Goal: Task Accomplishment & Management: Manage account settings

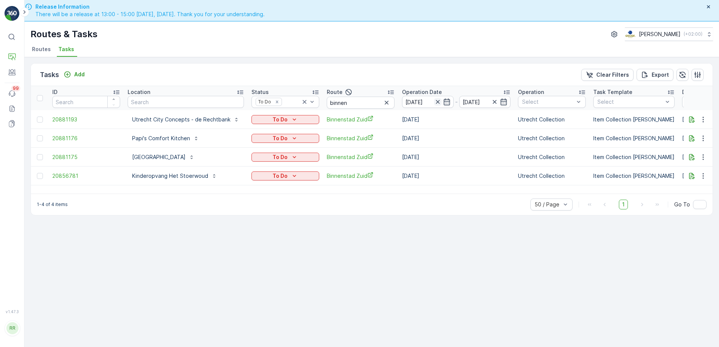
click at [435, 102] on icon "button" at bounding box center [437, 102] width 4 height 4
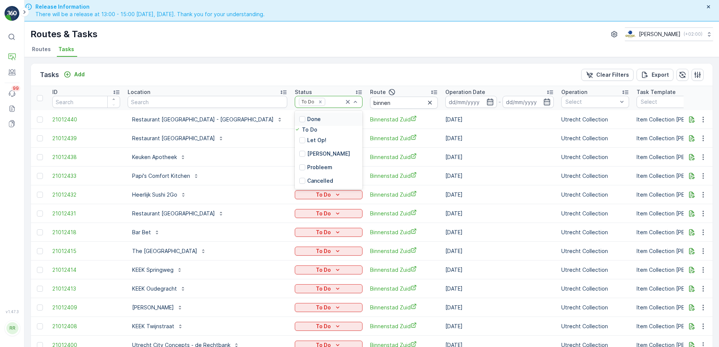
click at [344, 102] on icon at bounding box center [348, 102] width 8 height 8
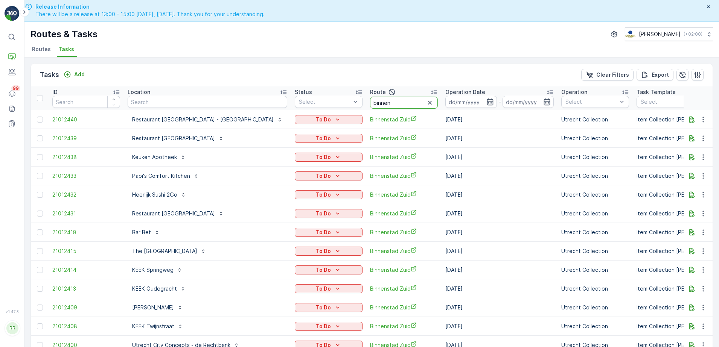
click at [370, 103] on input "binnen" at bounding box center [404, 103] width 68 height 12
drag, startPoint x: 356, startPoint y: 103, endPoint x: 295, endPoint y: 103, distance: 60.6
click at [295, 103] on tr "ID Location Status Select Route binnen Operation Date - Operation Select Task T…" at bounding box center [657, 98] width 1253 height 24
type input "cs"
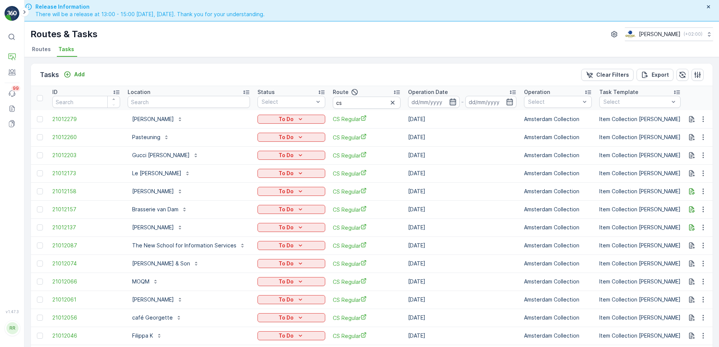
click at [452, 101] on icon "button" at bounding box center [452, 102] width 6 height 7
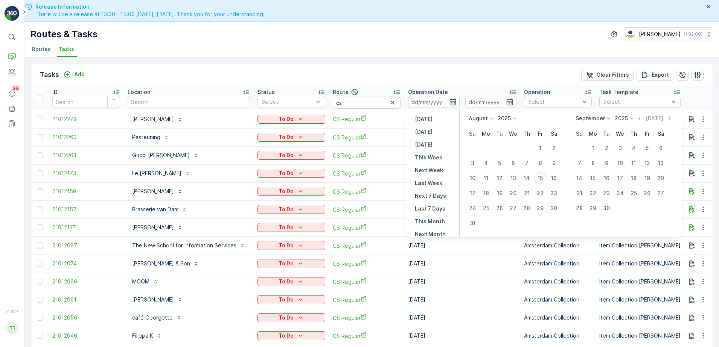
click at [541, 177] on div "15" at bounding box center [540, 178] width 12 height 12
type input "[DATE]"
click at [541, 177] on div "15" at bounding box center [540, 178] width 12 height 12
type input "[DATE]"
click at [541, 177] on div "15" at bounding box center [540, 178] width 12 height 12
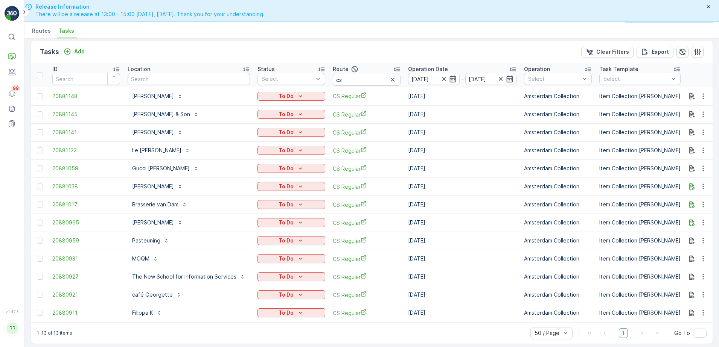
scroll to position [19, 0]
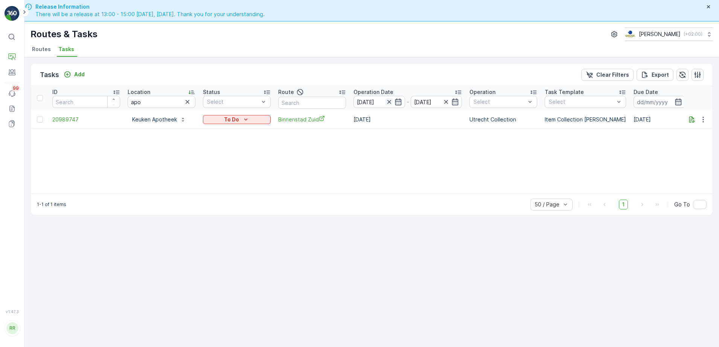
click at [388, 100] on icon "button" at bounding box center [389, 102] width 8 height 8
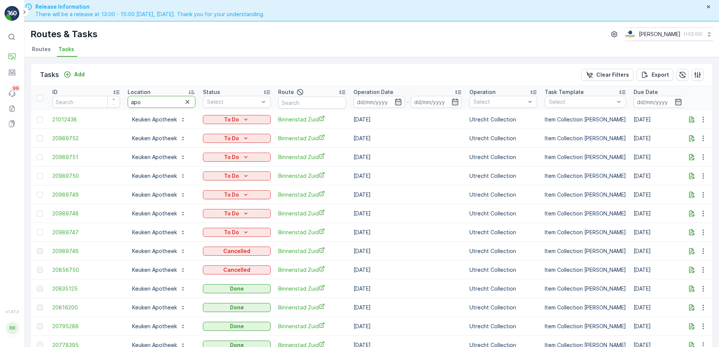
click at [166, 103] on input "apo" at bounding box center [162, 102] width 68 height 12
type input "a"
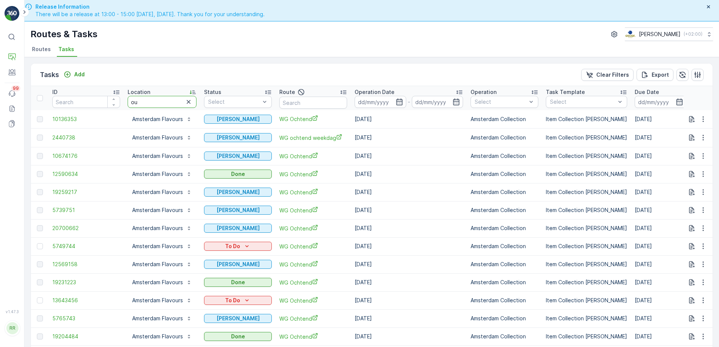
click at [152, 103] on input "ou" at bounding box center [162, 102] width 69 height 12
type input "oudez"
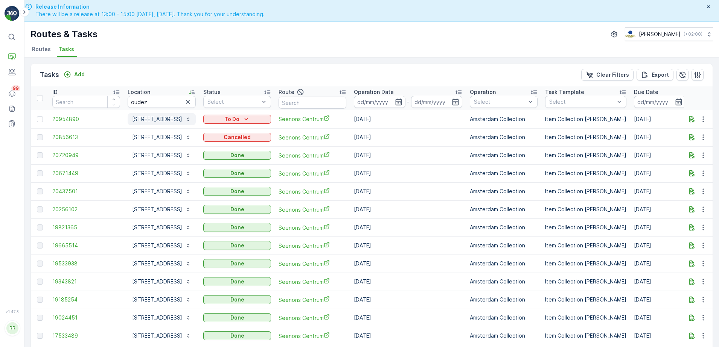
click at [174, 125] on button "Oudezijds Voorburgwal 300" at bounding box center [162, 119] width 68 height 12
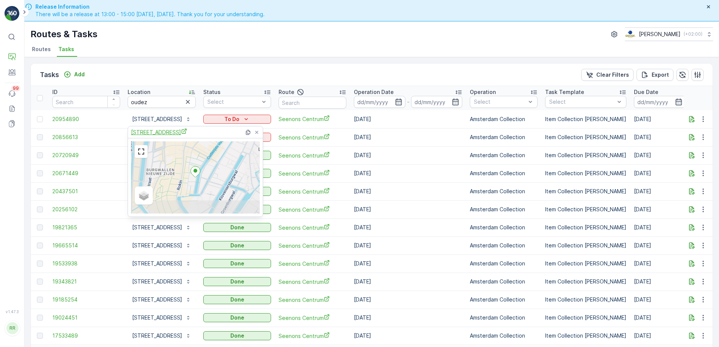
click at [187, 129] on span "Oudezijds Voorburgwal 300" at bounding box center [159, 132] width 56 height 8
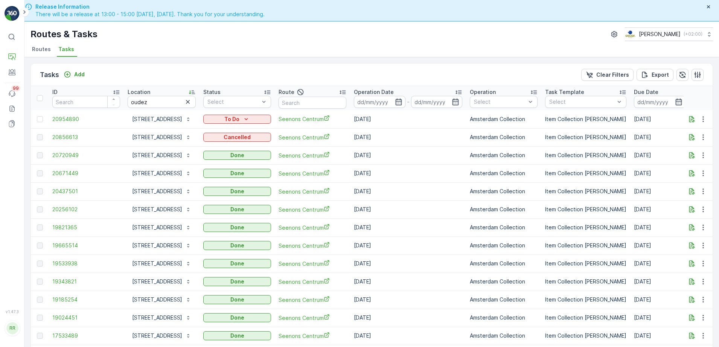
click at [251, 74] on div "Tasks Add Clear Filters Export" at bounding box center [372, 75] width 682 height 23
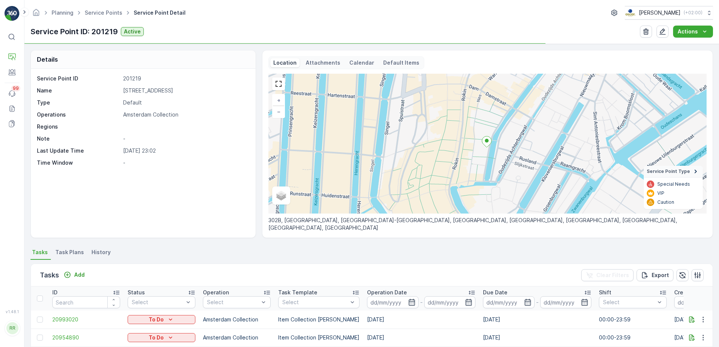
click at [71, 254] on span "Task Plans" at bounding box center [69, 253] width 29 height 8
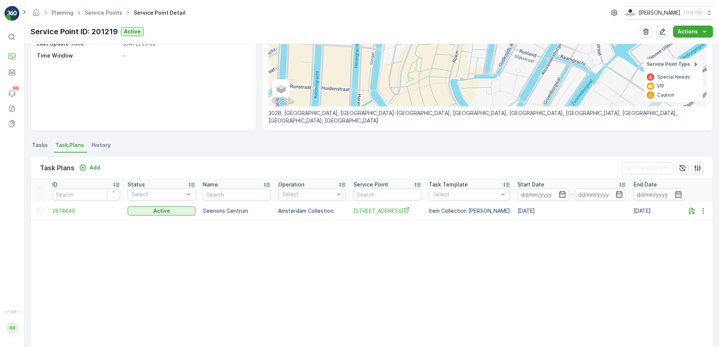
scroll to position [121, 0]
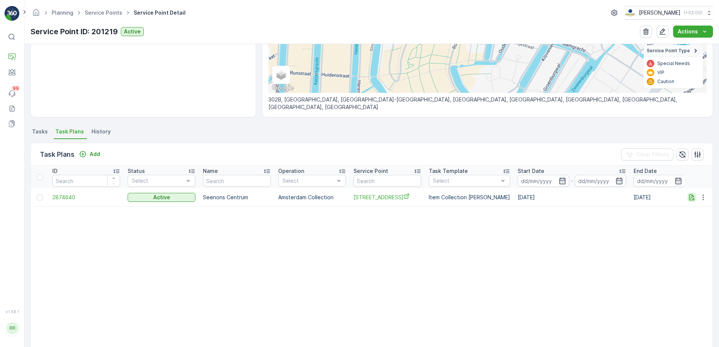
click at [692, 198] on icon "button" at bounding box center [692, 197] width 6 height 6
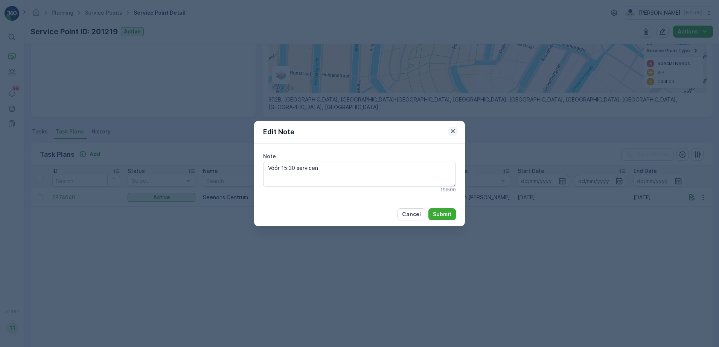
click at [455, 132] on icon "button" at bounding box center [453, 132] width 8 height 8
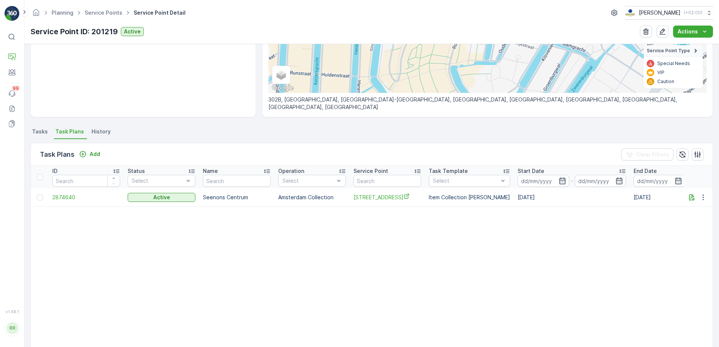
scroll to position [0, 0]
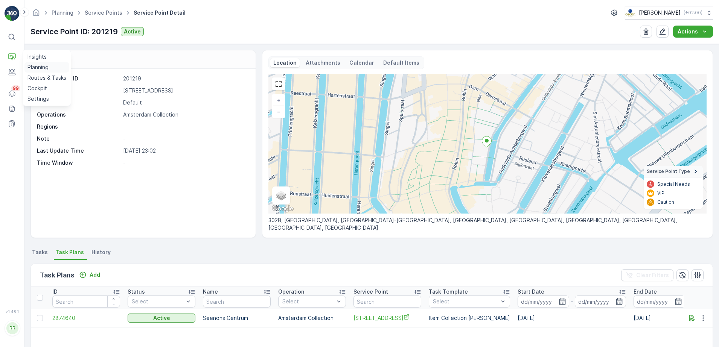
click at [37, 67] on p "Planning" at bounding box center [37, 68] width 21 height 8
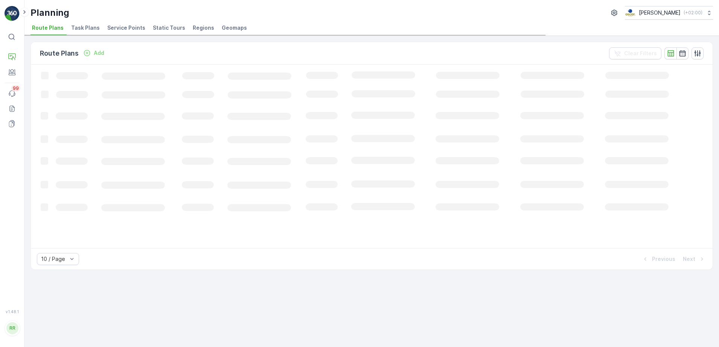
click at [86, 31] on span "Task Plans" at bounding box center [85, 28] width 29 height 8
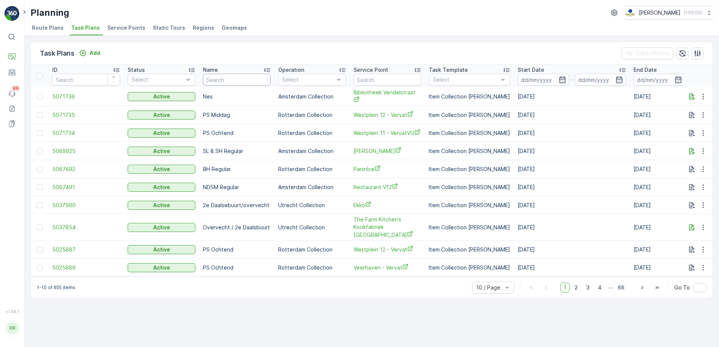
click at [232, 80] on input "text" at bounding box center [237, 80] width 68 height 12
click at [389, 83] on input "text" at bounding box center [387, 80] width 68 height 12
type input "oude"
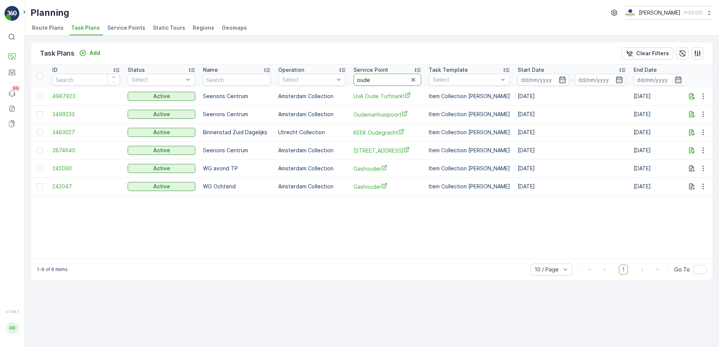
click at [387, 80] on input "oude" at bounding box center [387, 80] width 68 height 12
type input "oudezijd"
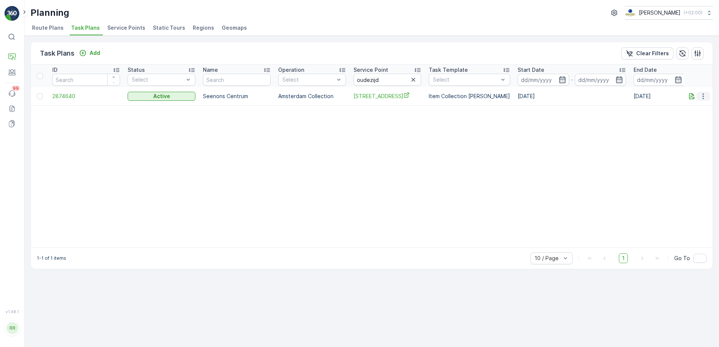
click at [702, 94] on icon "button" at bounding box center [703, 97] width 8 height 8
click at [700, 117] on span "Edit Task Plan" at bounding box center [689, 119] width 35 height 8
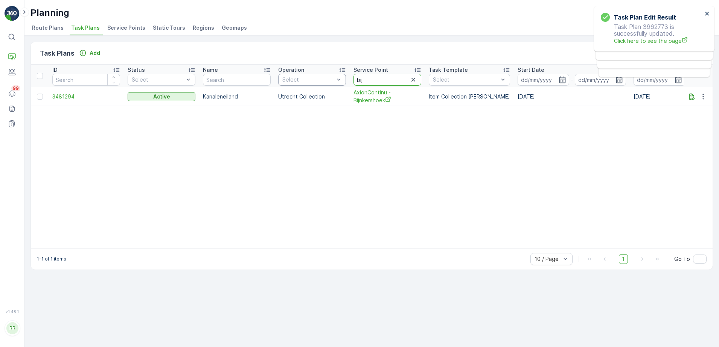
drag, startPoint x: 391, startPoint y: 75, endPoint x: 319, endPoint y: 80, distance: 71.7
drag, startPoint x: 319, startPoint y: 80, endPoint x: 399, endPoint y: 54, distance: 84.4
click at [399, 54] on div "Task Plans Add Clear Filters" at bounding box center [372, 53] width 682 height 23
click at [377, 77] on input "bij" at bounding box center [387, 80] width 68 height 12
type input "b"
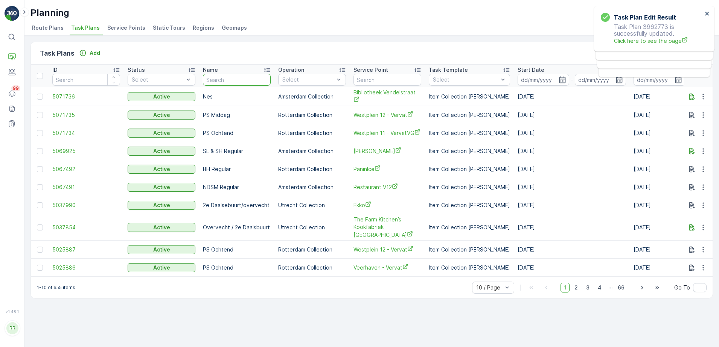
click at [232, 78] on input "text" at bounding box center [237, 80] width 68 height 12
click at [375, 80] on input "text" at bounding box center [387, 80] width 68 height 12
click at [56, 76] on p "Routes & Tasks" at bounding box center [46, 78] width 39 height 8
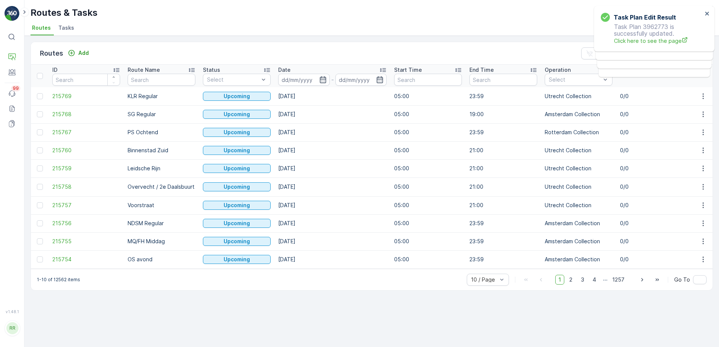
click at [67, 29] on span "Tasks" at bounding box center [66, 28] width 16 height 8
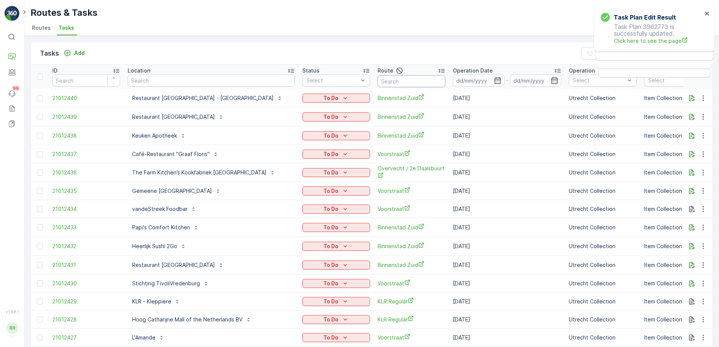
click at [391, 77] on input "text" at bounding box center [411, 81] width 68 height 12
type input "seenon"
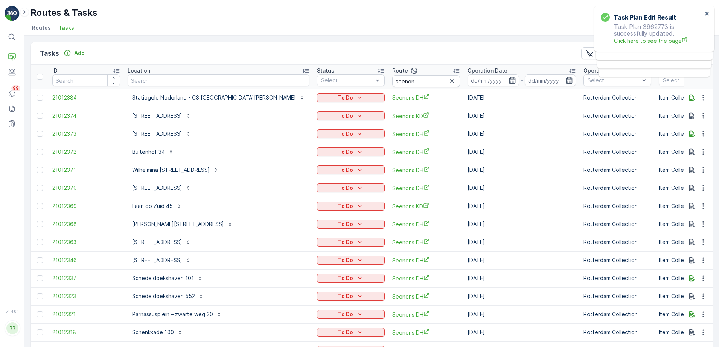
click at [392, 82] on input "seenon" at bounding box center [426, 81] width 68 height 12
type input "seenons c"
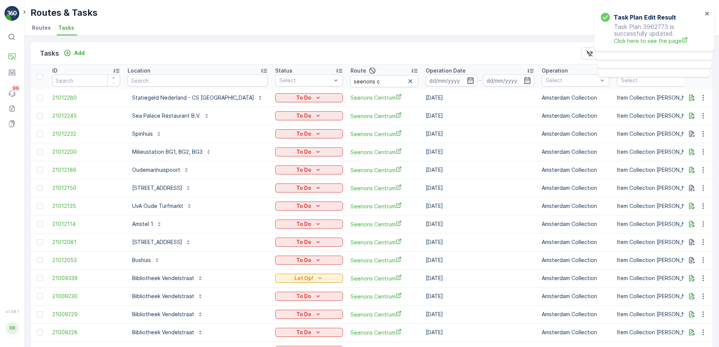
drag, startPoint x: 441, startPoint y: 81, endPoint x: 443, endPoint y: 62, distance: 18.3
click at [443, 62] on div "Tasks Add Clear Filters Export" at bounding box center [372, 53] width 682 height 23
click at [467, 81] on icon "button" at bounding box center [471, 81] width 8 height 8
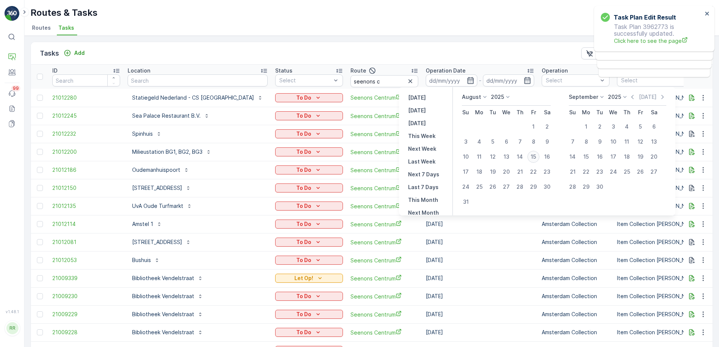
click at [537, 158] on div "15" at bounding box center [533, 157] width 12 height 12
type input "[DATE]"
click at [537, 158] on div "15" at bounding box center [533, 157] width 12 height 12
type input "[DATE]"
click at [537, 158] on div "15" at bounding box center [533, 157] width 12 height 12
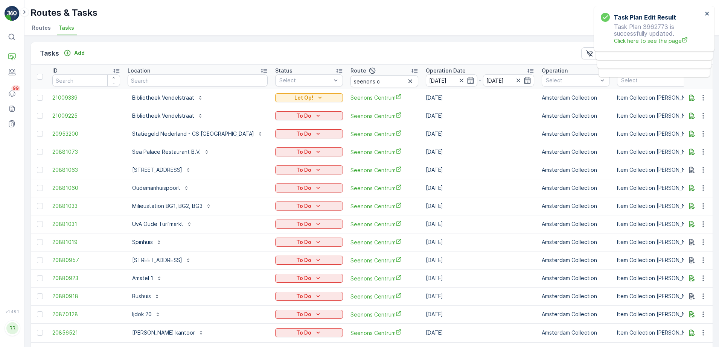
scroll to position [27, 0]
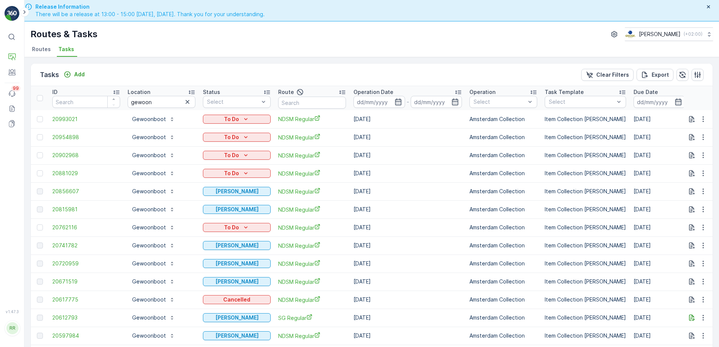
scroll to position [21, 0]
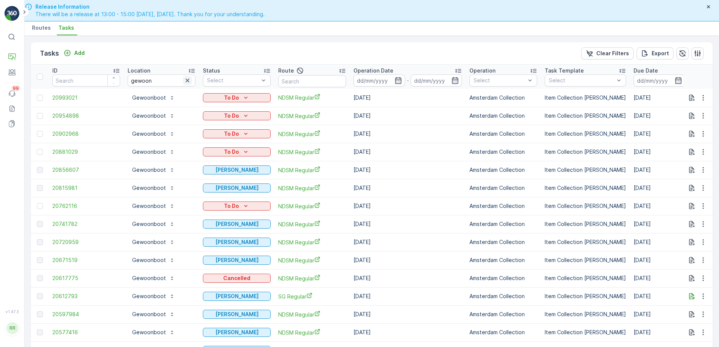
click at [186, 79] on icon "button" at bounding box center [188, 81] width 8 height 8
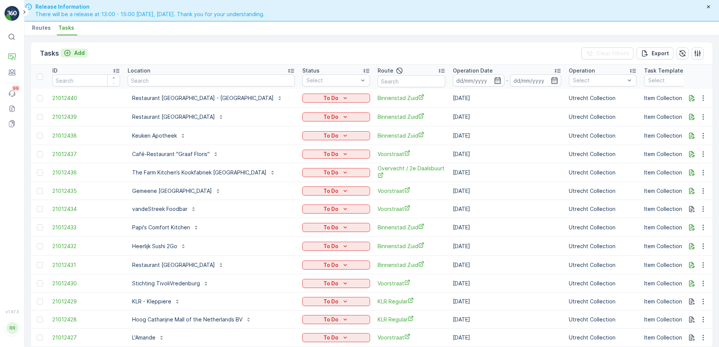
click at [66, 53] on icon "Add" at bounding box center [67, 53] width 6 height 6
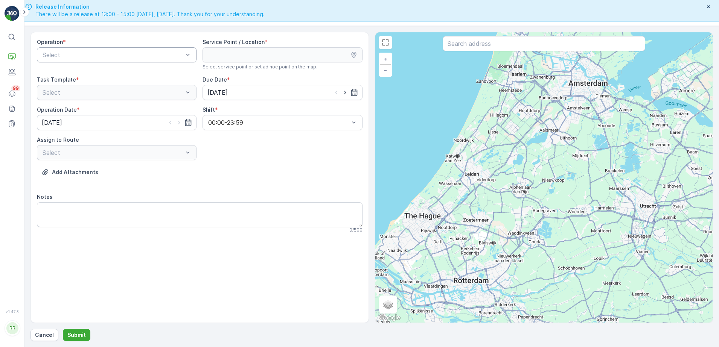
click at [127, 55] on div at bounding box center [113, 55] width 142 height 7
click at [94, 74] on span "Amsterdam Collection" at bounding box center [72, 73] width 62 height 7
click at [515, 47] on input "text" at bounding box center [544, 43] width 202 height 15
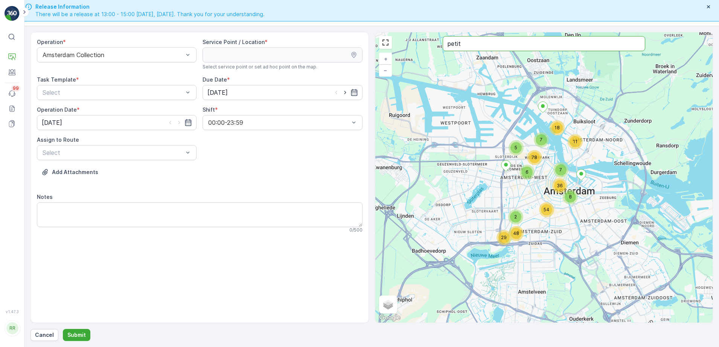
type input "petit"
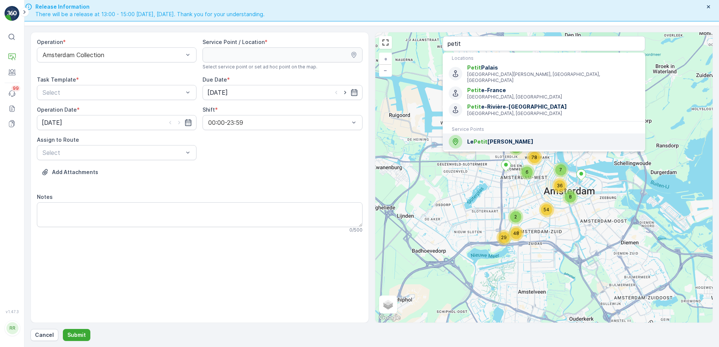
click at [510, 138] on span "Le [PERSON_NAME]" at bounding box center [553, 142] width 172 height 8
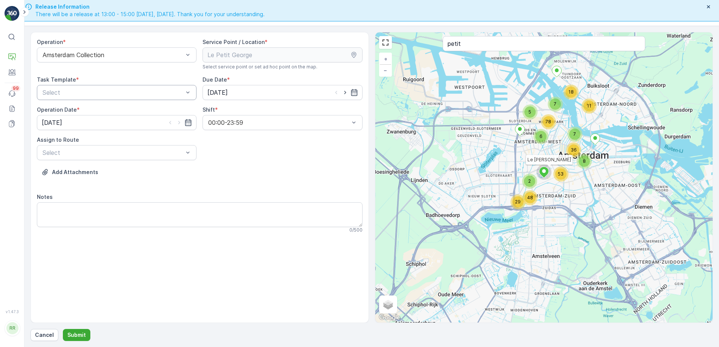
click at [150, 93] on div at bounding box center [113, 92] width 142 height 7
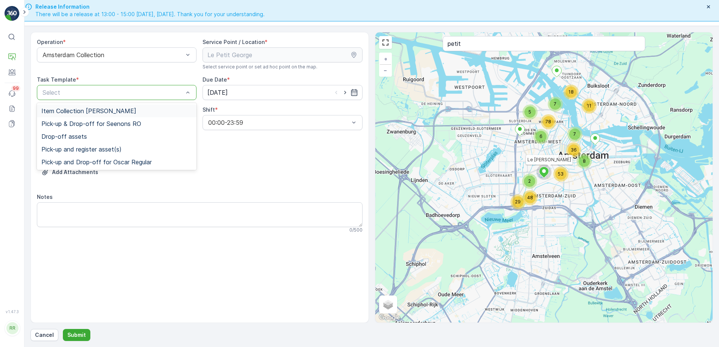
click at [97, 111] on span "Item Collection [PERSON_NAME]" at bounding box center [88, 111] width 95 height 7
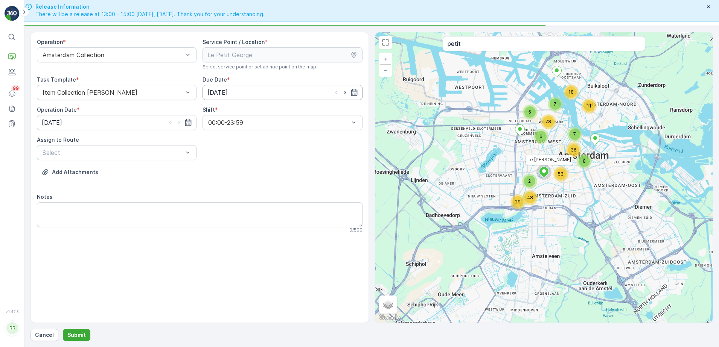
click at [273, 90] on input "[DATE]" at bounding box center [282, 92] width 160 height 15
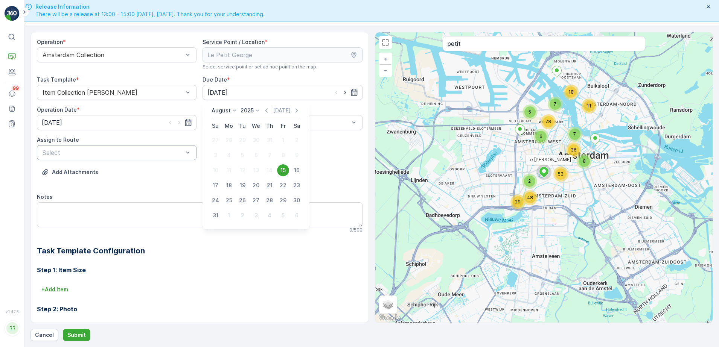
click at [68, 158] on div "Select" at bounding box center [117, 152] width 160 height 15
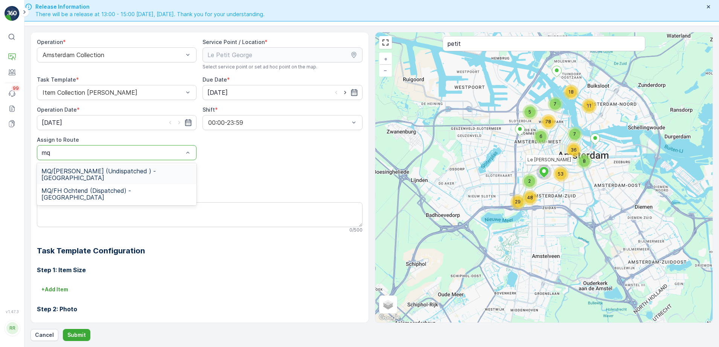
type input "mq"
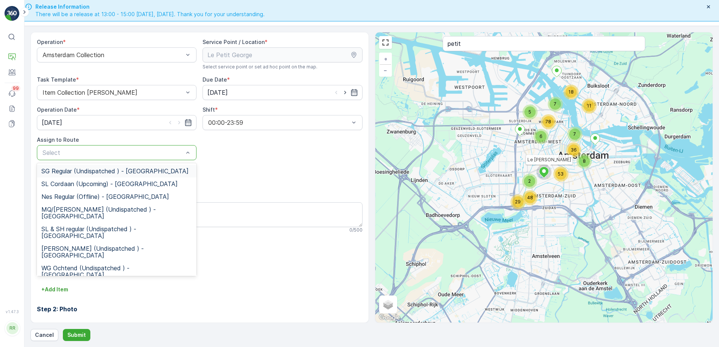
click at [85, 152] on div at bounding box center [113, 152] width 142 height 7
type input "mq"
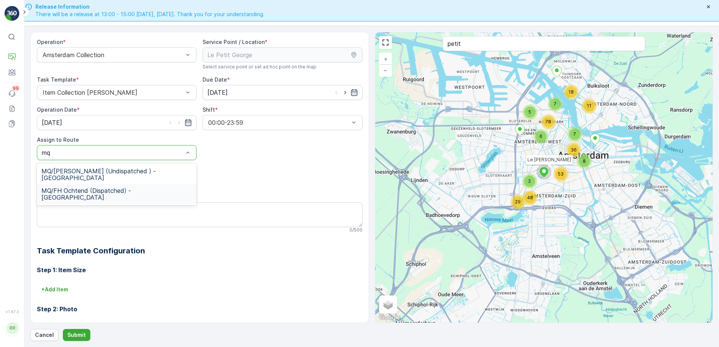
click at [86, 187] on span "MQ/FH Ochtend (Dispatched) - Amsterdam" at bounding box center [116, 194] width 151 height 14
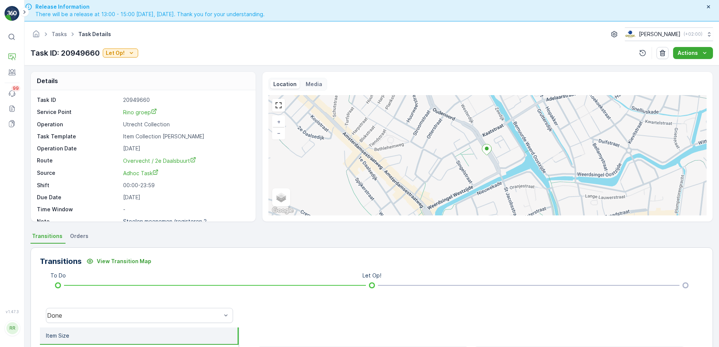
scroll to position [21, 0]
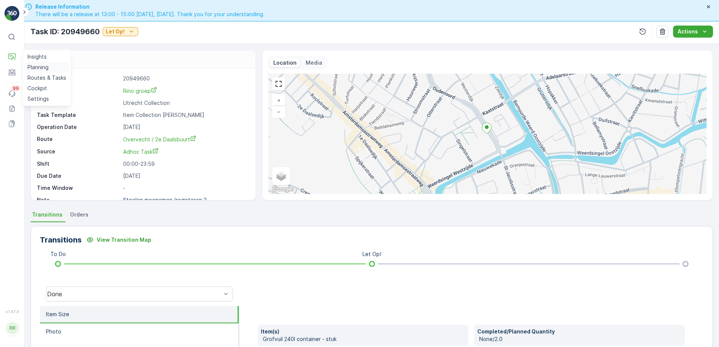
click at [40, 64] on p "Planning" at bounding box center [37, 68] width 21 height 8
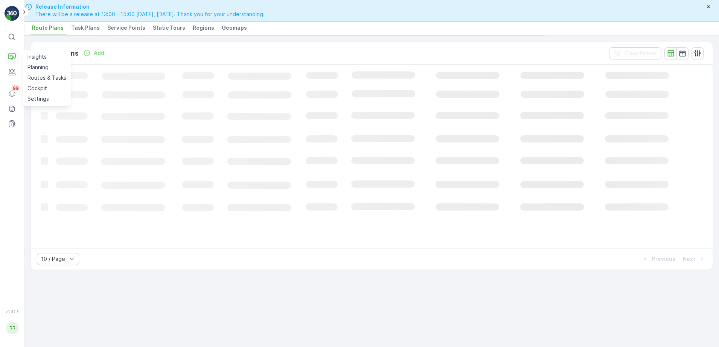
click at [8, 55] on button "Operations" at bounding box center [12, 57] width 15 height 15
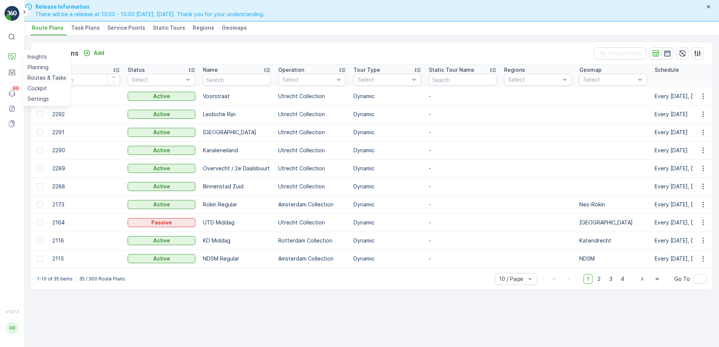
click at [41, 78] on p "Routes & Tasks" at bounding box center [46, 78] width 39 height 8
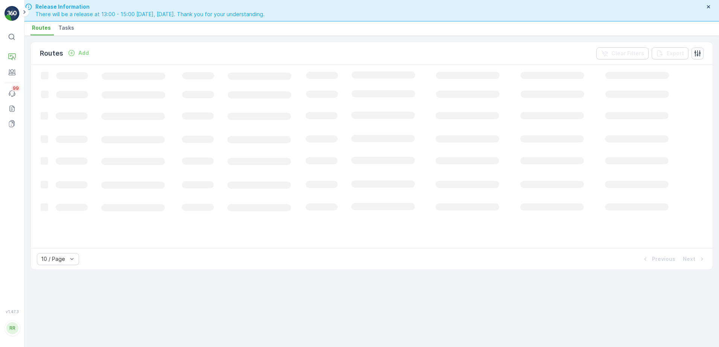
drag, startPoint x: 69, startPoint y: 24, endPoint x: 92, endPoint y: 27, distance: 23.6
click at [68, 24] on span "Tasks" at bounding box center [66, 28] width 16 height 8
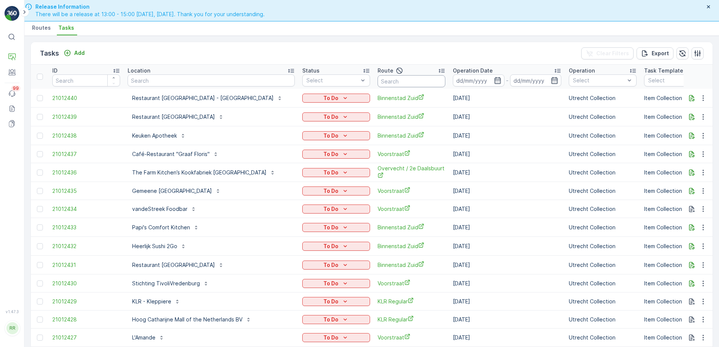
click at [389, 80] on input "text" at bounding box center [411, 81] width 68 height 12
type input "mq"
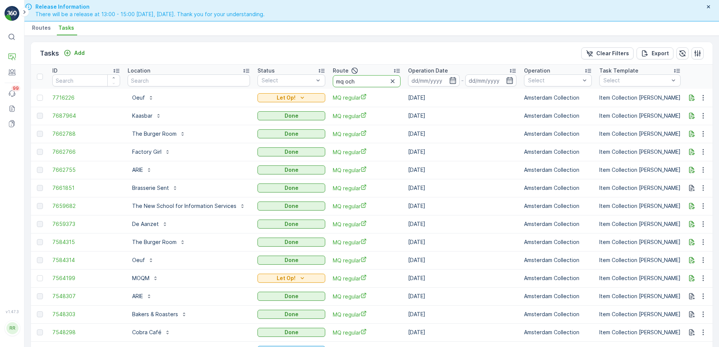
type input "mq ocht"
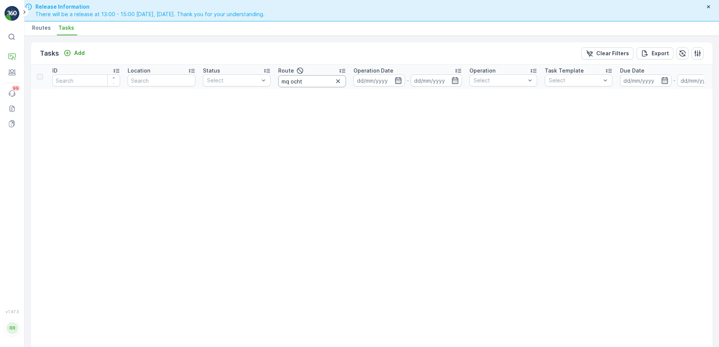
click at [313, 82] on input "mq ocht" at bounding box center [312, 81] width 68 height 12
type input "mq"
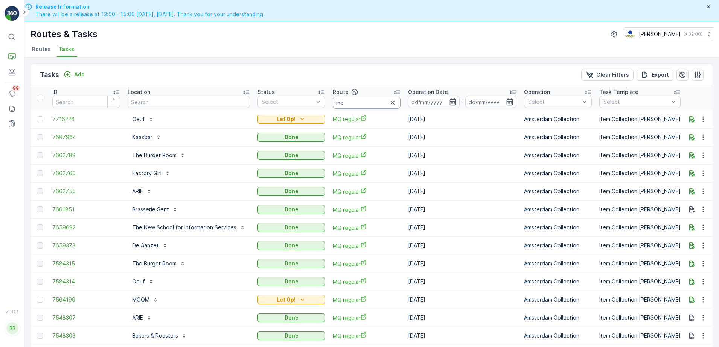
click at [352, 101] on input "mq" at bounding box center [367, 103] width 68 height 12
type input "mq reg"
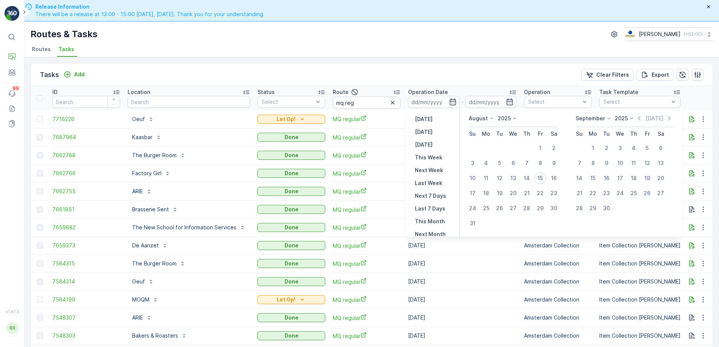
click at [541, 178] on div "15" at bounding box center [540, 178] width 12 height 12
type input "[DATE]"
click at [541, 178] on div "15" at bounding box center [540, 178] width 12 height 12
type input "[DATE]"
click at [541, 178] on div "15" at bounding box center [540, 178] width 12 height 12
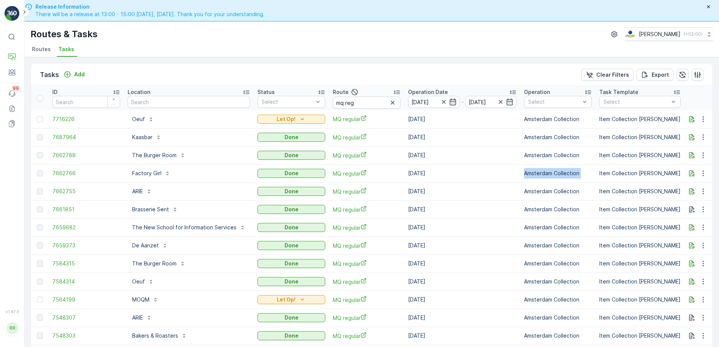
click at [541, 178] on td "Amsterdam Collection" at bounding box center [557, 173] width 75 height 18
click at [411, 76] on div "Tasks Add Clear Filters Export" at bounding box center [372, 75] width 682 height 23
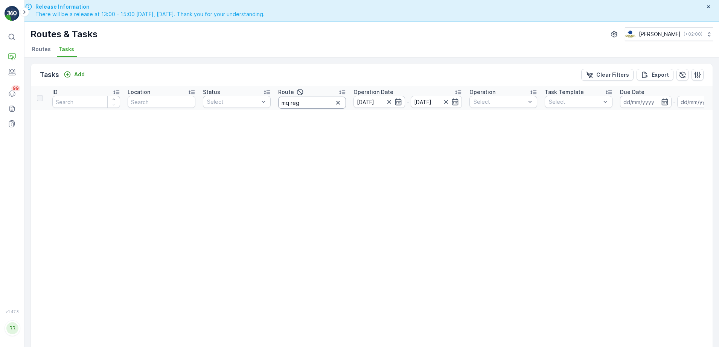
click at [324, 101] on input "mq reg" at bounding box center [312, 103] width 68 height 12
type input "mq"
click at [310, 106] on input "mq" at bounding box center [312, 103] width 68 height 12
type input "mq/"
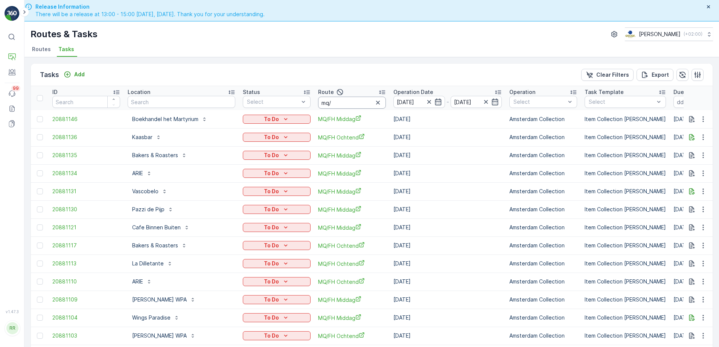
click at [344, 106] on input "mq/" at bounding box center [352, 103] width 68 height 12
type input "mq/fh"
type input "mq/fh oc"
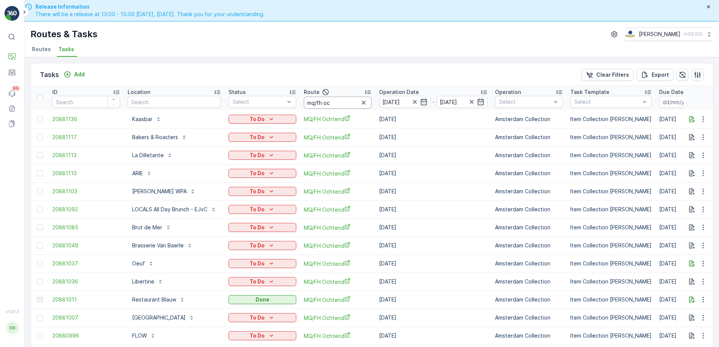
click at [348, 104] on input "mq/fh oc" at bounding box center [338, 103] width 68 height 12
type input "mq/fh mid"
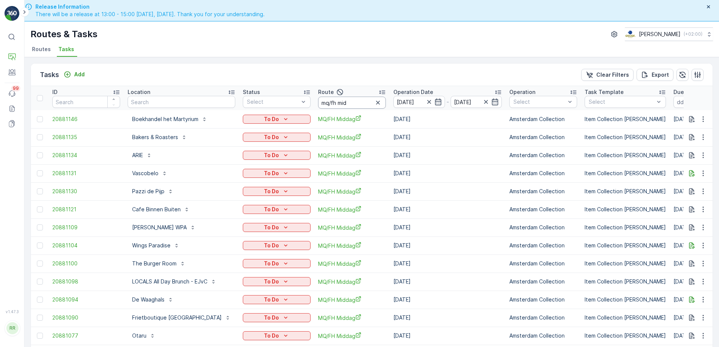
click at [349, 102] on input "mq/fh mid" at bounding box center [352, 103] width 68 height 12
drag, startPoint x: 349, startPoint y: 107, endPoint x: 280, endPoint y: 103, distance: 69.0
click at [284, 104] on tr "ID Location Status Select Route mq/fh mid Operation Date 15.08.2025 - 15.08.202…" at bounding box center [631, 98] width 1201 height 24
click at [375, 102] on icon "button" at bounding box center [378, 103] width 8 height 8
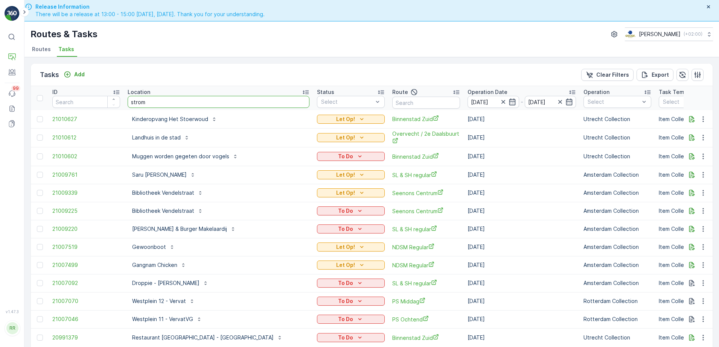
type input "stroma"
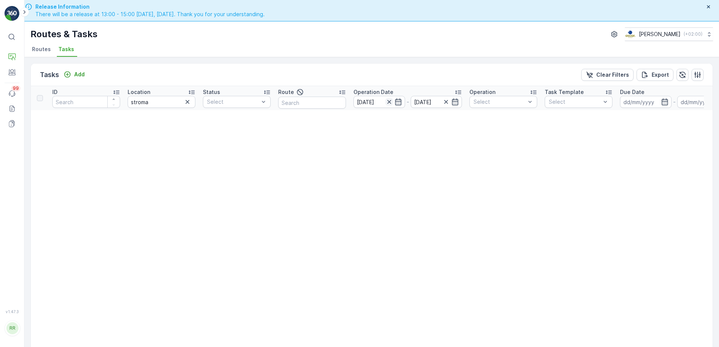
click at [389, 102] on icon "button" at bounding box center [389, 102] width 4 height 4
drag, startPoint x: 396, startPoint y: 100, endPoint x: 401, endPoint y: 105, distance: 7.5
click at [396, 100] on icon "button" at bounding box center [398, 102] width 8 height 8
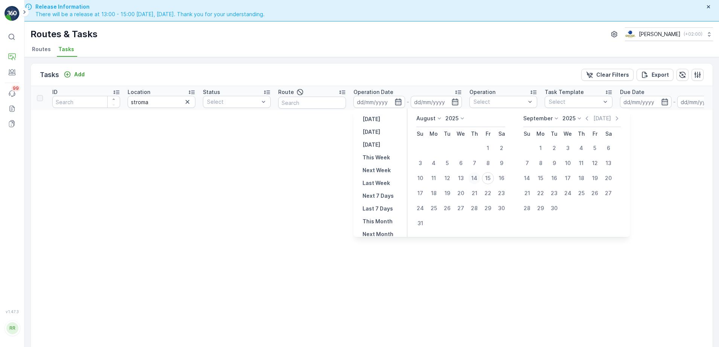
click at [476, 180] on div "14" at bounding box center [474, 178] width 12 height 12
type input "14.08.2025"
click at [476, 180] on div "14" at bounding box center [474, 178] width 12 height 12
type input "14.08.2025"
click at [476, 180] on div "14" at bounding box center [474, 178] width 12 height 12
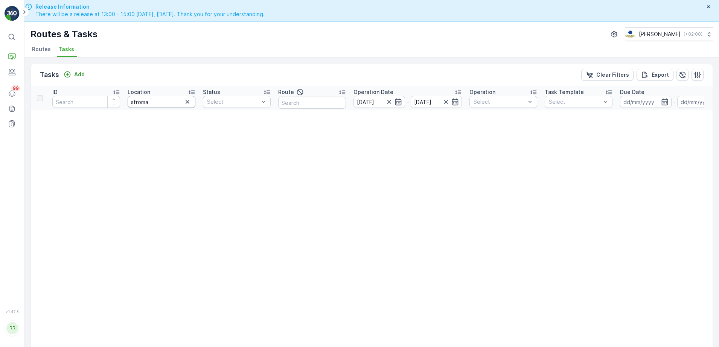
click at [154, 102] on input "stroma" at bounding box center [162, 102] width 68 height 12
type input "s"
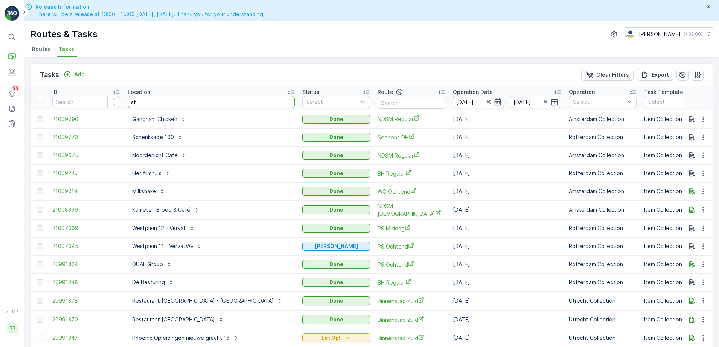
type input "str"
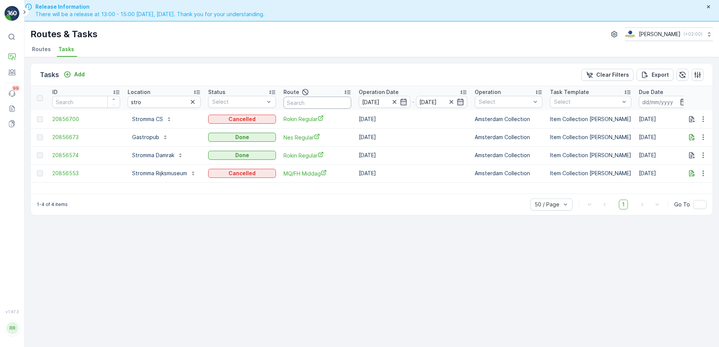
click at [312, 103] on input "text" at bounding box center [317, 103] width 68 height 12
click at [396, 105] on icon "button" at bounding box center [395, 102] width 8 height 8
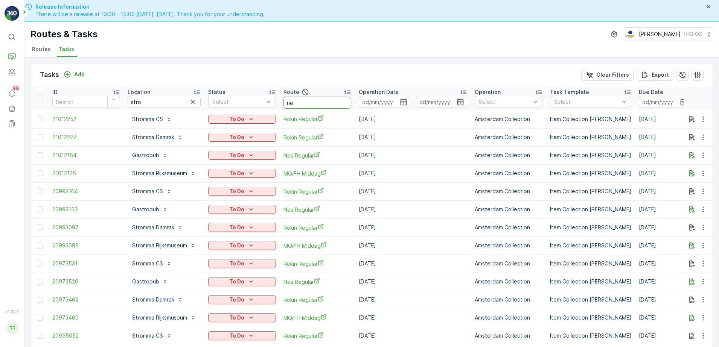
type input "nes"
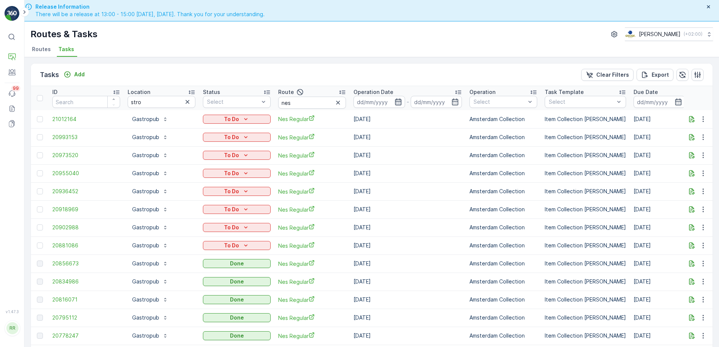
click at [399, 102] on icon "button" at bounding box center [398, 102] width 6 height 7
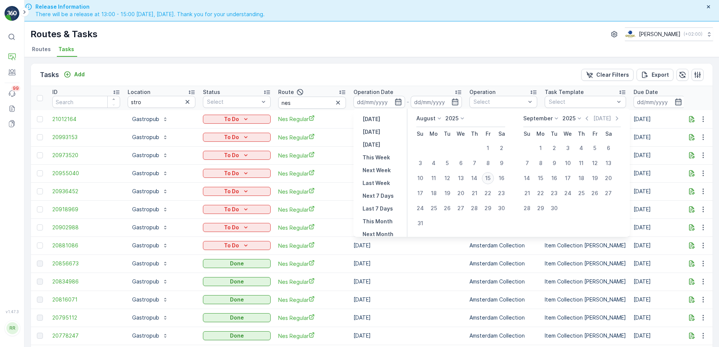
click at [489, 178] on div "15" at bounding box center [488, 178] width 12 height 12
type input "[DATE]"
click at [489, 178] on div "15" at bounding box center [488, 178] width 12 height 12
type input "[DATE]"
click at [489, 178] on div "15" at bounding box center [488, 178] width 12 height 12
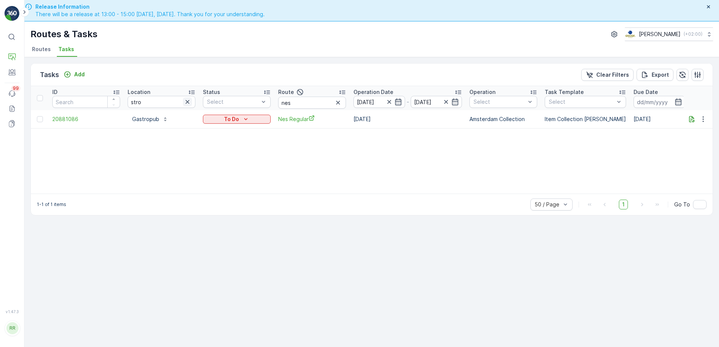
click at [187, 103] on icon "button" at bounding box center [188, 102] width 4 height 4
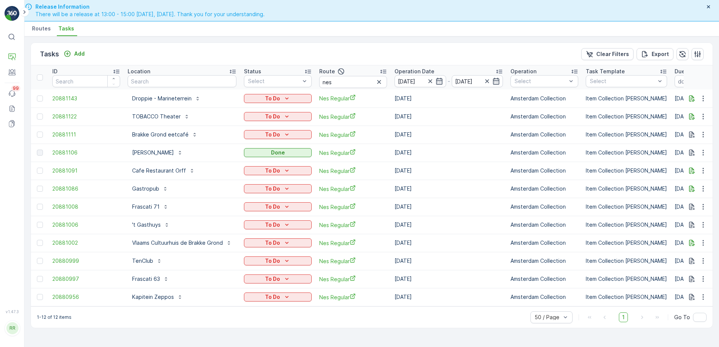
scroll to position [21, 0]
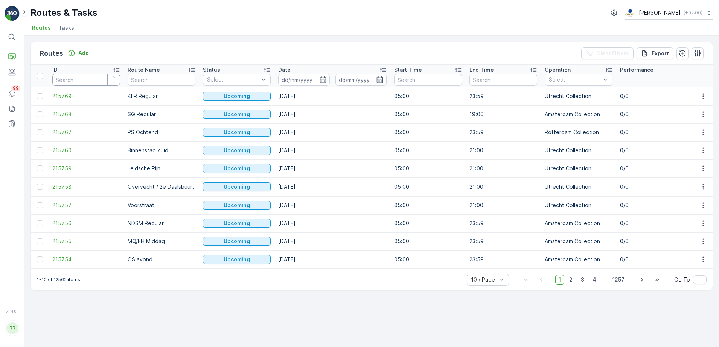
click at [80, 80] on input "number" at bounding box center [86, 80] width 68 height 12
click at [170, 76] on input "text" at bounding box center [162, 80] width 68 height 12
type input "cs"
click at [325, 83] on icon "button" at bounding box center [323, 79] width 6 height 7
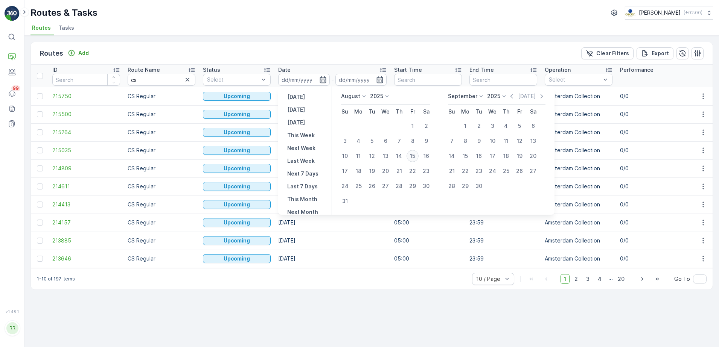
click at [409, 157] on div "15" at bounding box center [412, 156] width 12 height 12
type input "[DATE]"
click at [409, 157] on div "15" at bounding box center [412, 156] width 12 height 12
type input "[DATE]"
click at [409, 157] on div "15" at bounding box center [412, 156] width 12 height 12
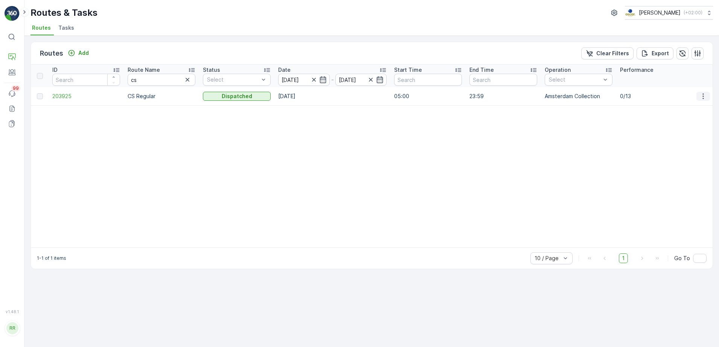
click at [703, 96] on icon "button" at bounding box center [702, 96] width 1 height 6
click at [702, 107] on span "See More Details" at bounding box center [686, 108] width 44 height 8
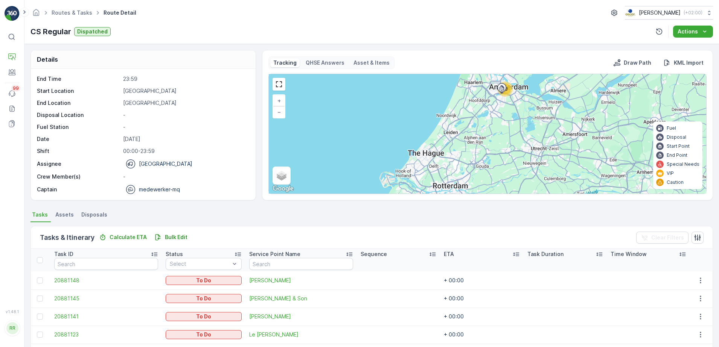
scroll to position [137, 0]
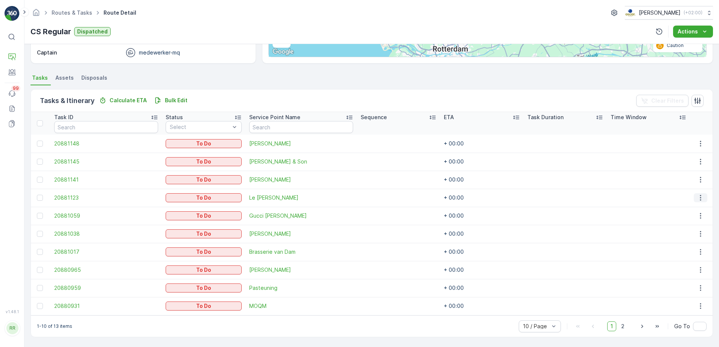
click at [697, 199] on icon "button" at bounding box center [701, 198] width 8 height 8
click at [694, 228] on span "Change Route" at bounding box center [683, 231] width 37 height 8
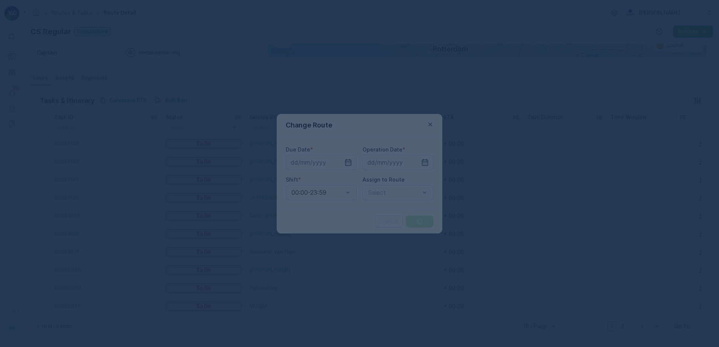
type input "[DATE]"
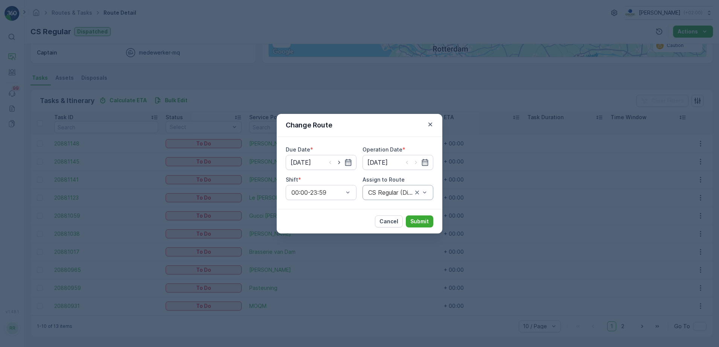
click at [391, 196] on div "CS Regular (Dispatched) - Amsterdam" at bounding box center [397, 192] width 71 height 15
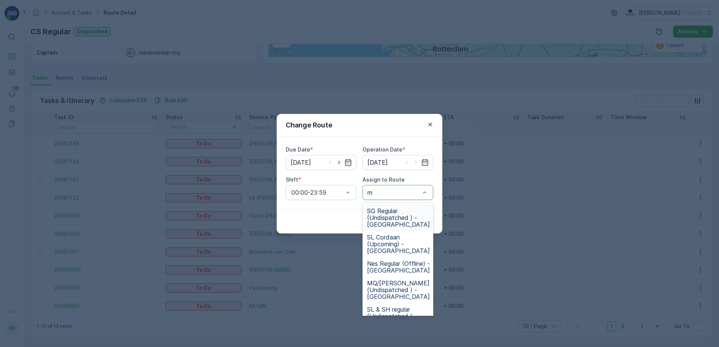
type input "mq"
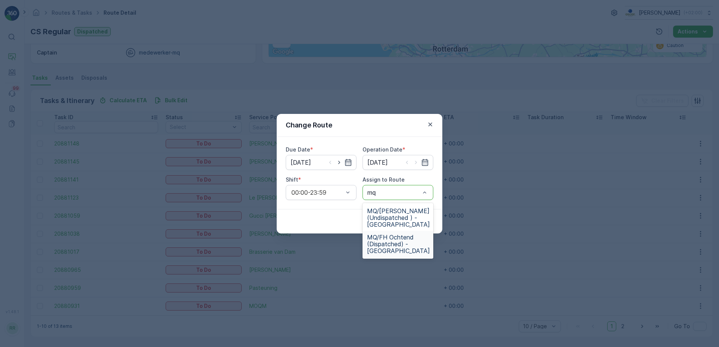
click at [388, 256] on div "MQ/FH Ochtend (Dispatched) - [GEOGRAPHIC_DATA]" at bounding box center [397, 244] width 71 height 26
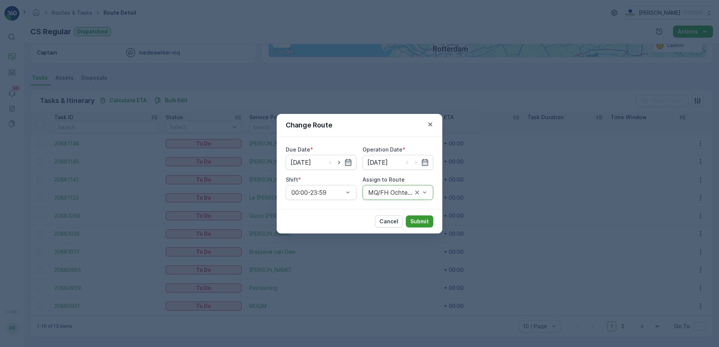
click at [426, 223] on p "Submit" at bounding box center [419, 222] width 18 height 8
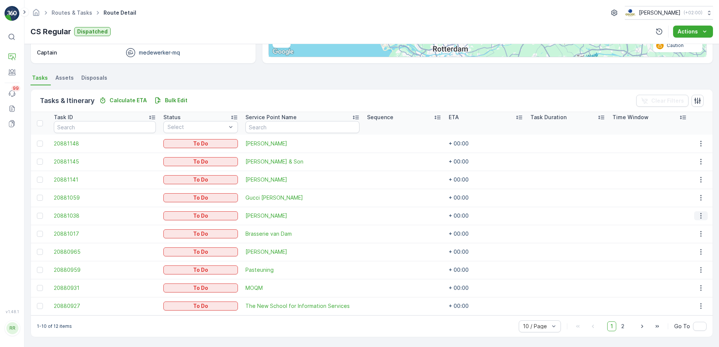
click at [700, 214] on icon "button" at bounding box center [700, 216] width 1 height 6
click at [691, 248] on span "Change Route" at bounding box center [683, 249] width 37 height 8
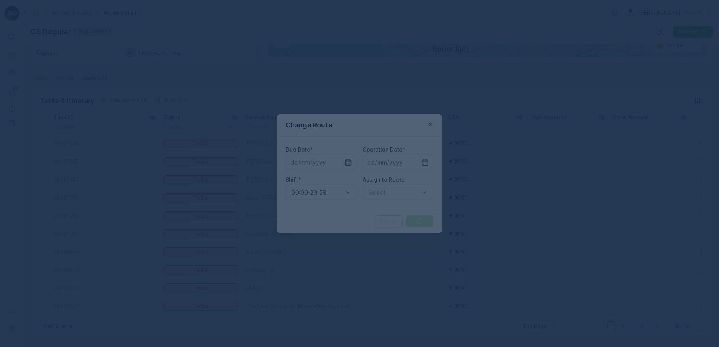
type input "[DATE]"
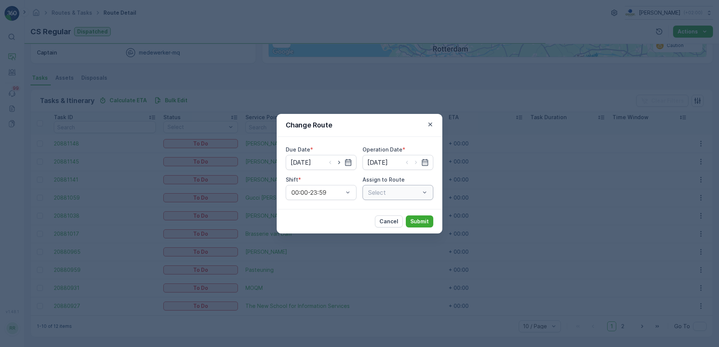
click at [394, 196] on div "Select" at bounding box center [397, 192] width 71 height 15
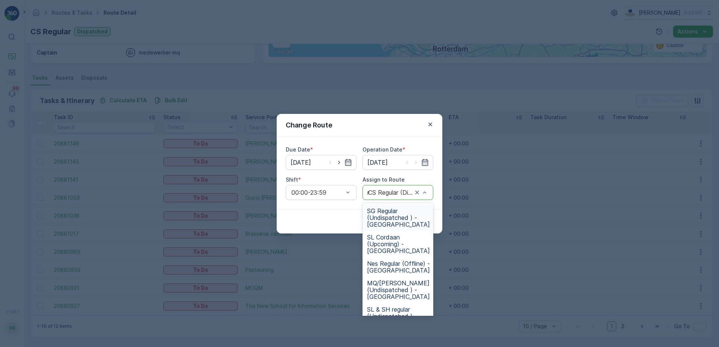
type input "mq"
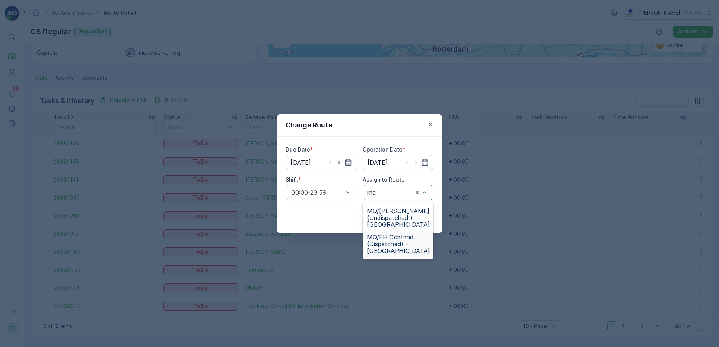
click at [391, 245] on span "MQ/FH Ochtend (Dispatched) - Amsterdam" at bounding box center [398, 244] width 63 height 20
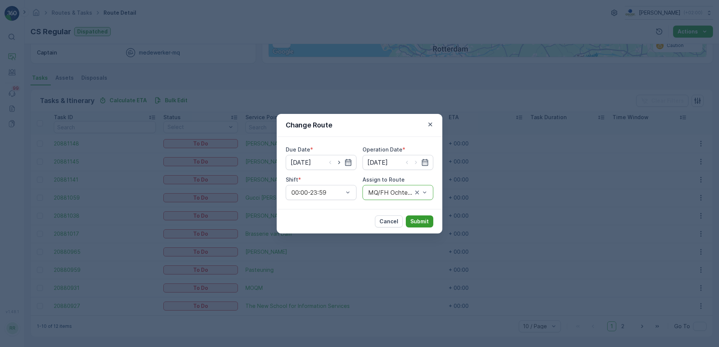
click at [422, 222] on p "Submit" at bounding box center [419, 222] width 18 height 8
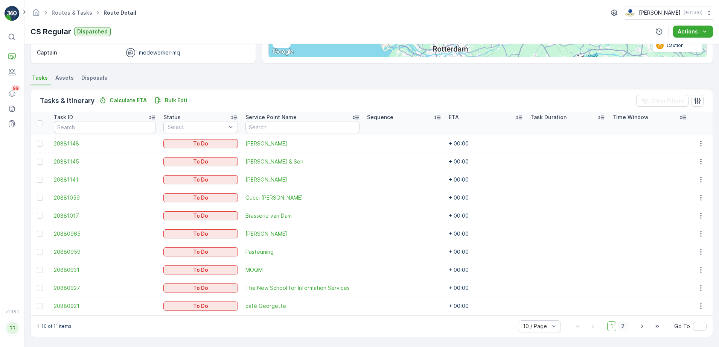
click at [624, 327] on span "2" at bounding box center [623, 327] width 10 height 10
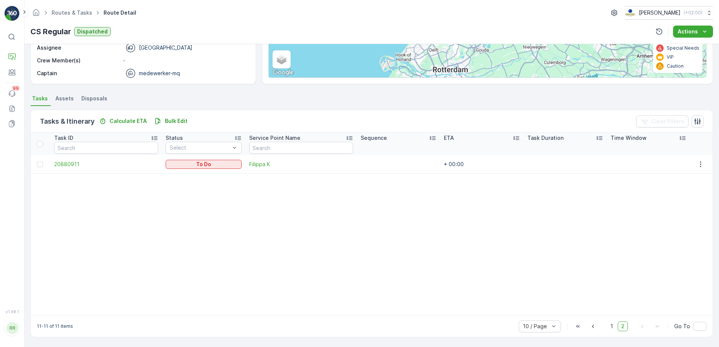
scroll to position [116, 0]
click at [609, 326] on span "1" at bounding box center [611, 327] width 9 height 10
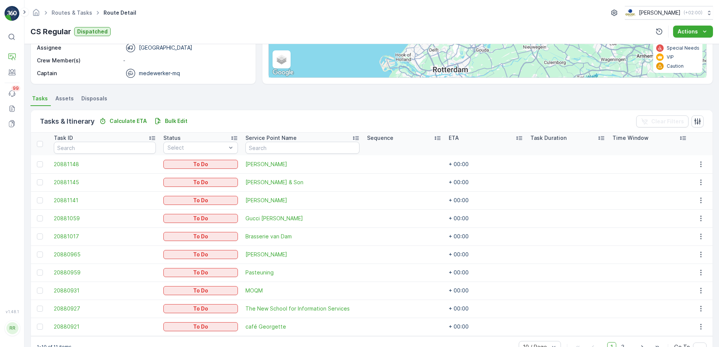
scroll to position [137, 0]
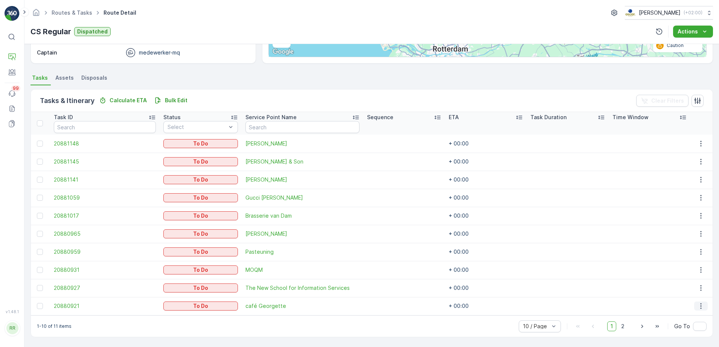
click at [701, 305] on icon "button" at bounding box center [701, 307] width 8 height 8
click at [685, 268] on span "Change Route" at bounding box center [683, 271] width 37 height 8
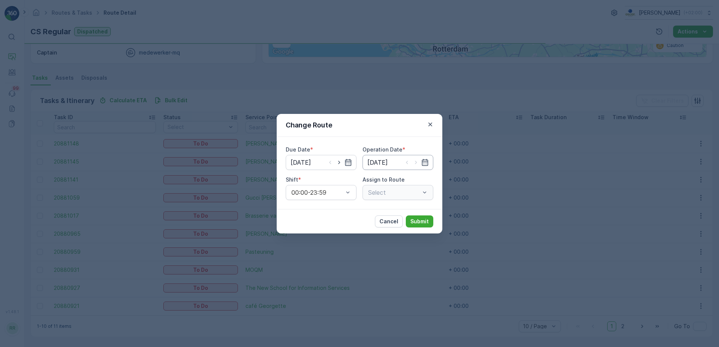
type input "[DATE]"
click at [398, 195] on div at bounding box center [390, 192] width 46 height 7
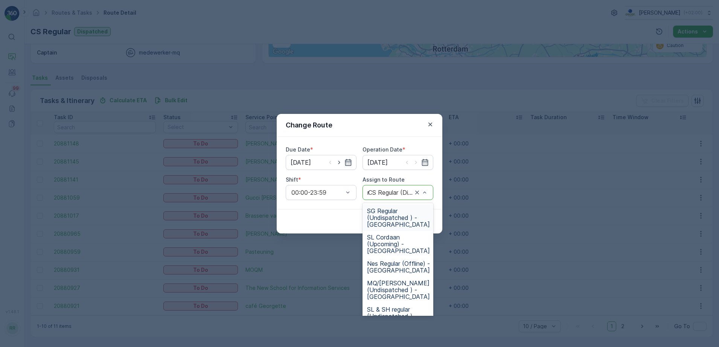
type input "mq"
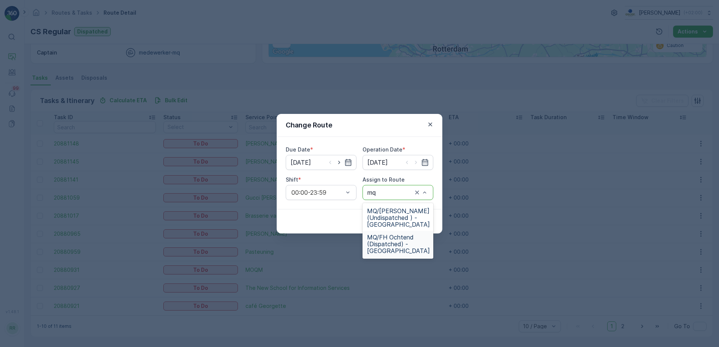
click at [396, 254] on div "MQ/FH Ochtend (Dispatched) - Amsterdam" at bounding box center [397, 244] width 71 height 26
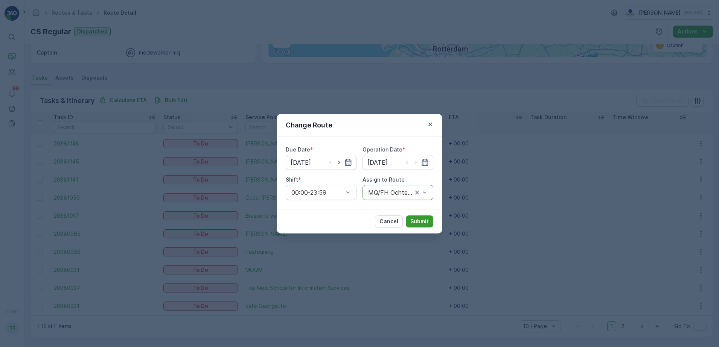
click at [421, 217] on button "Submit" at bounding box center [419, 222] width 27 height 12
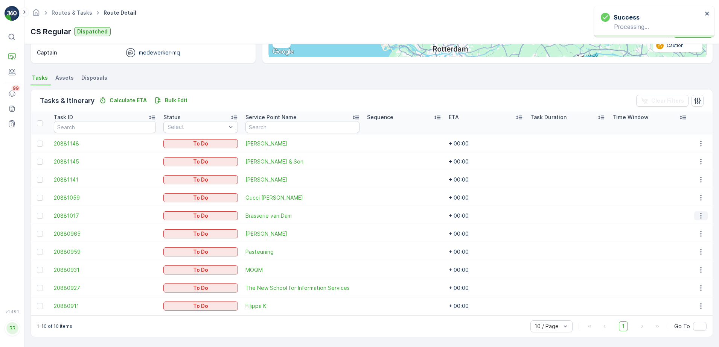
click at [700, 219] on icon "button" at bounding box center [701, 216] width 8 height 8
click at [681, 247] on span "Change Route" at bounding box center [683, 249] width 37 height 8
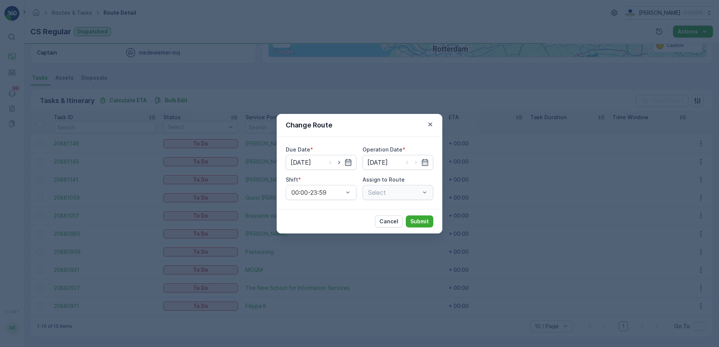
type input "[DATE]"
click at [388, 196] on div "Select" at bounding box center [397, 192] width 71 height 15
click at [392, 195] on div at bounding box center [390, 192] width 46 height 7
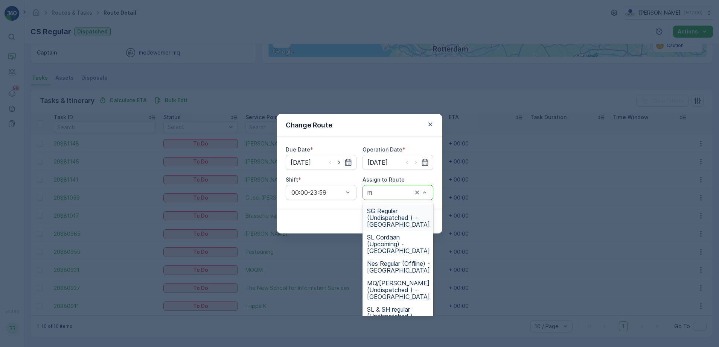
type input "mq"
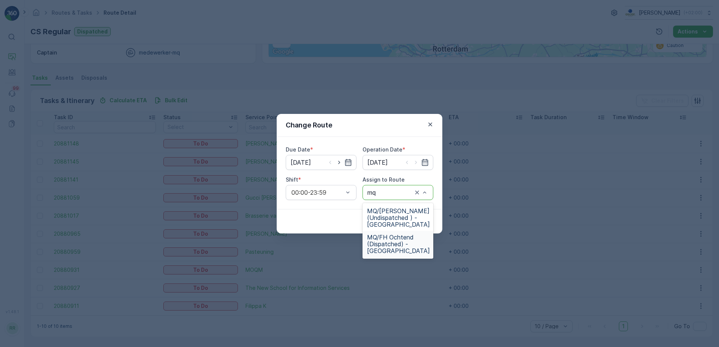
click at [399, 248] on span "MQ/FH Ochtend (Dispatched) - Amsterdam" at bounding box center [398, 244] width 63 height 20
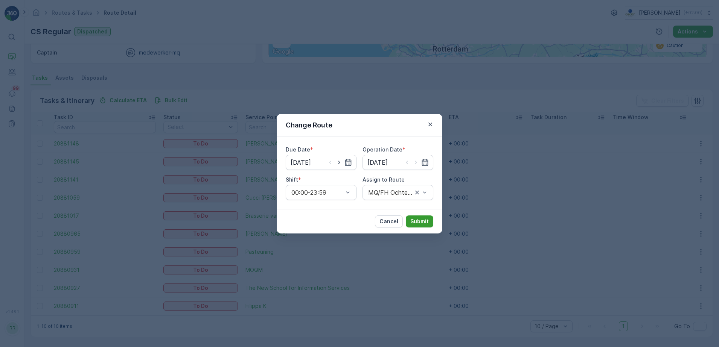
click at [420, 222] on p "Submit" at bounding box center [419, 222] width 18 height 8
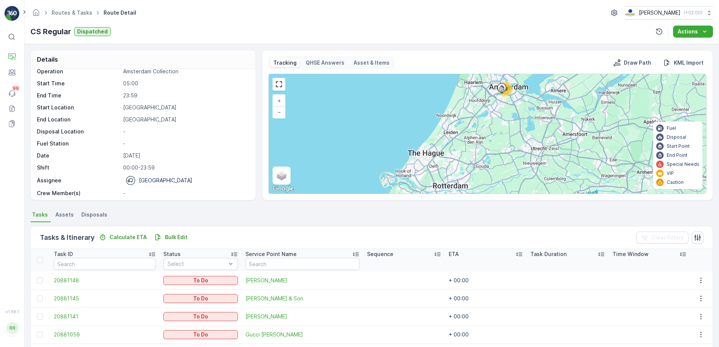
scroll to position [0, 0]
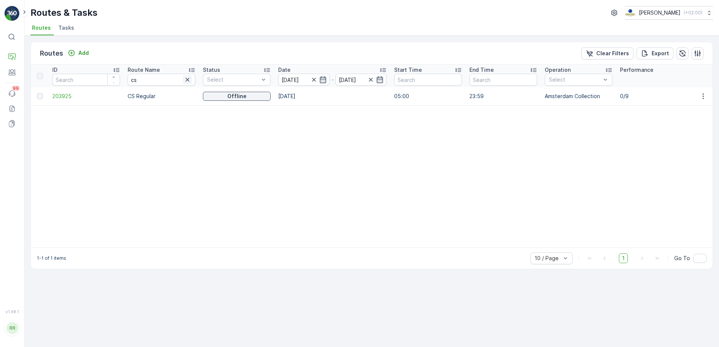
click at [186, 80] on icon "button" at bounding box center [188, 80] width 8 height 8
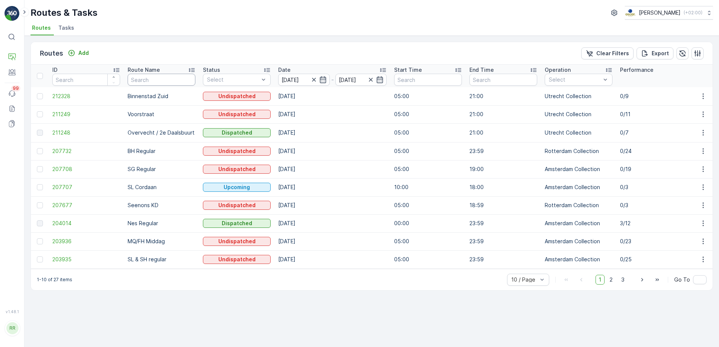
click at [180, 79] on input "text" at bounding box center [162, 80] width 68 height 12
type input "c"
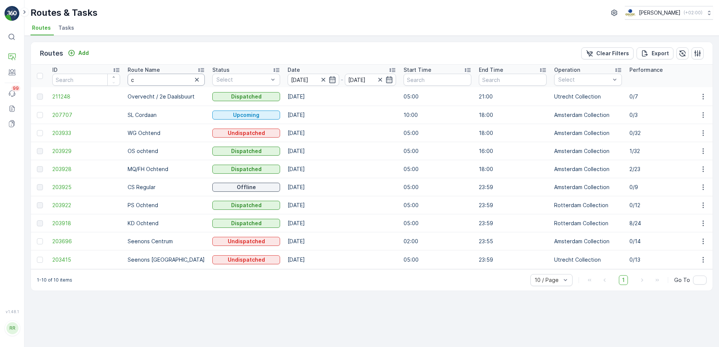
click at [161, 82] on input "c" at bounding box center [166, 80] width 77 height 12
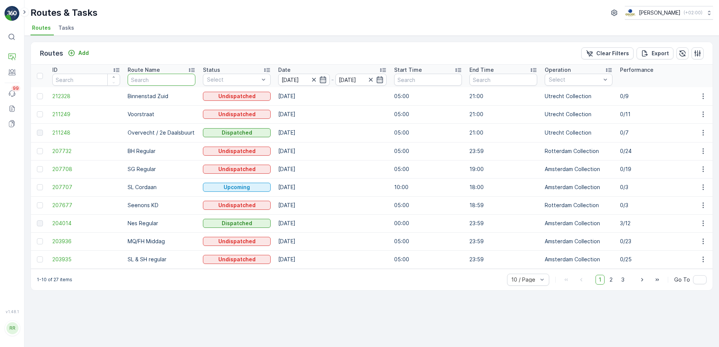
click at [181, 81] on input "text" at bounding box center [162, 80] width 68 height 12
type input "n"
type input "rok"
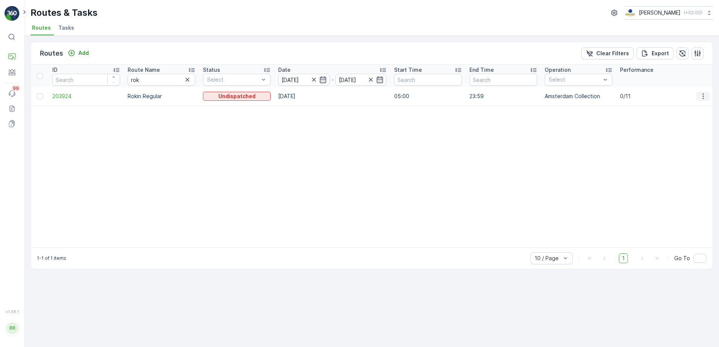
click at [701, 96] on icon "button" at bounding box center [703, 97] width 8 height 8
click at [702, 109] on span "See More Details" at bounding box center [686, 108] width 44 height 8
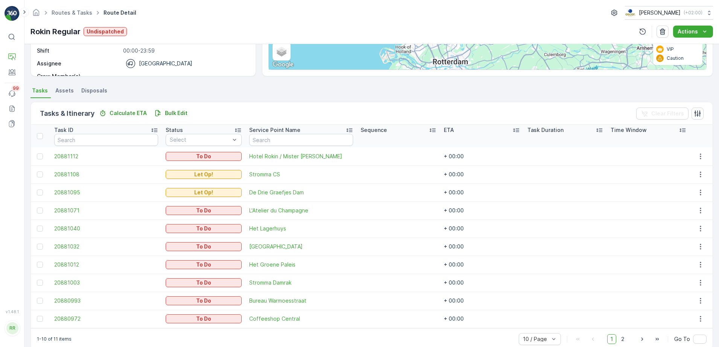
scroll to position [137, 0]
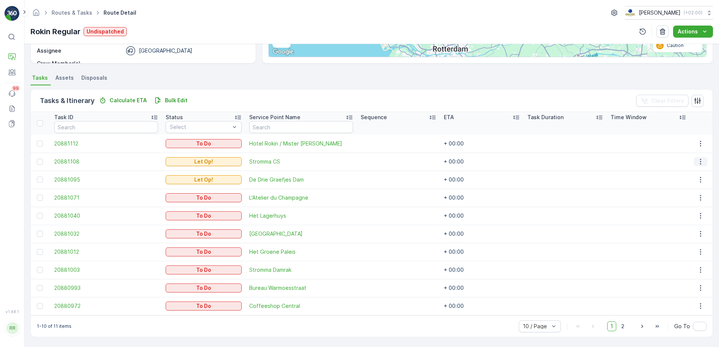
click at [701, 164] on icon "button" at bounding box center [701, 162] width 8 height 8
click at [687, 192] on span "Change Route" at bounding box center [683, 194] width 37 height 8
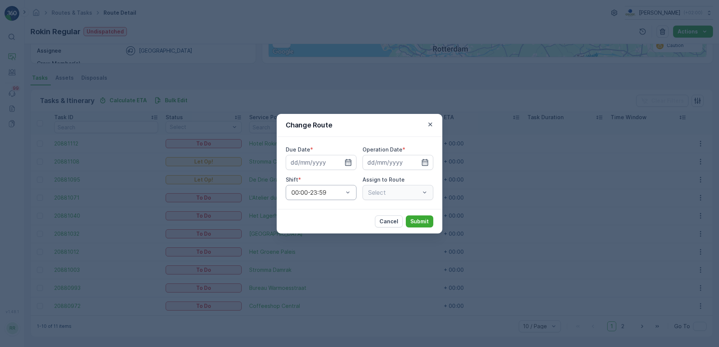
type input "[DATE]"
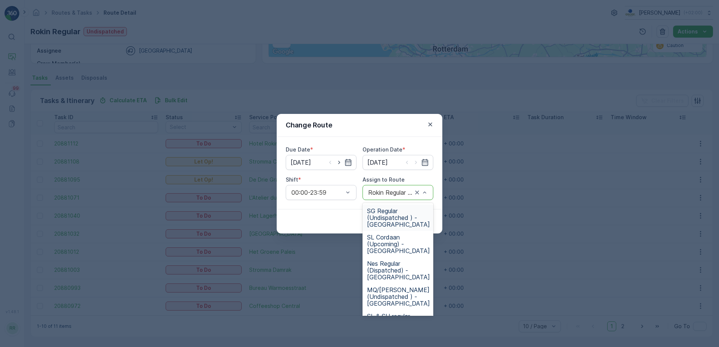
drag, startPoint x: 369, startPoint y: 192, endPoint x: 376, endPoint y: 193, distance: 7.6
click at [370, 193] on div at bounding box center [390, 192] width 46 height 7
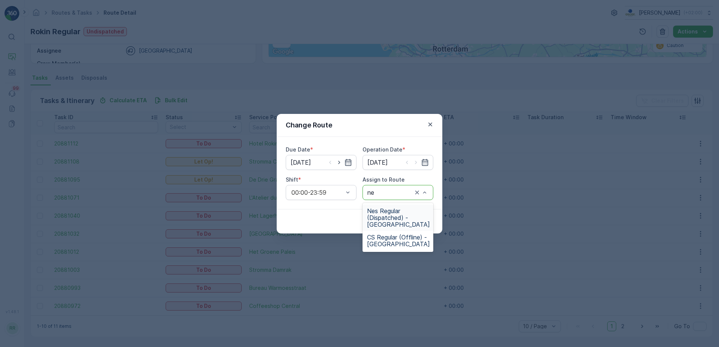
type input "nes"
click at [394, 224] on span "Nes Regular (Dispatched) - Amsterdam" at bounding box center [398, 218] width 63 height 20
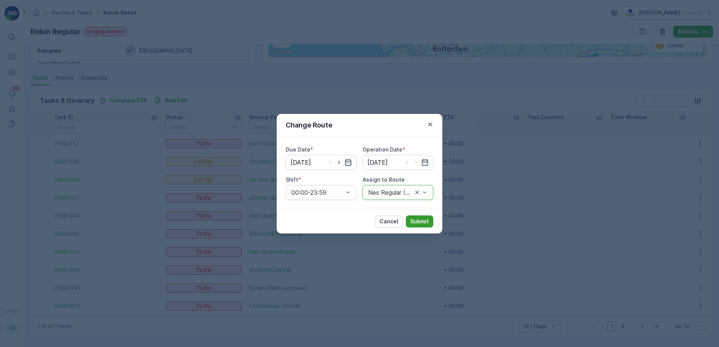
click at [425, 222] on p "Submit" at bounding box center [419, 222] width 18 height 8
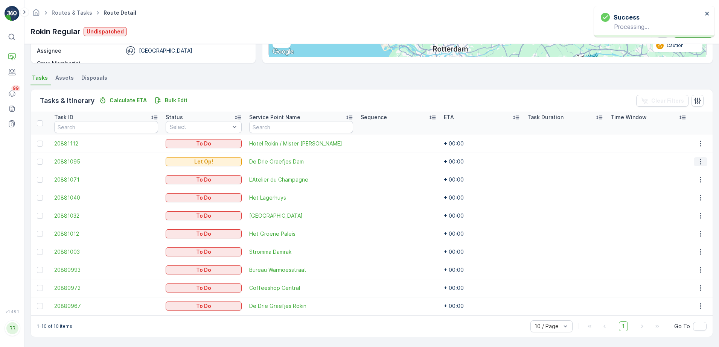
click at [699, 164] on icon "button" at bounding box center [701, 162] width 8 height 8
click at [690, 193] on span "Change Route" at bounding box center [683, 194] width 37 height 8
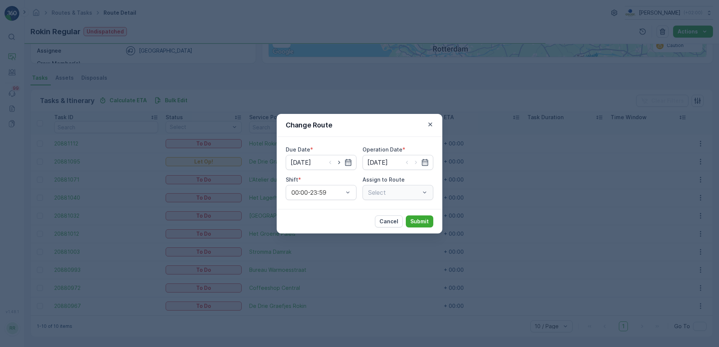
type input "[DATE]"
click at [393, 193] on div "Select" at bounding box center [397, 192] width 71 height 15
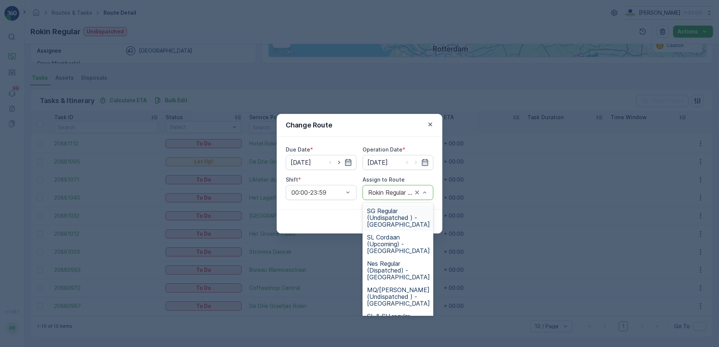
click at [390, 196] on div "Rokin Regular (Undispatched ) - Amsterdam" at bounding box center [397, 192] width 71 height 15
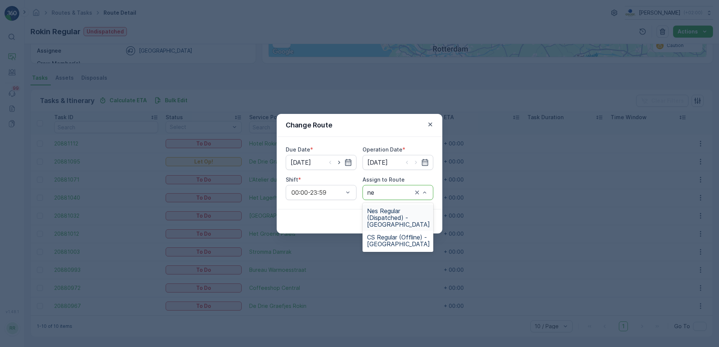
type input "nes"
click at [391, 212] on span "Nes Regular (Dispatched) - Amsterdam" at bounding box center [398, 218] width 63 height 20
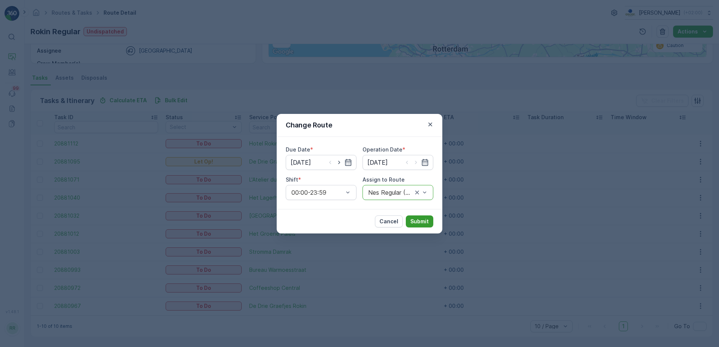
click at [421, 222] on p "Submit" at bounding box center [419, 222] width 18 height 8
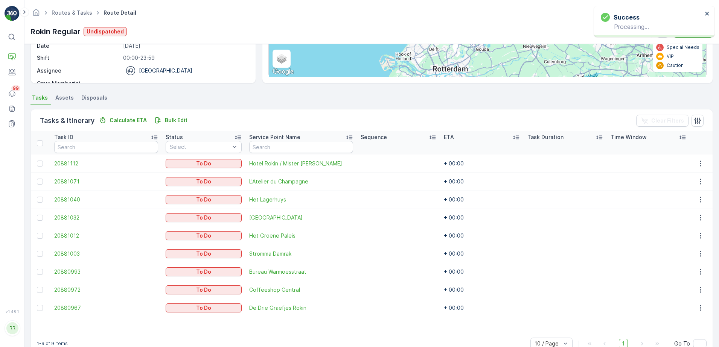
scroll to position [134, 0]
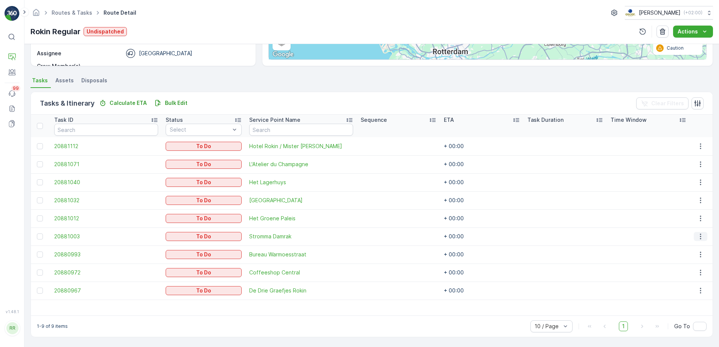
click at [697, 236] on icon "button" at bounding box center [701, 237] width 8 height 8
click at [689, 266] on span "Change Route" at bounding box center [683, 269] width 37 height 8
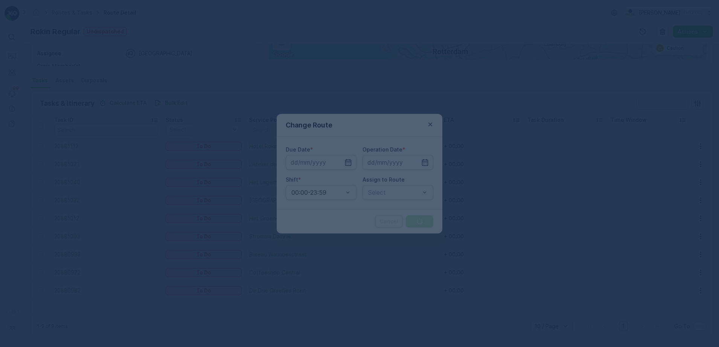
type input "[DATE]"
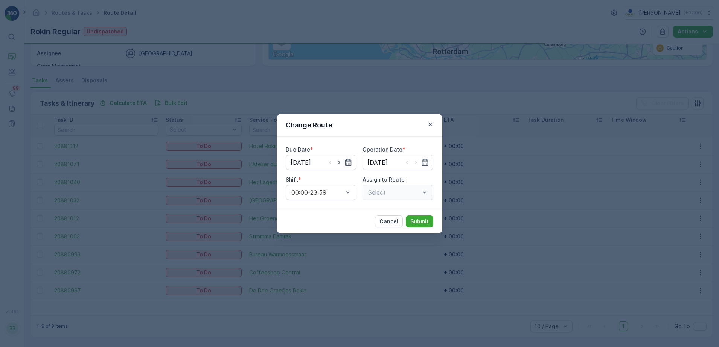
click at [391, 196] on div "Select" at bounding box center [397, 192] width 71 height 15
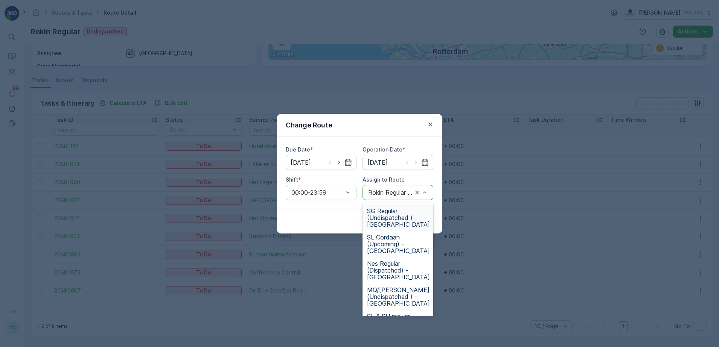
click at [387, 196] on div "Rokin Regular (Undispatched ) - Amsterdam" at bounding box center [397, 192] width 71 height 15
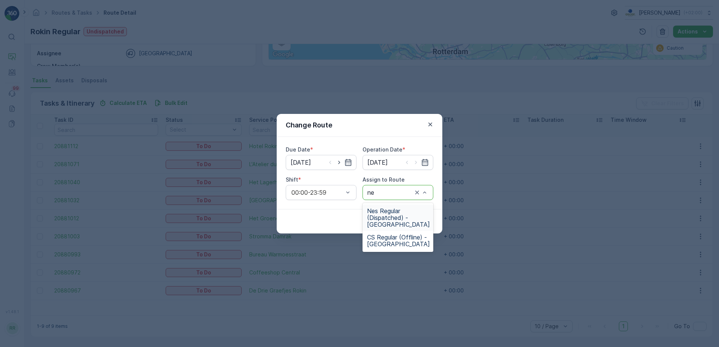
type input "nes"
click at [393, 210] on span "Nes Regular (Dispatched) - Amsterdam" at bounding box center [398, 218] width 63 height 20
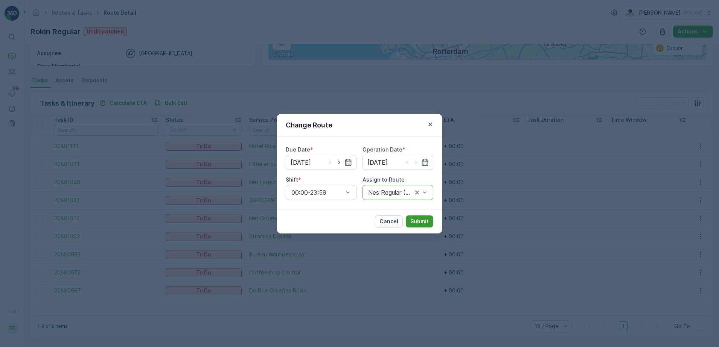
click at [420, 219] on p "Submit" at bounding box center [419, 222] width 18 height 8
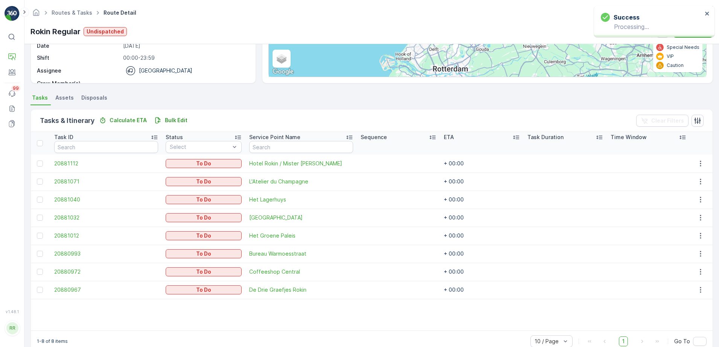
scroll to position [132, 0]
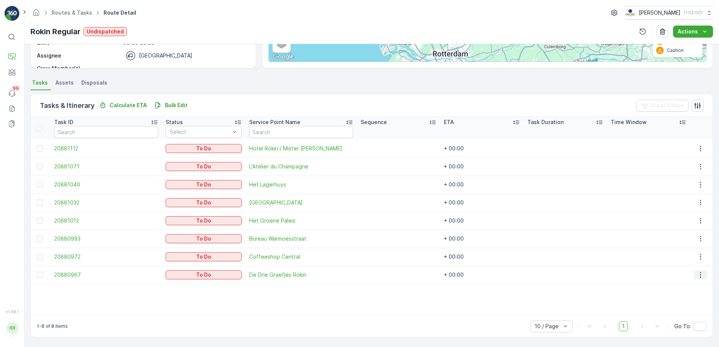
click at [698, 279] on icon "button" at bounding box center [701, 275] width 8 height 8
click at [693, 304] on span "Change Route" at bounding box center [683, 308] width 37 height 8
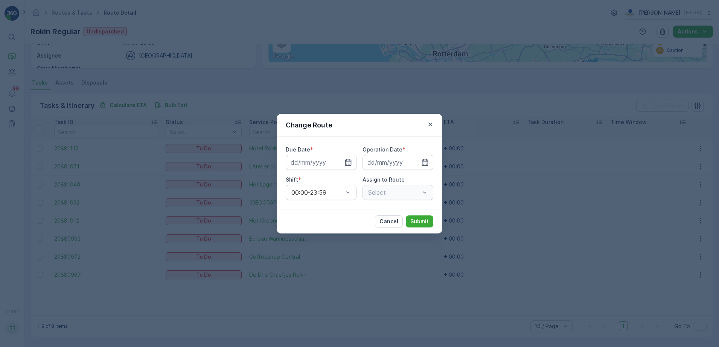
type input "[DATE]"
click at [385, 195] on div "Select" at bounding box center [397, 192] width 71 height 15
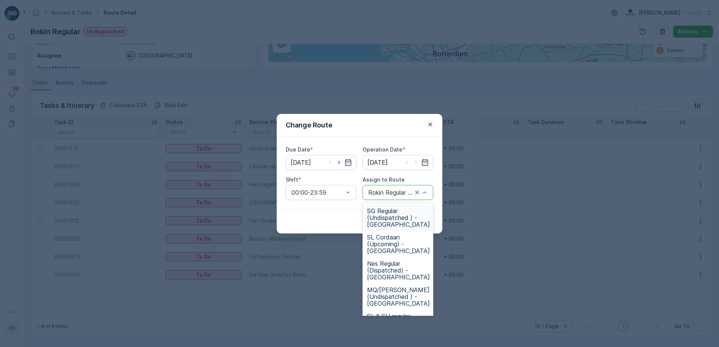
click at [385, 195] on div at bounding box center [390, 192] width 46 height 7
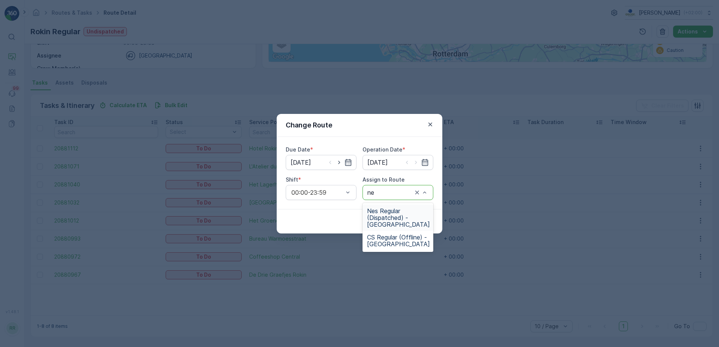
type input "nes"
click at [384, 218] on span "Nes Regular (Dispatched) - Amsterdam" at bounding box center [398, 218] width 63 height 20
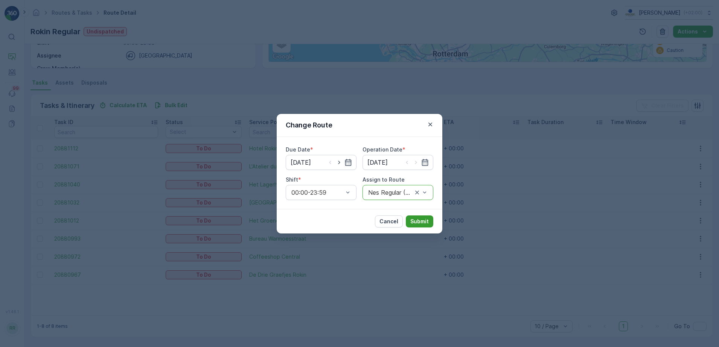
click at [418, 222] on p "Submit" at bounding box center [419, 222] width 18 height 8
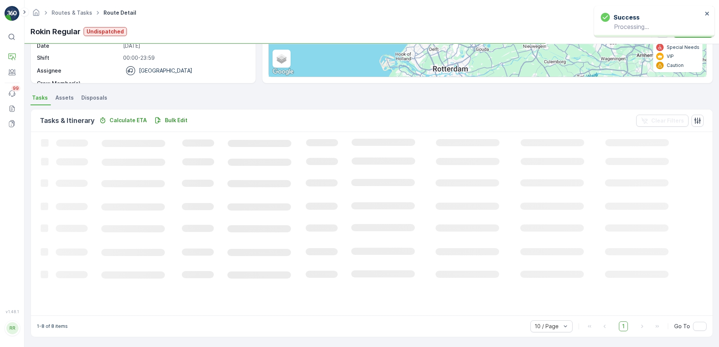
scroll to position [130, 0]
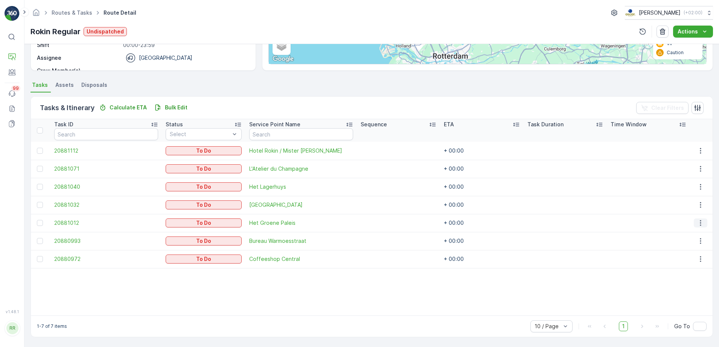
click at [697, 221] on icon "button" at bounding box center [701, 223] width 8 height 8
click at [685, 252] on span "Change Route" at bounding box center [683, 256] width 37 height 8
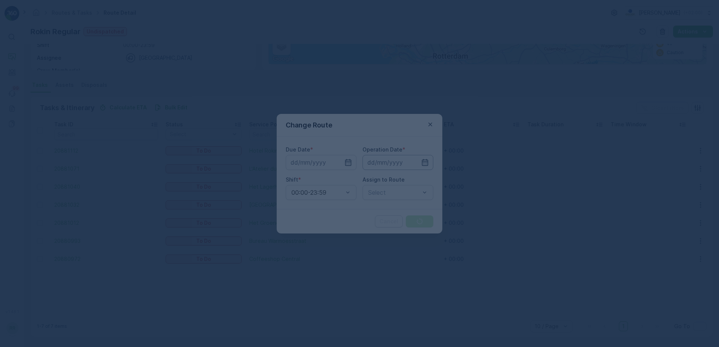
type input "[DATE]"
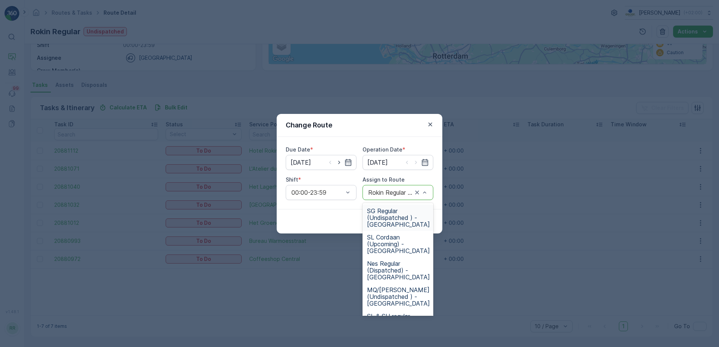
click at [385, 196] on div "Rokin Regular (Undispatched ) - Amsterdam" at bounding box center [397, 192] width 71 height 15
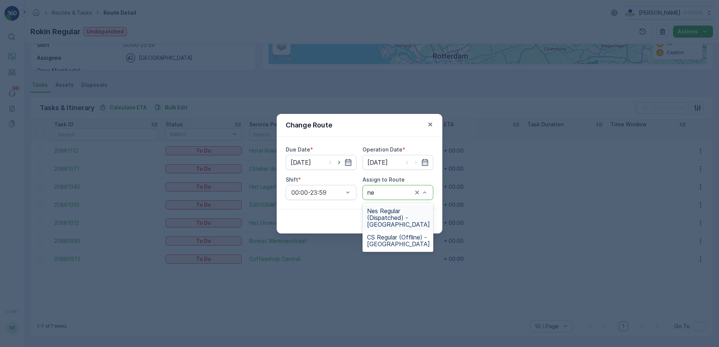
type input "nes"
click at [391, 215] on span "Nes Regular (Dispatched) - Amsterdam" at bounding box center [398, 218] width 63 height 20
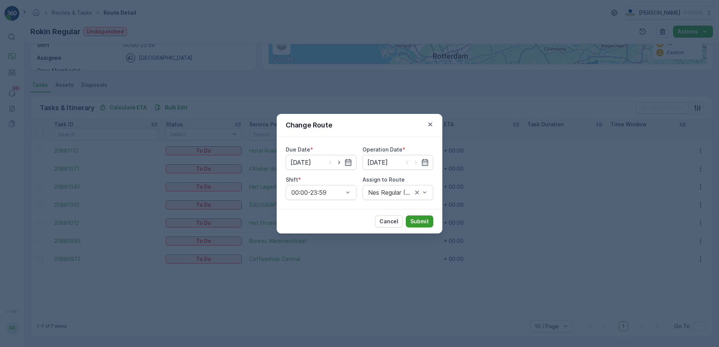
click at [417, 225] on p "Submit" at bounding box center [419, 222] width 18 height 8
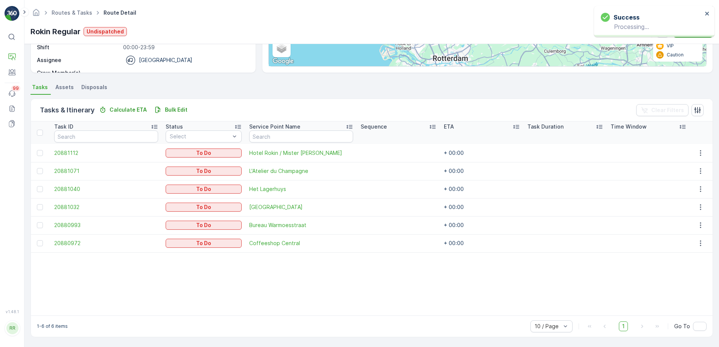
scroll to position [0, 0]
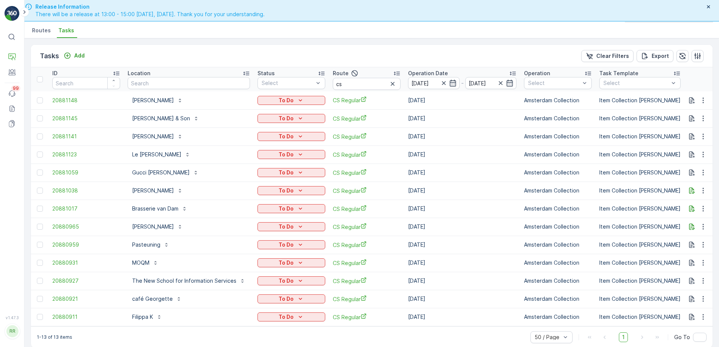
scroll to position [8, 0]
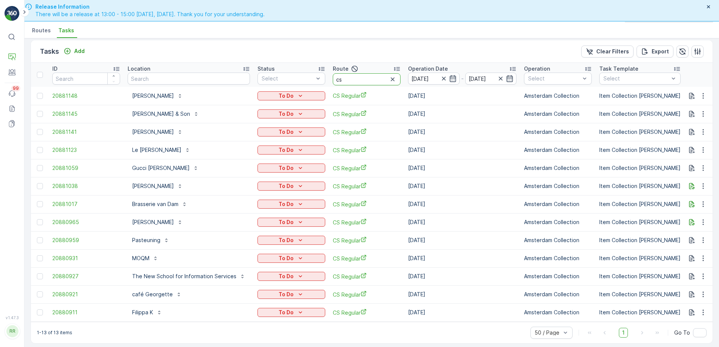
click at [351, 76] on input "cs" at bounding box center [367, 79] width 68 height 12
drag, startPoint x: 342, startPoint y: 78, endPoint x: 323, endPoint y: 82, distance: 19.1
click at [323, 82] on tr "ID Location Status Select Route cs Operation Date [DATE] - [DATE] Operation Sel…" at bounding box center [639, 75] width 1216 height 24
type input "nes"
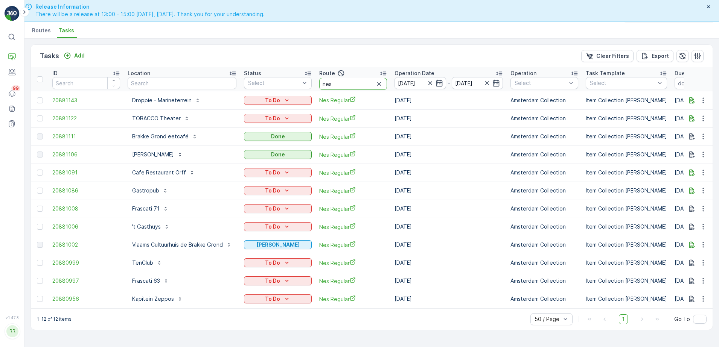
drag, startPoint x: 336, startPoint y: 82, endPoint x: 315, endPoint y: 81, distance: 20.8
click at [315, 81] on tr "ID Location Status Select Route nes Operation Date [DATE] - [DATE] Operation Se…" at bounding box center [632, 79] width 1202 height 24
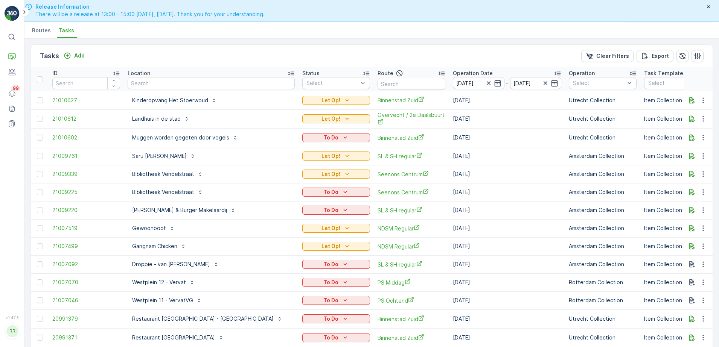
click at [380, 81] on input "text" at bounding box center [411, 84] width 68 height 12
type input "rokin"
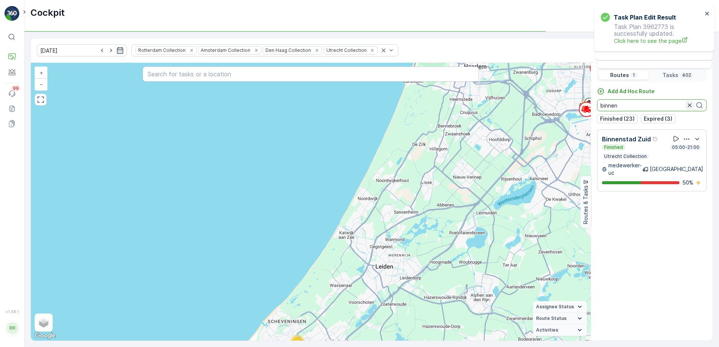
click at [692, 105] on icon "button" at bounding box center [690, 106] width 8 height 8
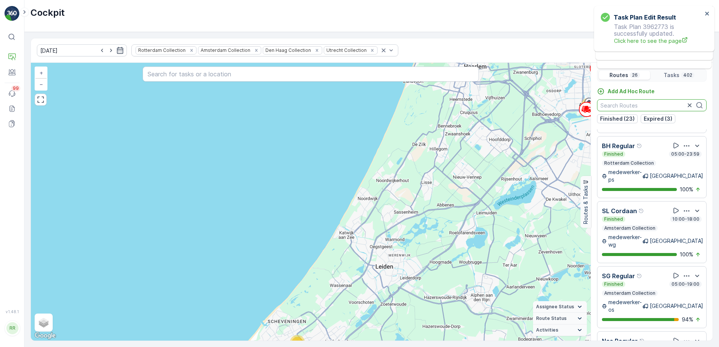
scroll to position [329, 0]
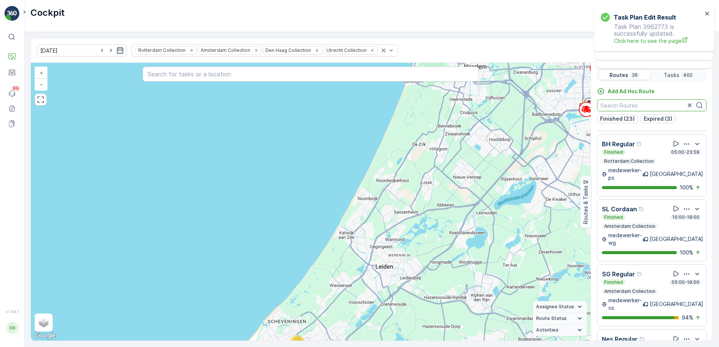
click at [72, 59] on div "14.08.2025 Rotterdam Collection Amsterdam Collection Den Haag Collection Utrech…" at bounding box center [372, 50] width 682 height 24
click at [76, 53] on input "[DATE]" at bounding box center [82, 50] width 90 height 12
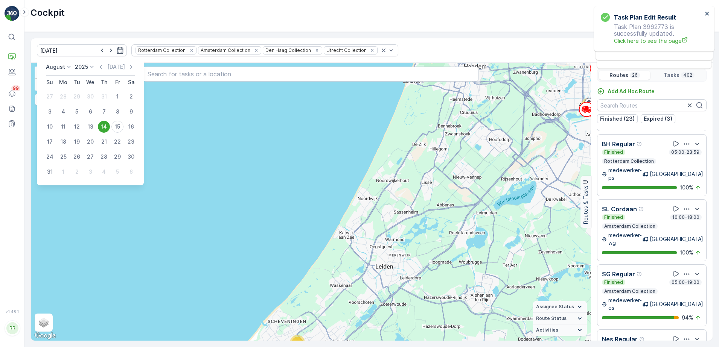
click at [107, 51] on icon "button" at bounding box center [111, 51] width 8 height 8
type input "[DATE]"
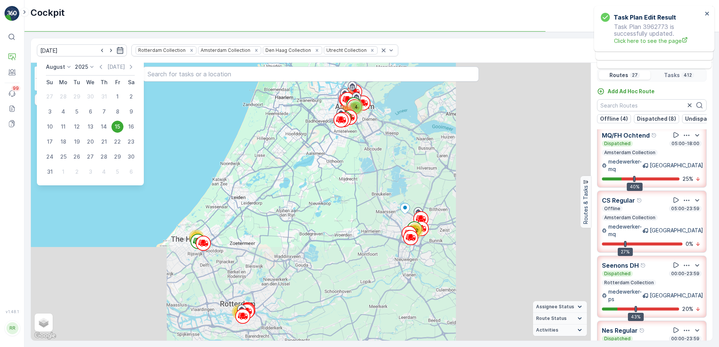
scroll to position [280, 0]
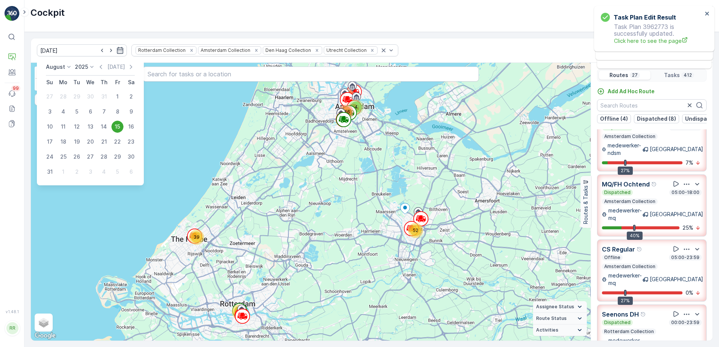
click at [126, 37] on div "15.08.2025 Rotterdam Collection Amsterdam Collection Den Haag Collection Utrech…" at bounding box center [371, 189] width 694 height 315
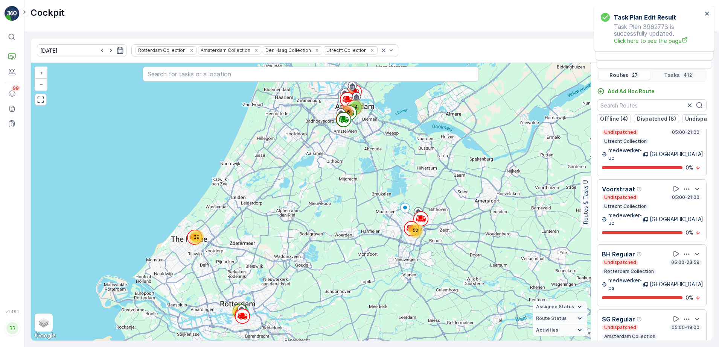
scroll to position [704, 0]
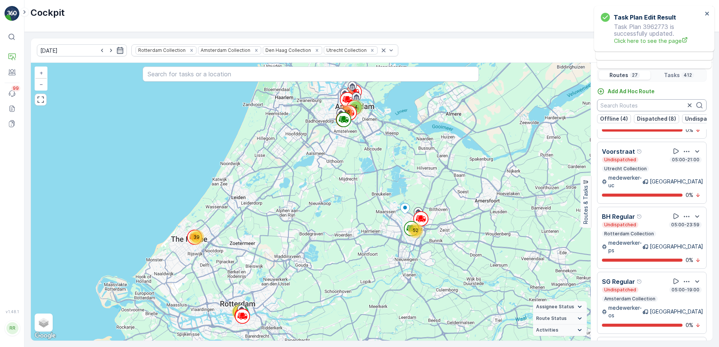
click at [666, 106] on input "text" at bounding box center [652, 105] width 110 height 12
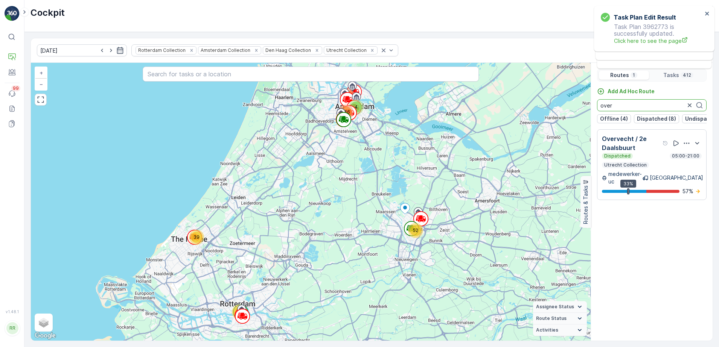
scroll to position [0, 0]
type input "over"
click at [688, 105] on icon "button" at bounding box center [690, 106] width 8 height 8
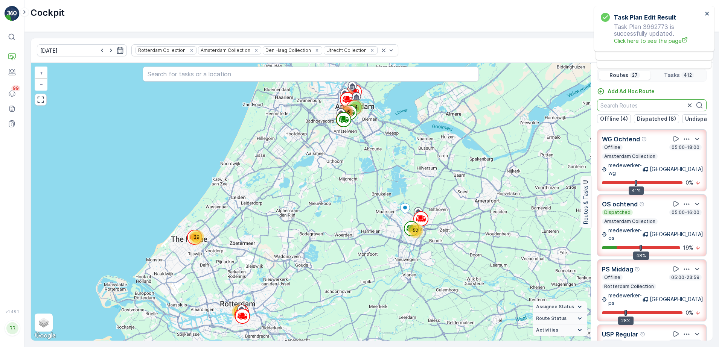
click at [642, 170] on p "medewerker-wg" at bounding box center [625, 169] width 34 height 15
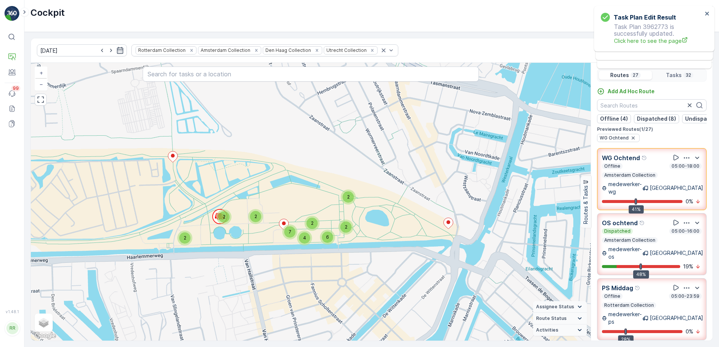
click at [645, 242] on div "OS ochtend Dispatched 05:00-16:00 Amsterdam Collection medewerker-os Amsterdam …" at bounding box center [652, 244] width 100 height 52
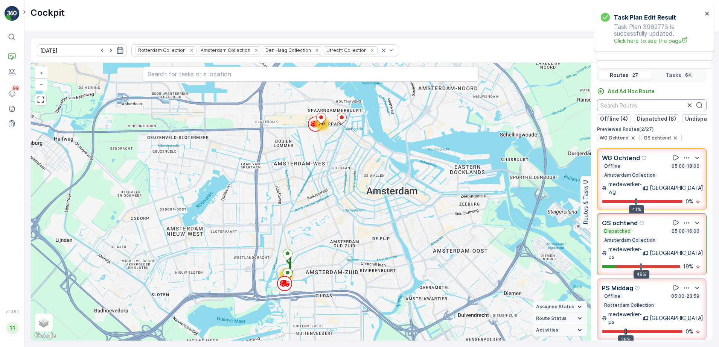
click at [630, 103] on input "text" at bounding box center [652, 105] width 110 height 12
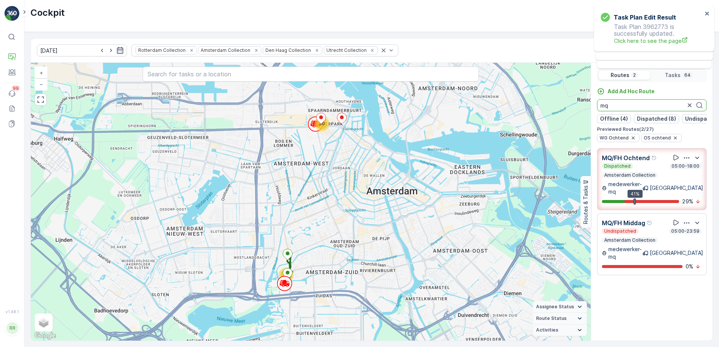
type input "mq"
click at [688, 103] on icon "button" at bounding box center [690, 106] width 8 height 8
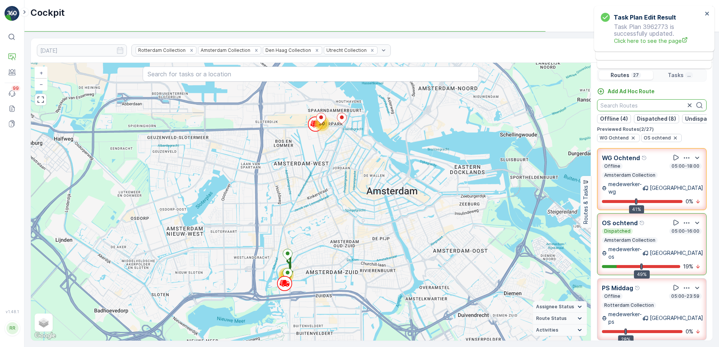
click at [644, 105] on input "text" at bounding box center [652, 105] width 110 height 12
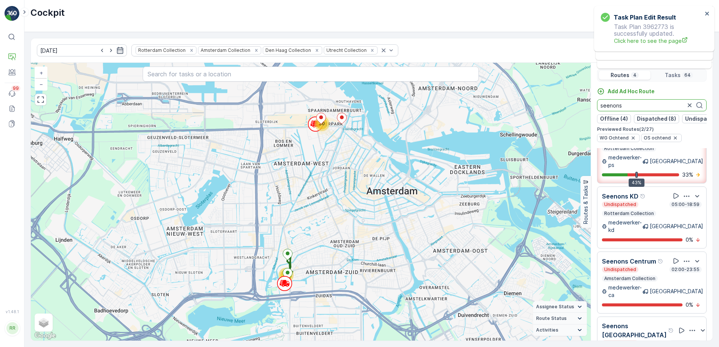
scroll to position [19, 0]
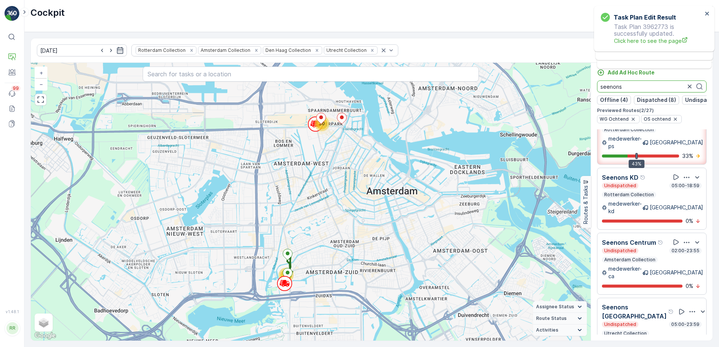
type input "seenons"
click at [688, 88] on icon "button" at bounding box center [690, 87] width 8 height 8
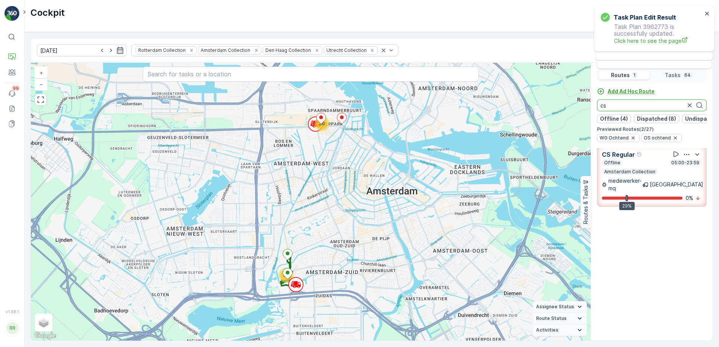
scroll to position [0, 0]
click at [638, 171] on div "Offline 05:00-23:59 Amsterdam Collection" at bounding box center [652, 167] width 100 height 15
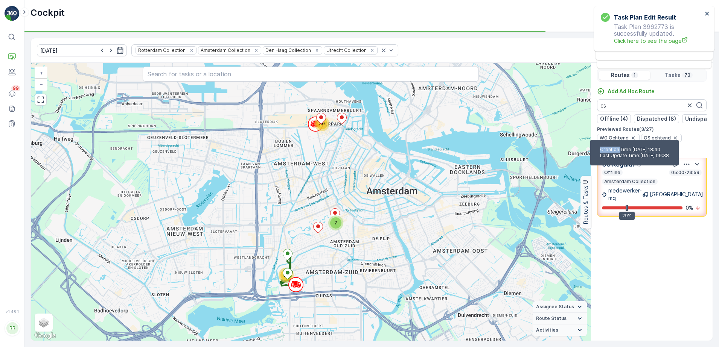
click at [638, 167] on icon "Help Tooltip Icon" at bounding box center [639, 164] width 5 height 5
click at [638, 171] on div "Offline 05:00-23:59 Amsterdam Collection" at bounding box center [652, 177] width 100 height 15
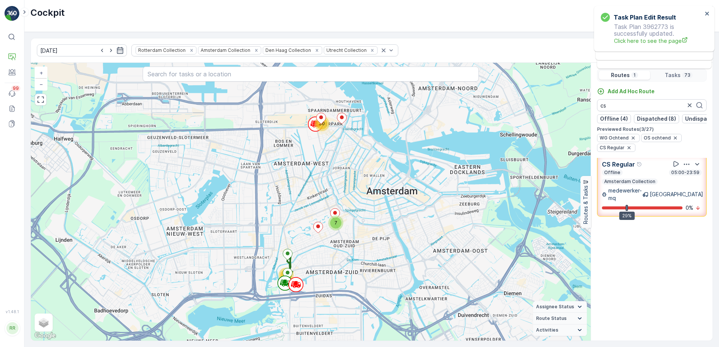
drag, startPoint x: 638, startPoint y: 171, endPoint x: 642, endPoint y: 189, distance: 18.5
click at [642, 185] on p "Amsterdam Collection" at bounding box center [629, 182] width 53 height 6
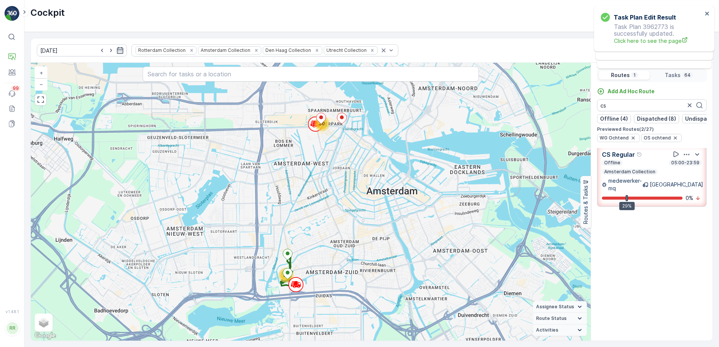
click at [635, 181] on div "CS Regular Offline 05:00-23:59 Amsterdam Collection medewerker-mq Amsterdam 29%…" at bounding box center [652, 176] width 100 height 52
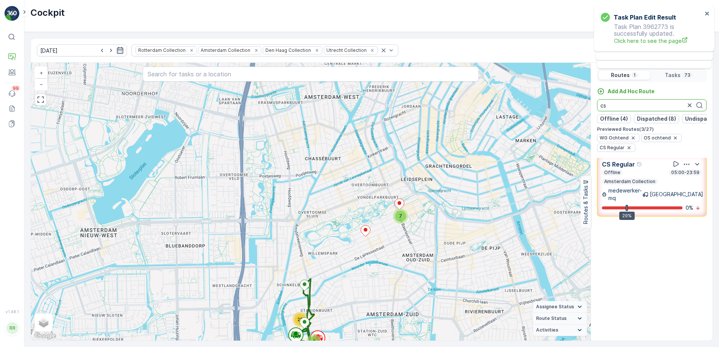
drag, startPoint x: 655, startPoint y: 107, endPoint x: 578, endPoint y: 111, distance: 76.9
click at [578, 111] on div "7 2 28 2 4 23 + − Satellite Roadmap Terrain Hybrid Leaflet Keyboard shortcuts M…" at bounding box center [372, 202] width 682 height 278
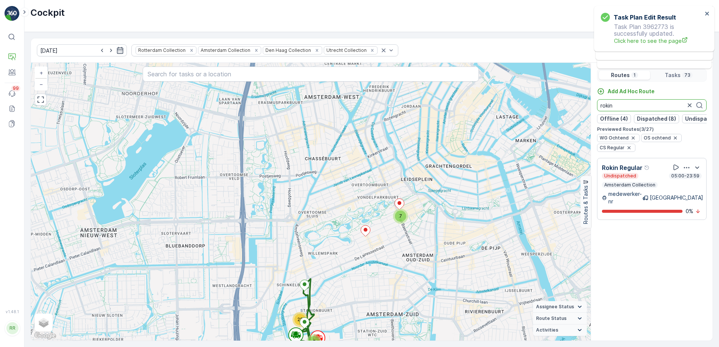
type input "rokin"
click at [635, 188] on p "Amsterdam Collection" at bounding box center [629, 185] width 53 height 6
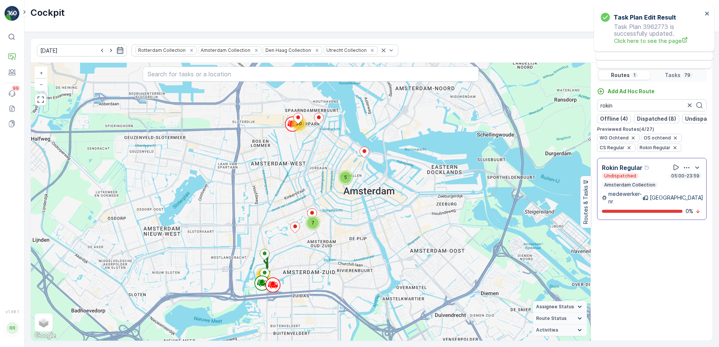
click at [635, 188] on p "Amsterdam Collection" at bounding box center [629, 185] width 53 height 6
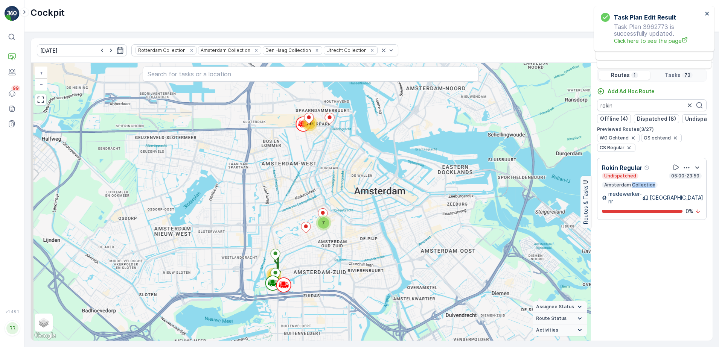
click at [635, 188] on p "Amsterdam Collection" at bounding box center [629, 185] width 53 height 6
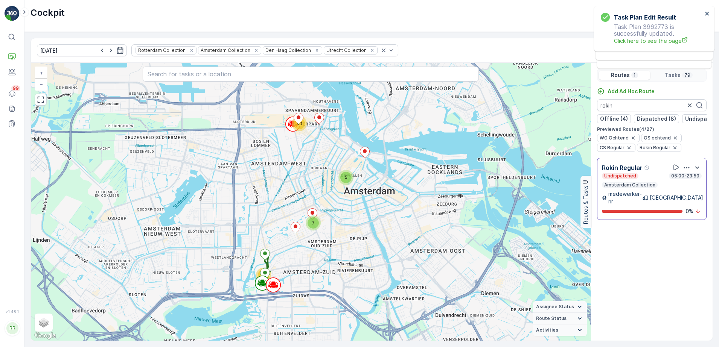
drag, startPoint x: 635, startPoint y: 189, endPoint x: 660, endPoint y: 187, distance: 25.3
click at [660, 187] on div "Undispatched 05:00-23:59 Amsterdam Collection" at bounding box center [652, 180] width 100 height 15
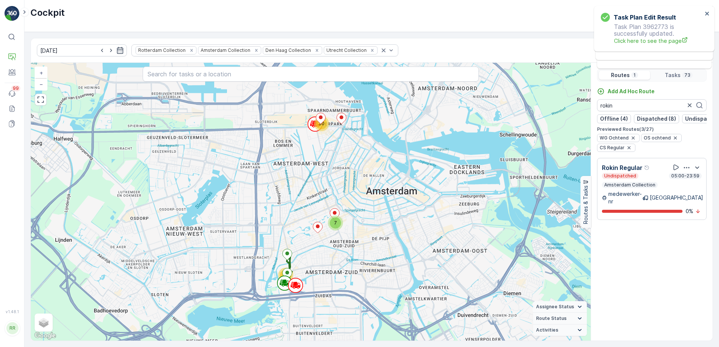
click at [649, 188] on p "Amsterdam Collection" at bounding box center [629, 185] width 53 height 6
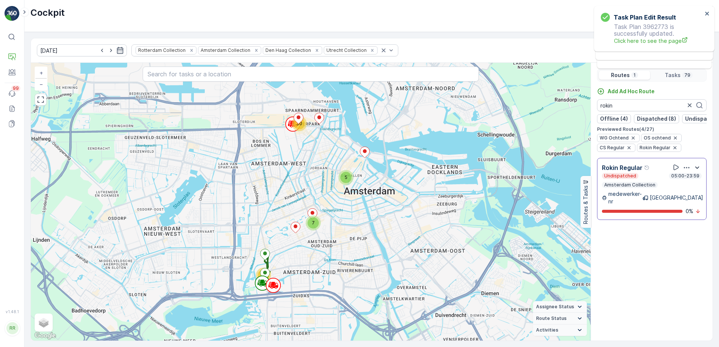
click at [695, 170] on icon "button" at bounding box center [696, 167] width 9 height 9
click at [672, 141] on icon "button" at bounding box center [675, 138] width 6 height 6
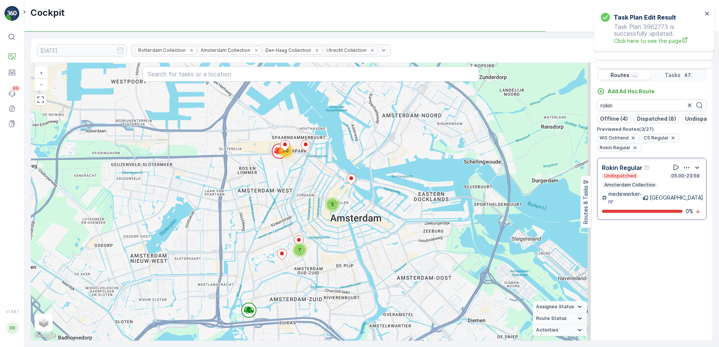
click at [671, 140] on icon "button" at bounding box center [672, 138] width 3 height 3
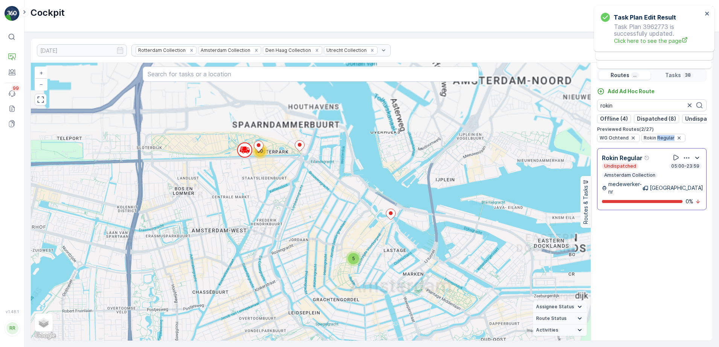
click at [670, 141] on span "Rokin Regular" at bounding box center [659, 138] width 31 height 6
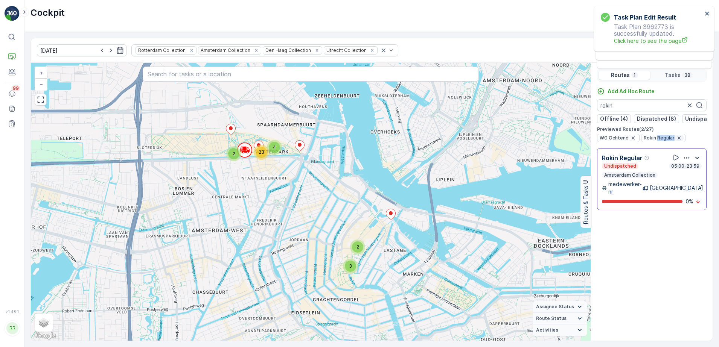
drag, startPoint x: 670, startPoint y: 143, endPoint x: 632, endPoint y: 144, distance: 38.4
click at [632, 141] on icon "button" at bounding box center [633, 138] width 6 height 6
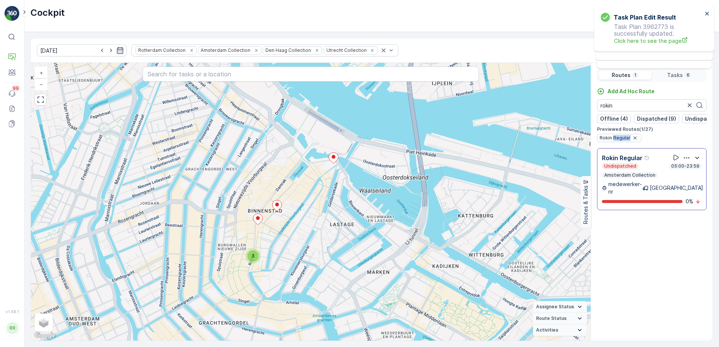
drag, startPoint x: 687, startPoint y: 108, endPoint x: 681, endPoint y: 108, distance: 6.0
click at [687, 108] on icon "button" at bounding box center [690, 106] width 8 height 8
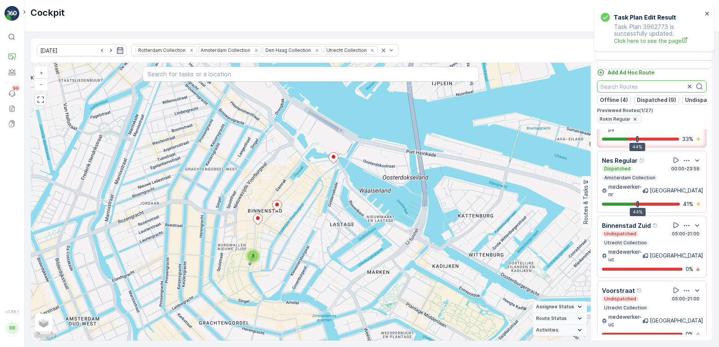
scroll to position [612, 0]
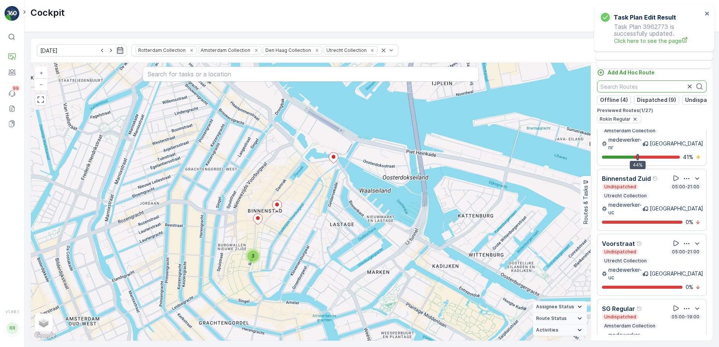
click at [642, 266] on p "medewerker-uc" at bounding box center [625, 273] width 34 height 15
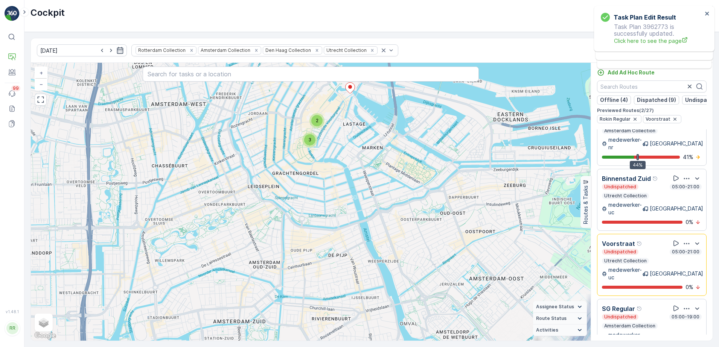
drag, startPoint x: 346, startPoint y: 137, endPoint x: 313, endPoint y: 245, distance: 112.6
click at [313, 245] on div "3 2 4 2 3 + − Satellite Roadmap Terrain Hybrid Leaflet Keyboard shortcuts Map D…" at bounding box center [311, 202] width 560 height 278
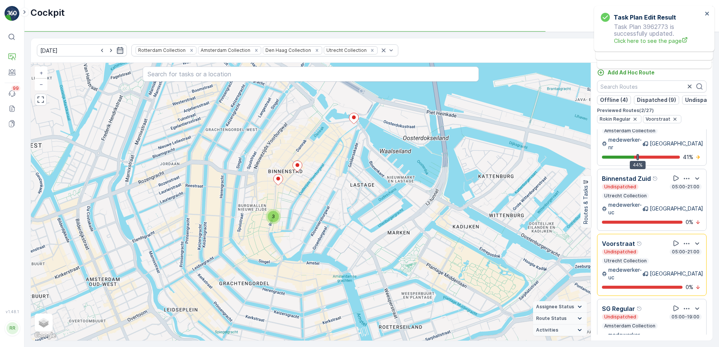
scroll to position [565, 0]
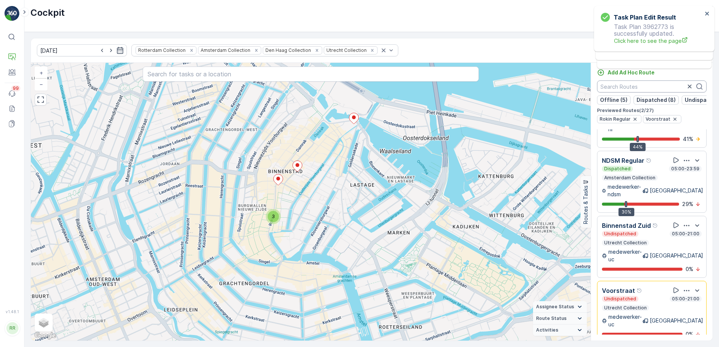
click at [651, 87] on input "text" at bounding box center [652, 87] width 110 height 12
click at [628, 88] on input "text" at bounding box center [652, 87] width 110 height 12
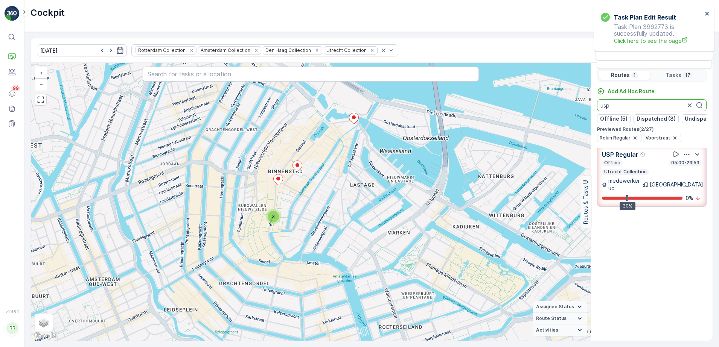
scroll to position [0, 0]
drag, startPoint x: 616, startPoint y: 105, endPoint x: 577, endPoint y: 112, distance: 39.7
click at [577, 112] on div "3 3 3 + − Satellite Roadmap Terrain Hybrid Leaflet Keyboard shortcuts Map Data …" at bounding box center [372, 202] width 682 height 278
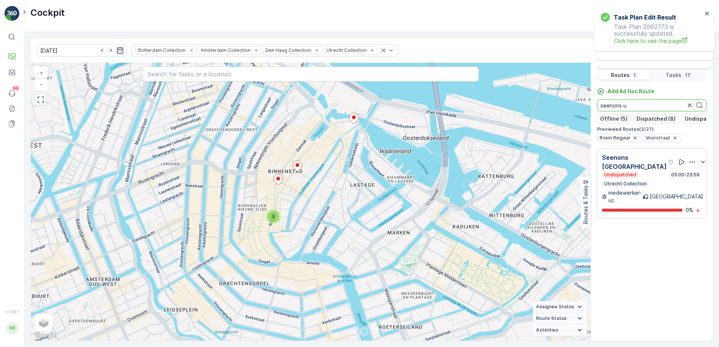
type input "seenons u"
click at [689, 103] on icon "button" at bounding box center [690, 106] width 8 height 8
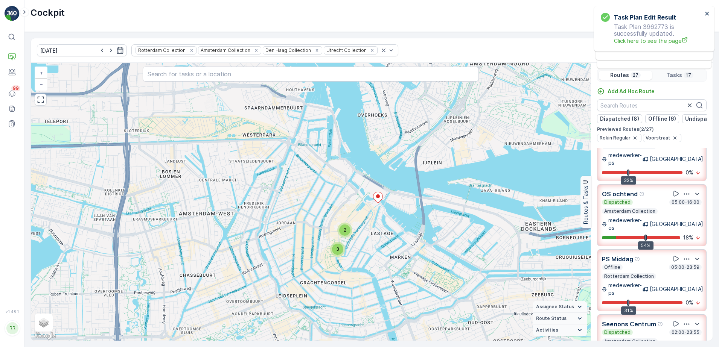
scroll to position [47, 0]
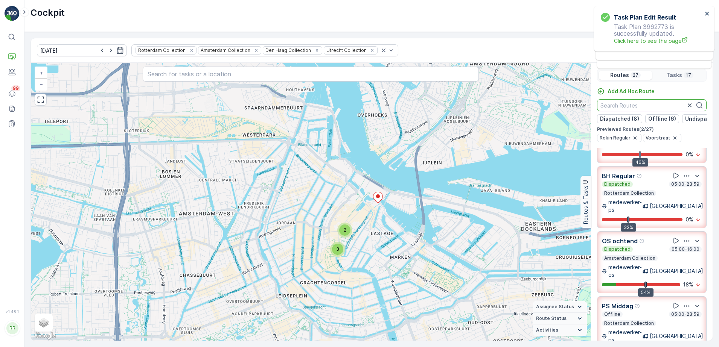
click at [649, 104] on input "text" at bounding box center [652, 105] width 110 height 12
drag, startPoint x: 670, startPoint y: 142, endPoint x: 648, endPoint y: 142, distance: 21.8
click at [672, 141] on icon "button" at bounding box center [675, 138] width 6 height 6
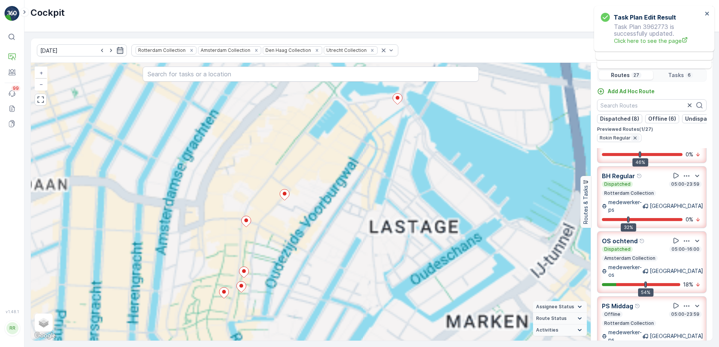
click at [634, 140] on icon "button" at bounding box center [634, 138] width 3 height 3
click at [632, 106] on input "text" at bounding box center [652, 105] width 110 height 12
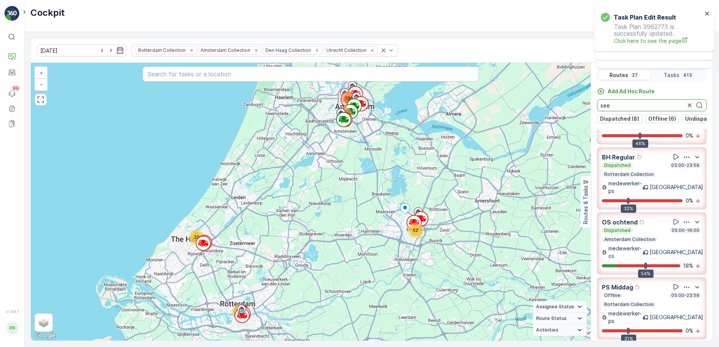
scroll to position [0, 0]
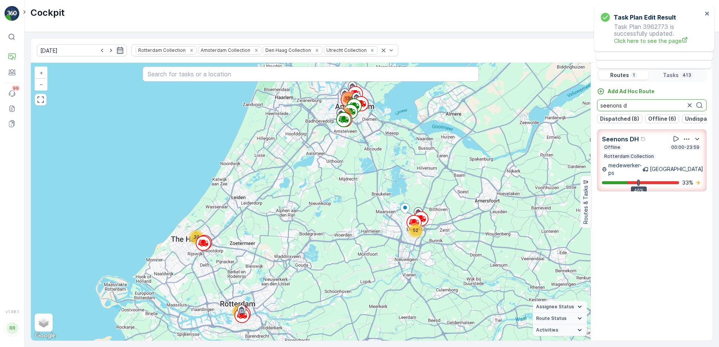
drag, startPoint x: 627, startPoint y: 102, endPoint x: 590, endPoint y: 104, distance: 37.3
click at [590, 104] on div "Routes 1 Tasks 413 Add Ad Hoc Route seenons d Dispatched (8) Offline (6) Undisp…" at bounding box center [651, 202] width 122 height 278
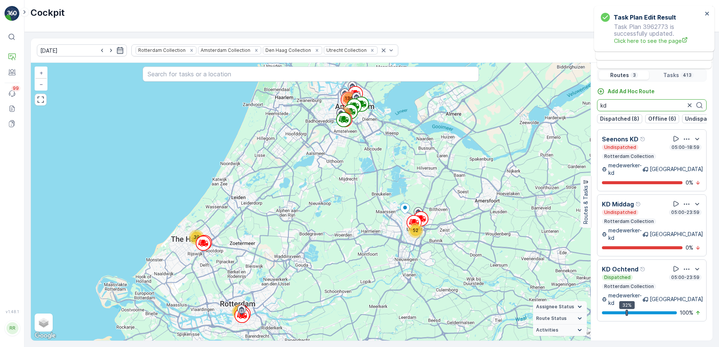
drag, startPoint x: 625, startPoint y: 106, endPoint x: 583, endPoint y: 105, distance: 42.2
click at [583, 105] on div "39 70 52 136 115 + − Satellite Roadmap Terrain Hybrid Leaflet Keyboard shortcut…" at bounding box center [372, 202] width 682 height 278
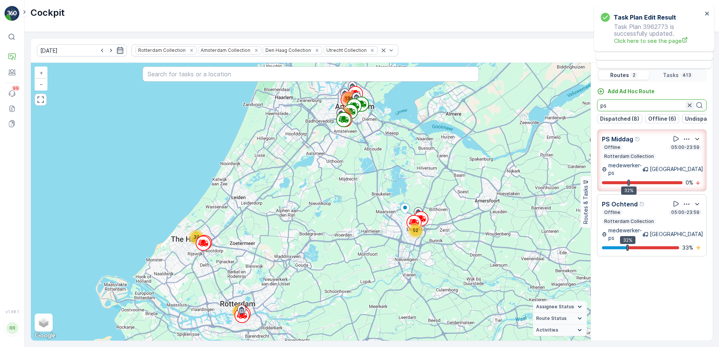
type input "ps"
click at [689, 107] on icon "button" at bounding box center [690, 106] width 8 height 8
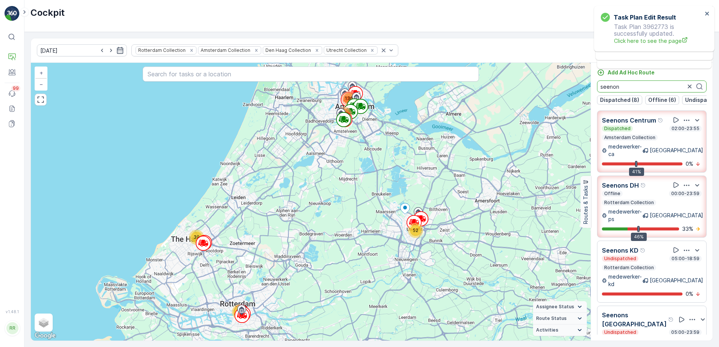
scroll to position [8, 0]
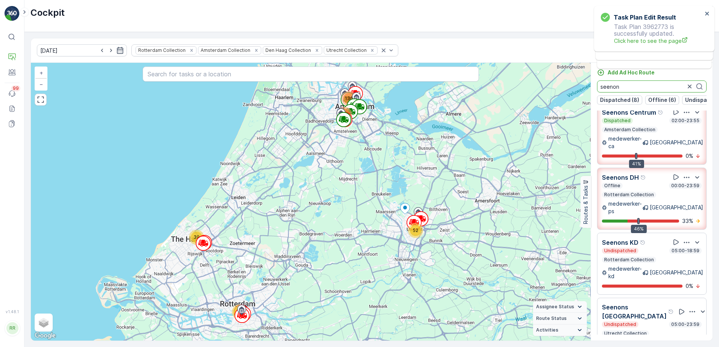
type input "seenon"
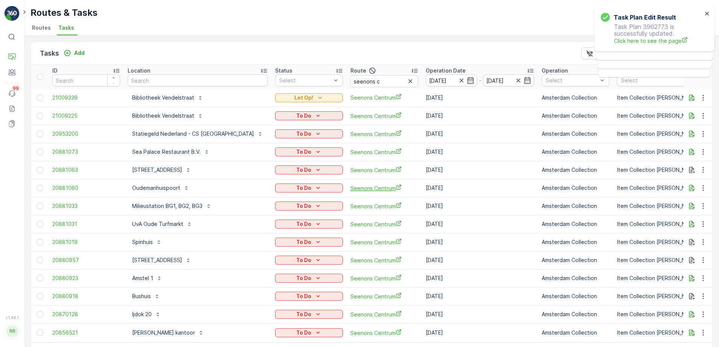
scroll to position [27, 0]
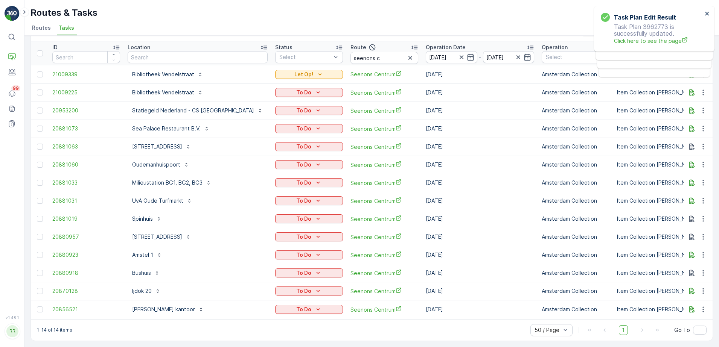
drag, startPoint x: 382, startPoint y: 54, endPoint x: 235, endPoint y: 50, distance: 146.8
click at [406, 54] on icon "button" at bounding box center [410, 58] width 8 height 8
click at [198, 52] on input "text" at bounding box center [198, 57] width 140 height 12
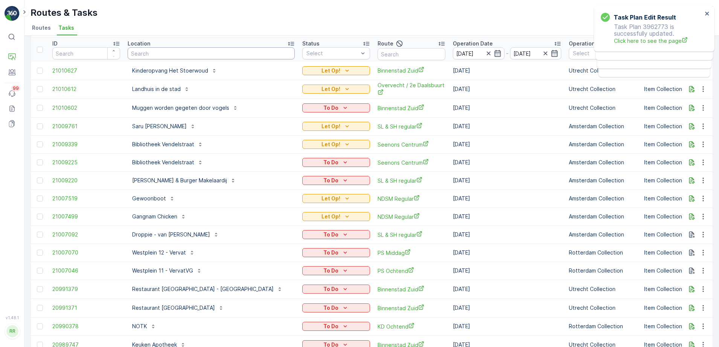
click at [225, 56] on input "text" at bounding box center [211, 53] width 167 height 12
type input "muggen"
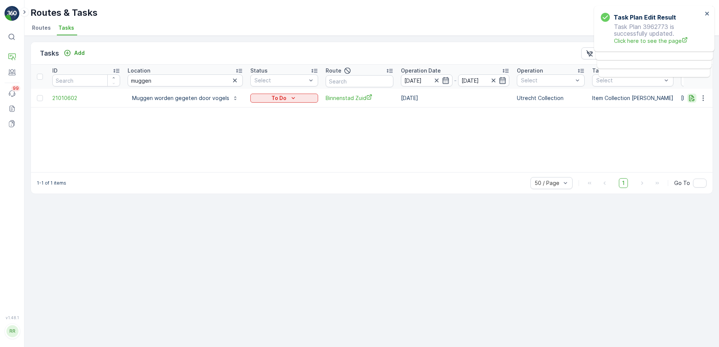
click at [689, 95] on icon "button" at bounding box center [692, 98] width 6 height 6
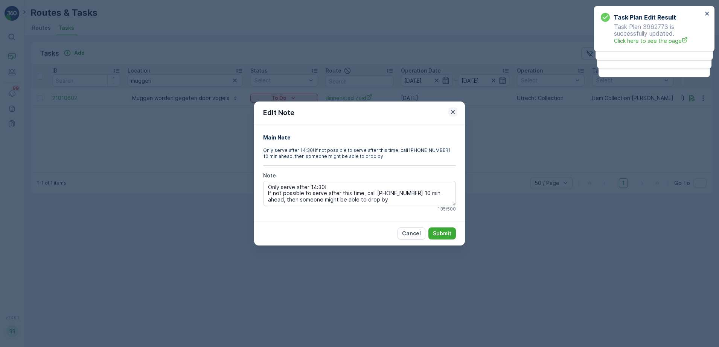
click at [457, 113] on button "button" at bounding box center [452, 112] width 9 height 9
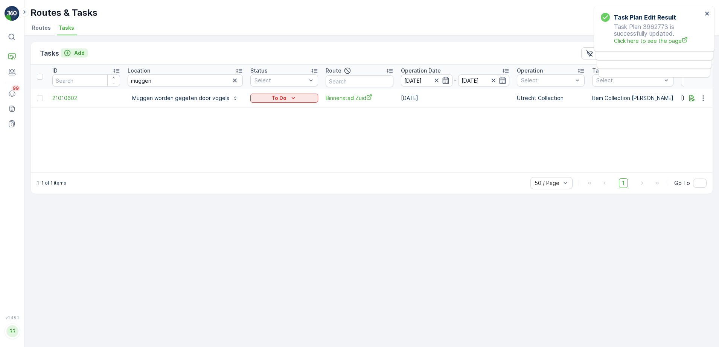
click at [72, 55] on div "Add" at bounding box center [74, 53] width 21 height 8
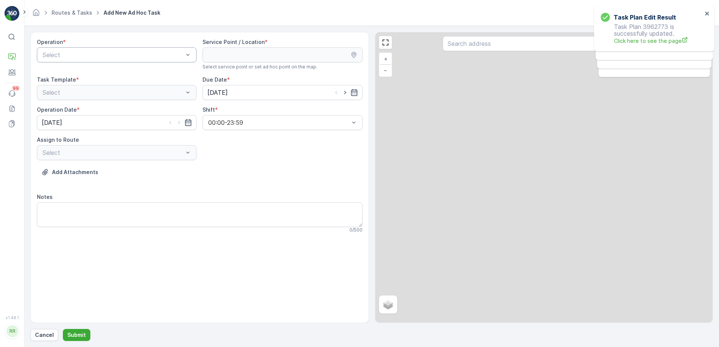
click at [143, 60] on div "Select" at bounding box center [117, 54] width 160 height 15
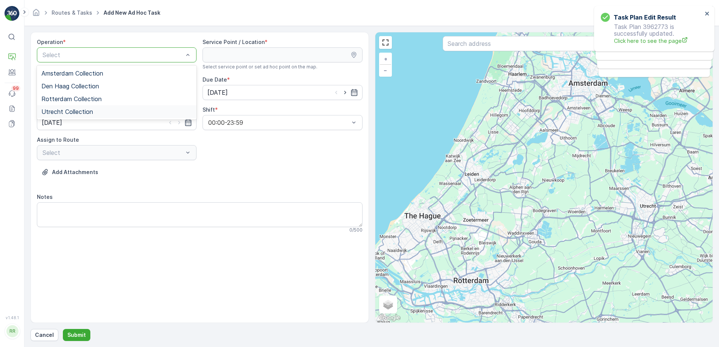
click at [64, 110] on span "Utrecht Collection" at bounding box center [67, 111] width 52 height 7
click at [499, 46] on input "text" at bounding box center [544, 43] width 202 height 15
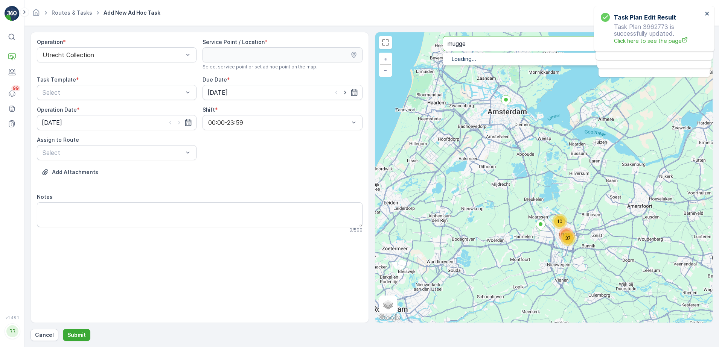
type input "mugge"
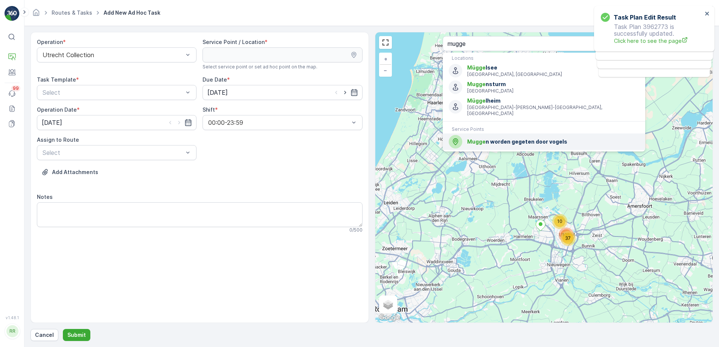
click at [515, 138] on span "Mugge n worden gegeten door vogels" at bounding box center [553, 142] width 172 height 8
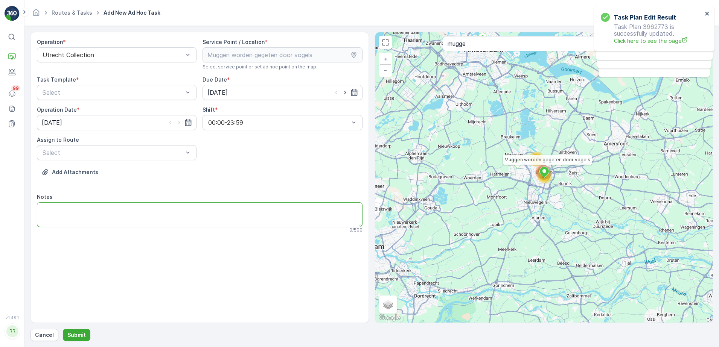
click at [77, 215] on textarea "Notes" at bounding box center [200, 214] width 326 height 25
click at [71, 209] on textarea "Echt langs, 2 dagen niet geserviced" at bounding box center [200, 214] width 326 height 25
click at [156, 205] on textarea "Echt langs, afgelopen 2 dagen niet geserviced" at bounding box center [200, 214] width 326 height 25
type textarea "Echt langs, afgelopen 2 dagen niet geserviced!"
click at [141, 152] on div at bounding box center [113, 152] width 142 height 7
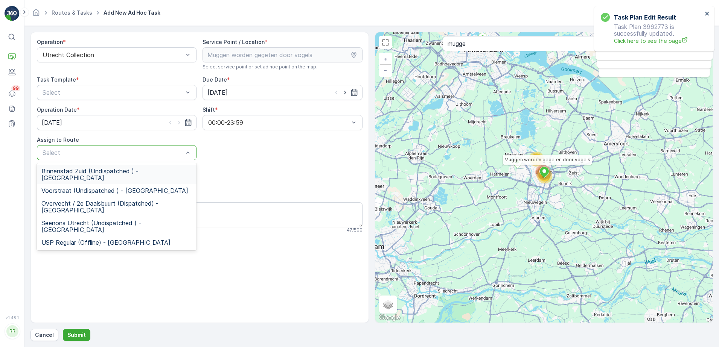
click at [94, 177] on div "Binnenstad Zuid (Undispatched ) - Utrecht" at bounding box center [117, 175] width 160 height 20
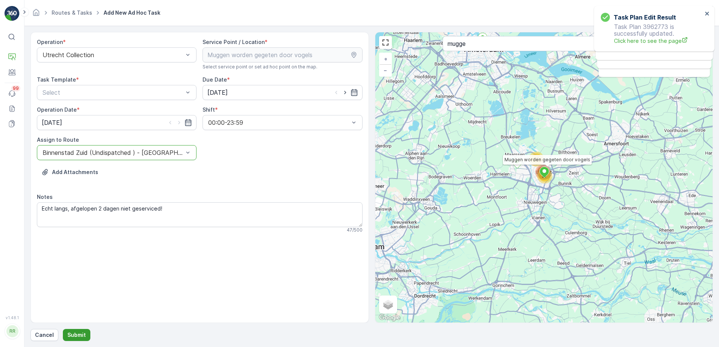
click at [79, 334] on p "Submit" at bounding box center [76, 336] width 18 height 8
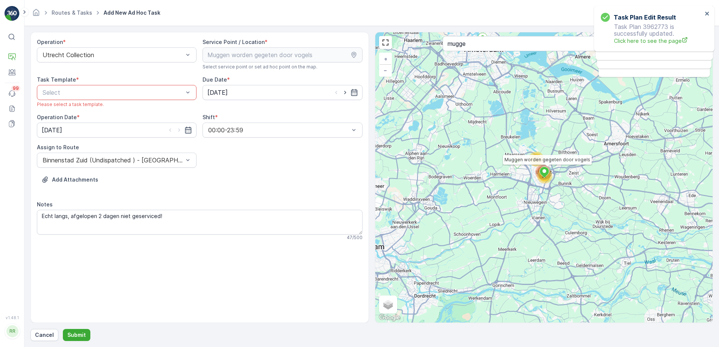
click at [143, 93] on div at bounding box center [113, 92] width 142 height 7
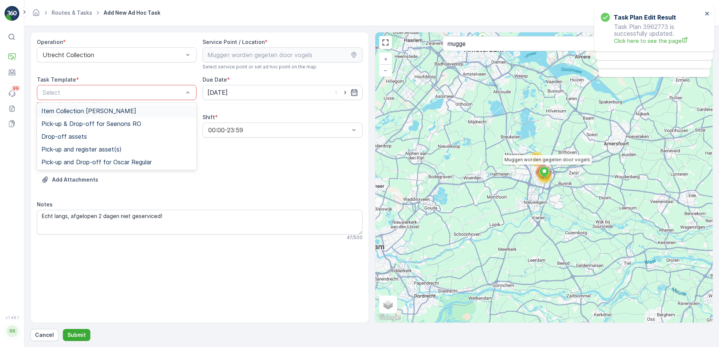
click at [123, 108] on span "Item Collection [PERSON_NAME]" at bounding box center [88, 111] width 95 height 7
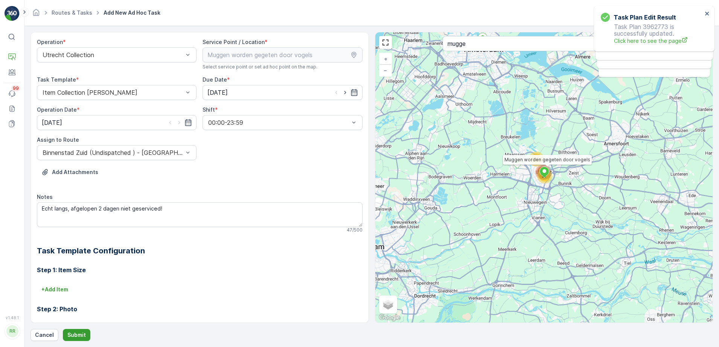
click at [78, 335] on p "Submit" at bounding box center [76, 336] width 18 height 8
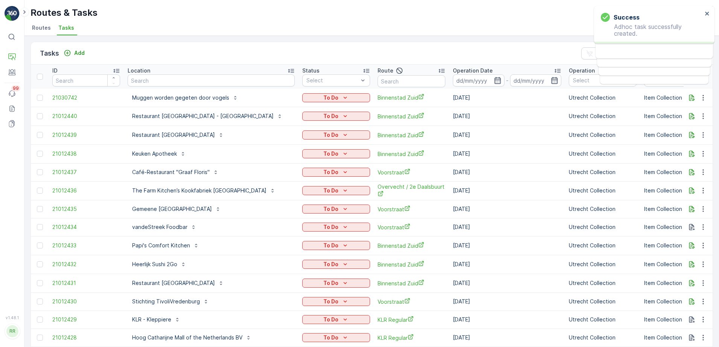
click at [315, 58] on div "Tasks Add Clear Filters Export" at bounding box center [372, 53] width 682 height 23
click at [341, 95] on icon "To Do" at bounding box center [345, 98] width 8 height 8
click at [293, 131] on span "Let Op!" at bounding box center [290, 130] width 19 height 8
click at [230, 77] on input "text" at bounding box center [211, 81] width 167 height 12
type input "lan d"
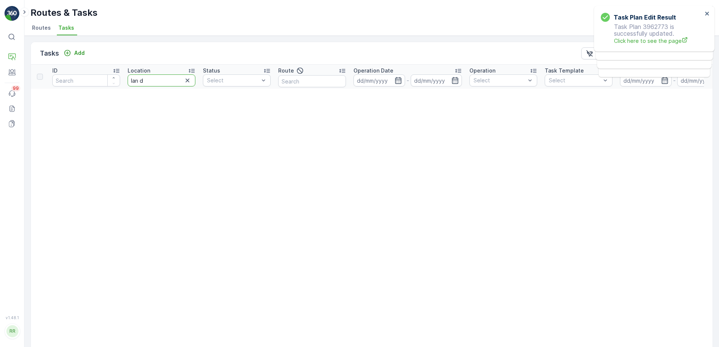
click at [166, 79] on input "lan d" at bounding box center [162, 81] width 68 height 12
type input "land"
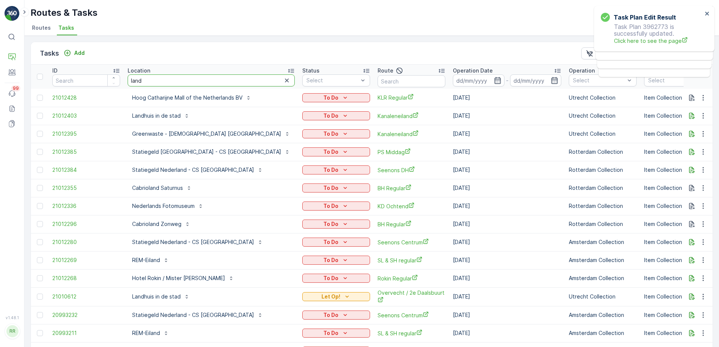
drag, startPoint x: 168, startPoint y: 80, endPoint x: 133, endPoint y: 83, distance: 35.1
click at [133, 83] on input "land" at bounding box center [211, 81] width 167 height 12
type input "l"
type input "str"
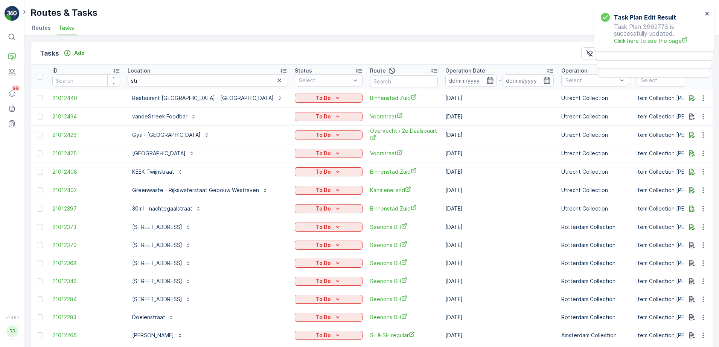
click at [181, 83] on input "str" at bounding box center [208, 81] width 160 height 12
type input "stroom"
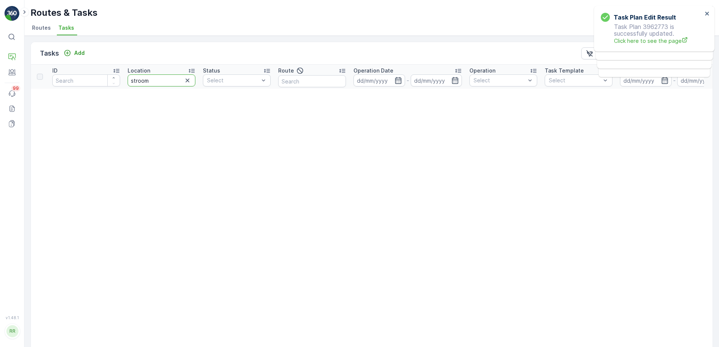
click at [175, 81] on input "stroom" at bounding box center [162, 81] width 68 height 12
type input "stro"
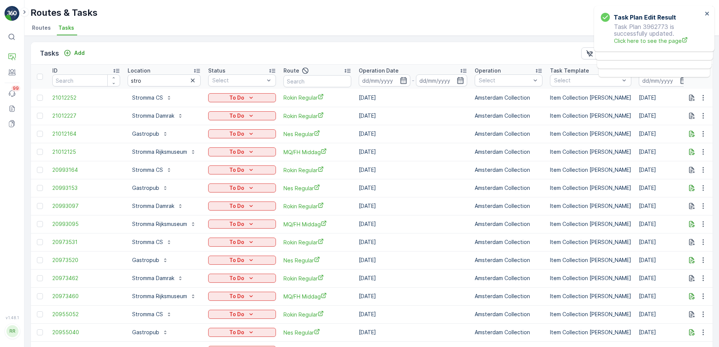
click at [159, 77] on input "stro" at bounding box center [164, 81] width 73 height 12
type input "stromma"
click at [164, 80] on input "stromma" at bounding box center [164, 81] width 73 height 12
click at [193, 81] on icon "button" at bounding box center [193, 81] width 4 height 4
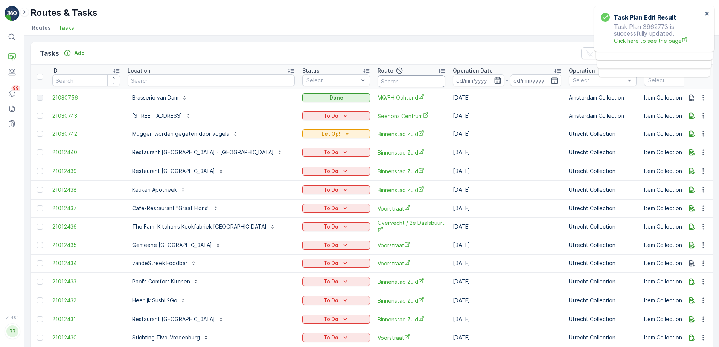
click at [386, 82] on input "text" at bounding box center [411, 81] width 68 height 12
type input "mq/fh och"
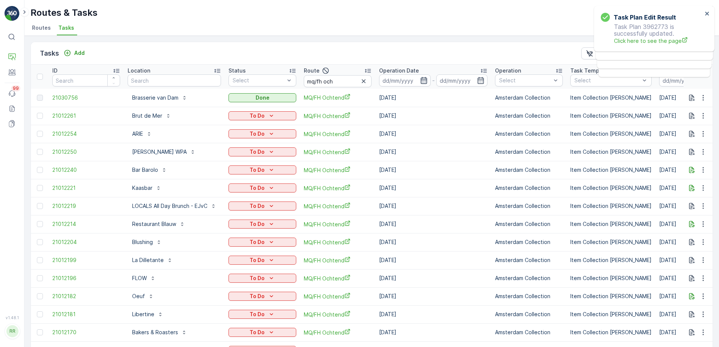
click at [423, 82] on icon "button" at bounding box center [424, 81] width 8 height 8
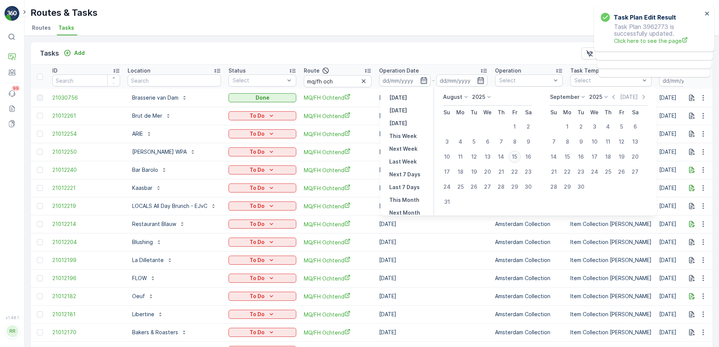
click at [513, 157] on div "15" at bounding box center [514, 157] width 12 height 12
type input "[DATE]"
click at [513, 157] on div "15" at bounding box center [514, 157] width 12 height 12
type input "[DATE]"
click at [513, 157] on div "15" at bounding box center [514, 157] width 12 height 12
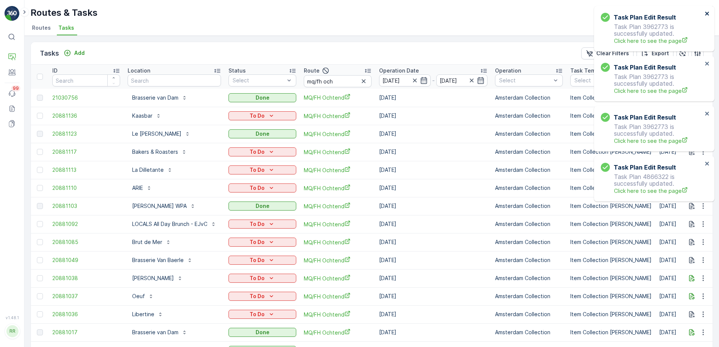
click at [708, 15] on icon "close" at bounding box center [707, 14] width 5 height 6
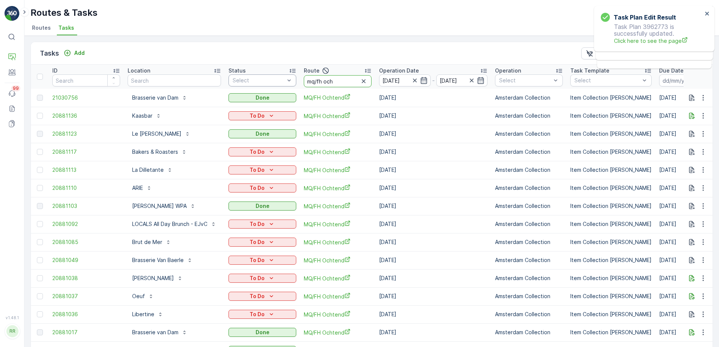
drag, startPoint x: 338, startPoint y: 78, endPoint x: 289, endPoint y: 81, distance: 49.4
click at [289, 81] on tr "ID Location Status Select Route mq/fh och Operation Date 15.08.2025 - 15.08.202…" at bounding box center [624, 77] width 1187 height 24
type input "nes"
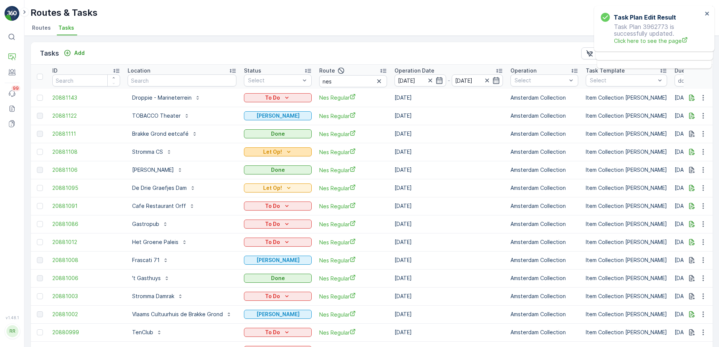
click at [277, 155] on p "Let Op!" at bounding box center [272, 152] width 19 height 8
click at [692, 152] on icon "button" at bounding box center [692, 152] width 8 height 8
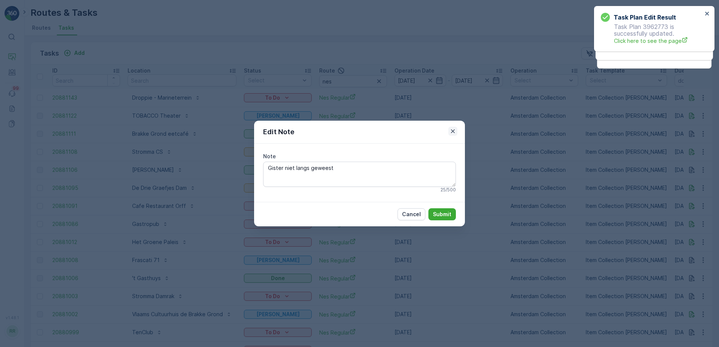
click at [454, 134] on icon "button" at bounding box center [453, 132] width 8 height 8
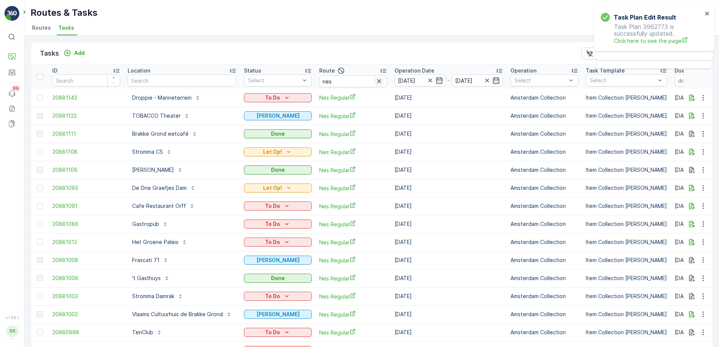
click at [379, 80] on icon "button" at bounding box center [379, 81] width 4 height 4
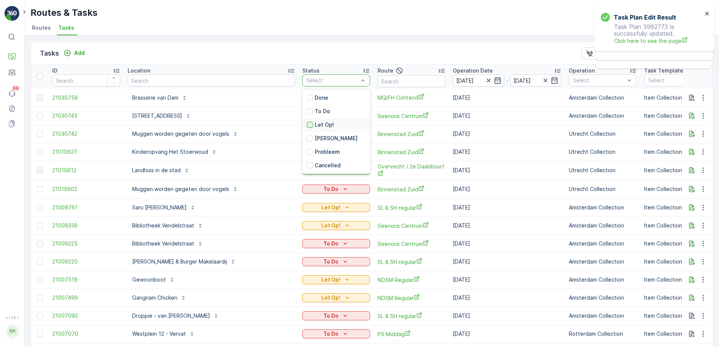
click at [307, 127] on div at bounding box center [310, 125] width 6 height 6
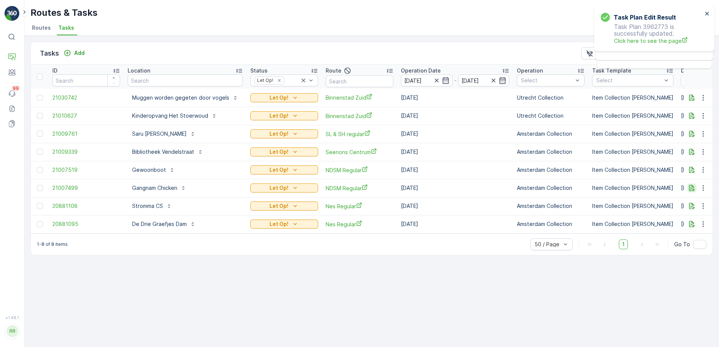
click at [694, 190] on icon "button" at bounding box center [692, 188] width 8 height 8
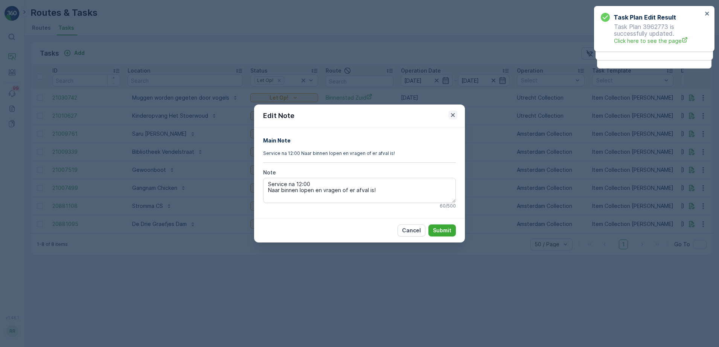
click at [455, 116] on icon "button" at bounding box center [453, 115] width 8 height 8
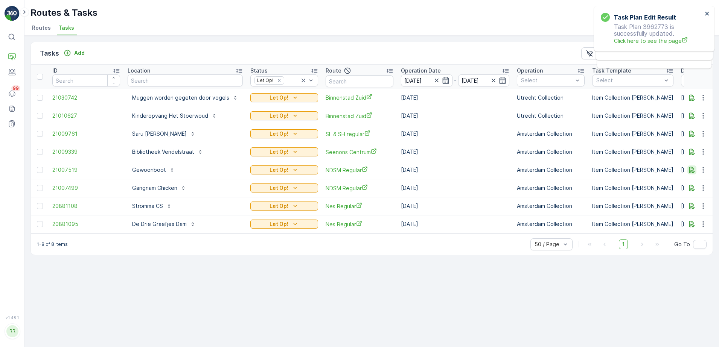
click at [694, 169] on icon "button" at bounding box center [692, 170] width 8 height 8
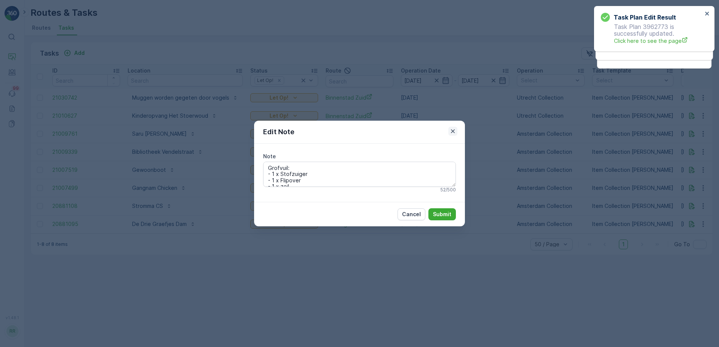
click at [453, 132] on icon "button" at bounding box center [453, 131] width 4 height 4
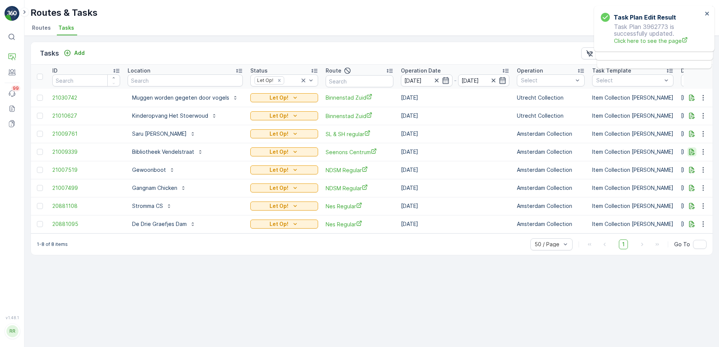
click at [692, 154] on icon "button" at bounding box center [692, 152] width 6 height 6
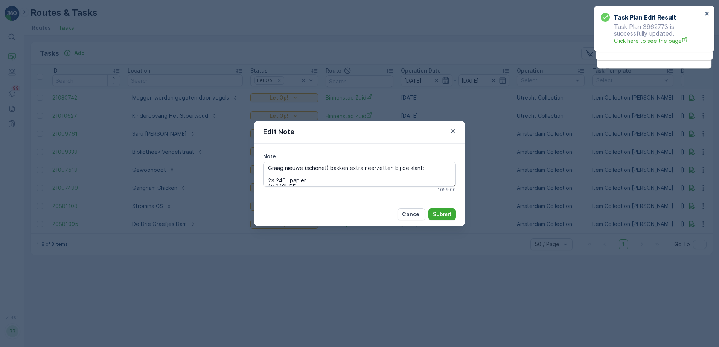
click at [395, 96] on div "Edit Note Note Graag nieuwe (schone!) bakken extra neerzetten bij de klant: 2x …" at bounding box center [359, 173] width 719 height 347
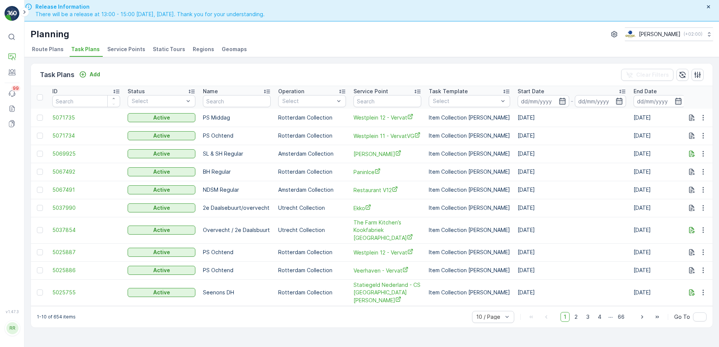
scroll to position [21, 0]
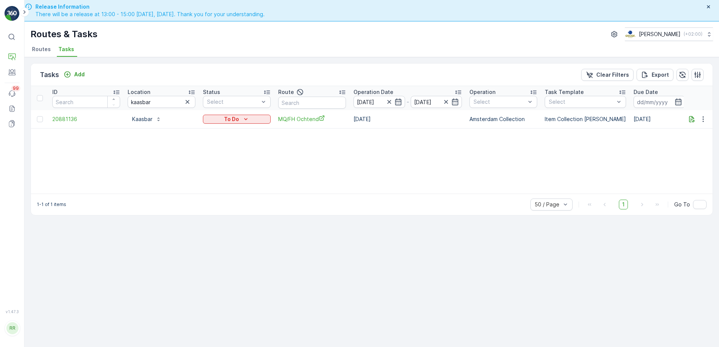
scroll to position [21, 0]
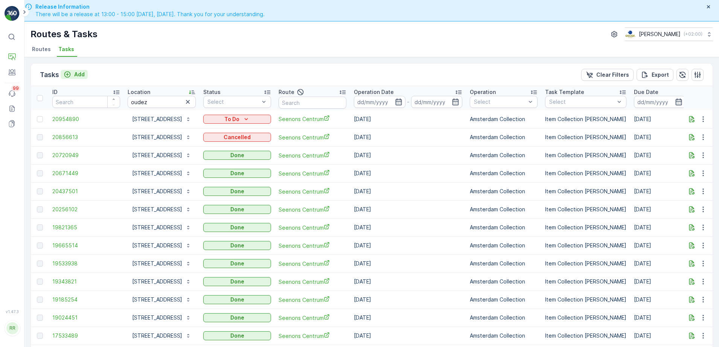
click at [76, 73] on p "Add" at bounding box center [79, 75] width 11 height 8
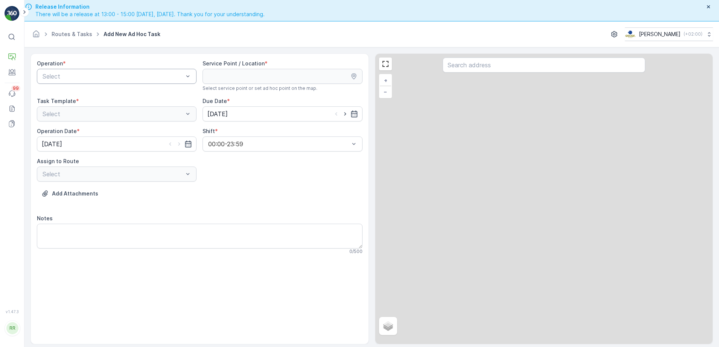
click at [173, 77] on div at bounding box center [113, 76] width 142 height 7
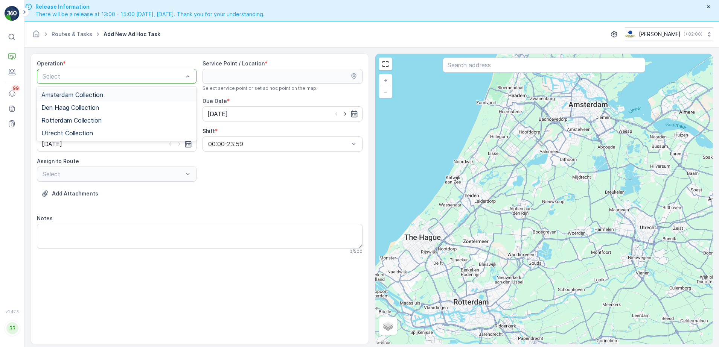
click at [115, 97] on div "Amsterdam Collection" at bounding box center [116, 94] width 151 height 7
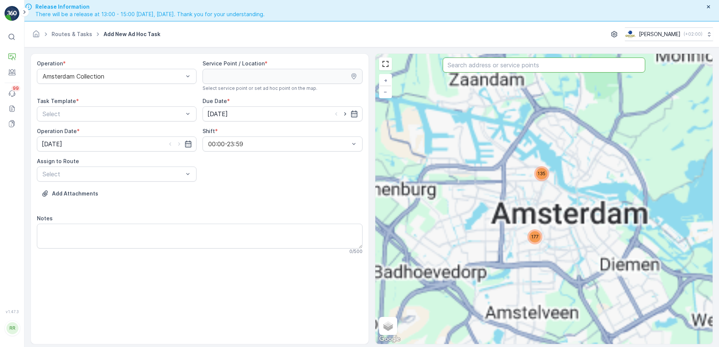
click at [538, 66] on input "text" at bounding box center [544, 65] width 202 height 15
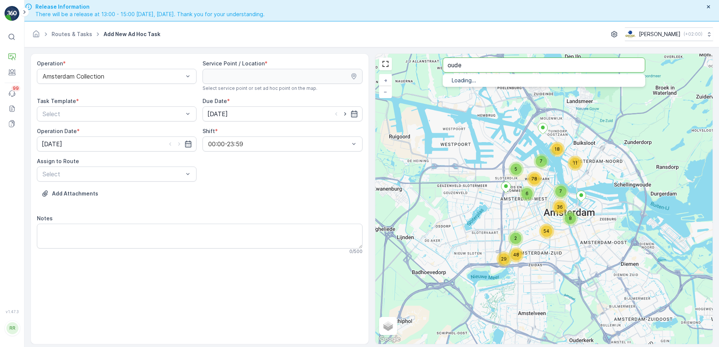
type input "oude"
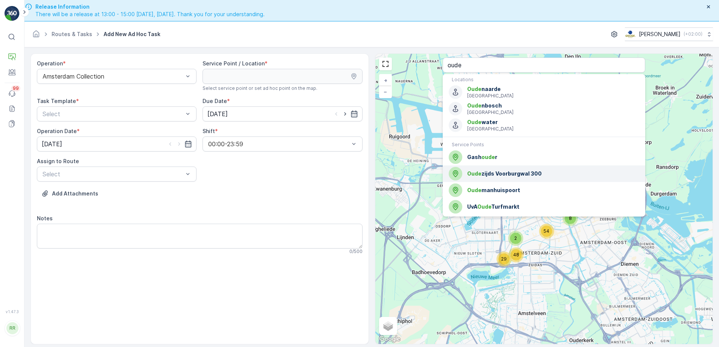
drag, startPoint x: 524, startPoint y: 173, endPoint x: 235, endPoint y: 158, distance: 289.5
click at [524, 173] on span "[STREET_ADDRESS]" at bounding box center [553, 174] width 172 height 8
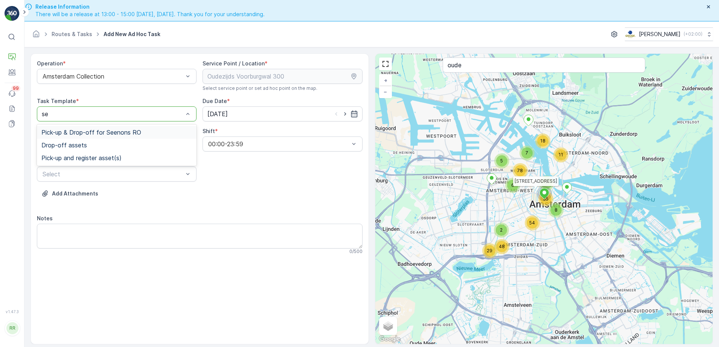
type input "s"
click at [99, 128] on div "Item Collection [PERSON_NAME]" at bounding box center [117, 132] width 160 height 13
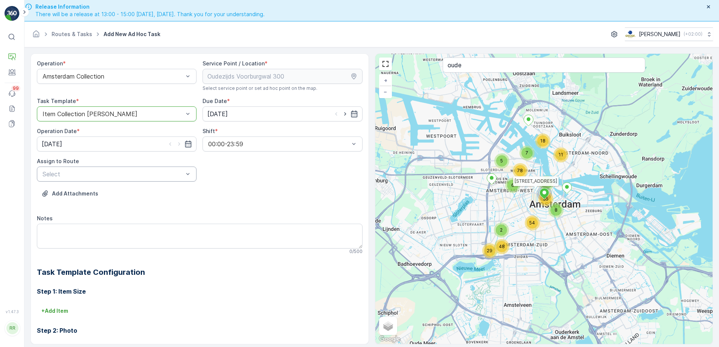
click at [126, 173] on div at bounding box center [113, 174] width 142 height 7
type input "see"
click at [128, 186] on div "Seenons Centrum (Undispatched ) - [GEOGRAPHIC_DATA]" at bounding box center [117, 196] width 160 height 20
click at [96, 233] on textarea "Notes" at bounding box center [200, 236] width 326 height 25
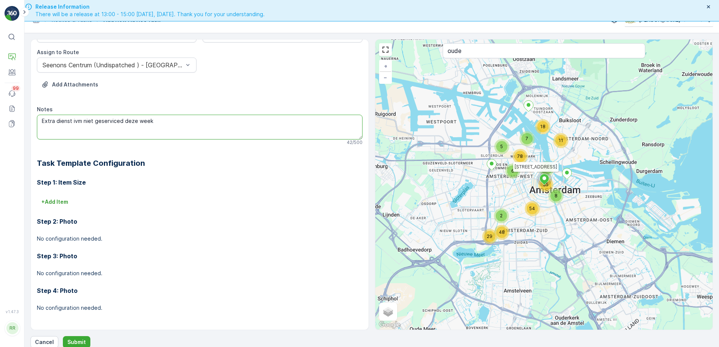
scroll to position [21, 0]
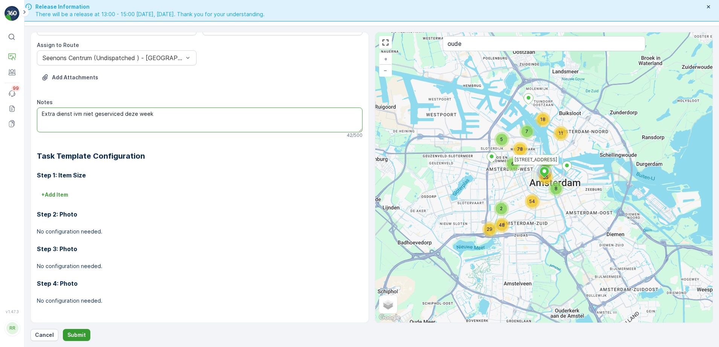
type textarea "Extra dienst ivm niet geserviced deze week"
click at [79, 333] on p "Submit" at bounding box center [76, 336] width 18 height 8
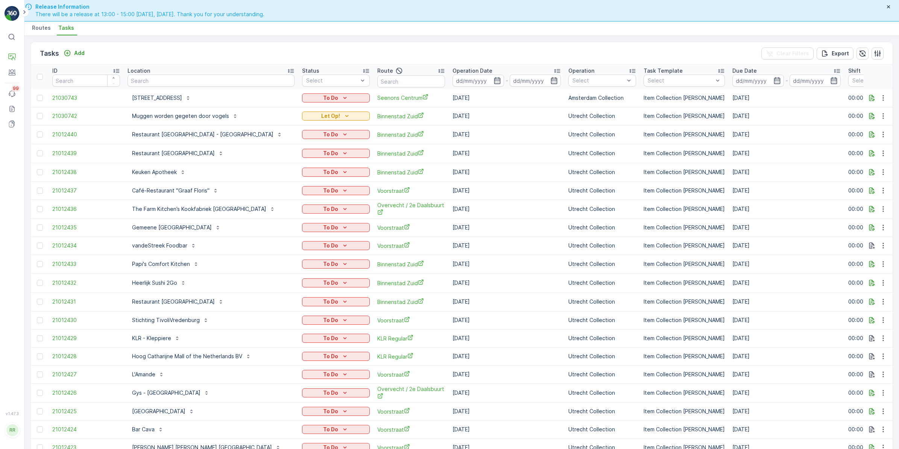
scroll to position [21, 0]
click at [51, 75] on p "Routes & Tasks" at bounding box center [46, 79] width 39 height 8
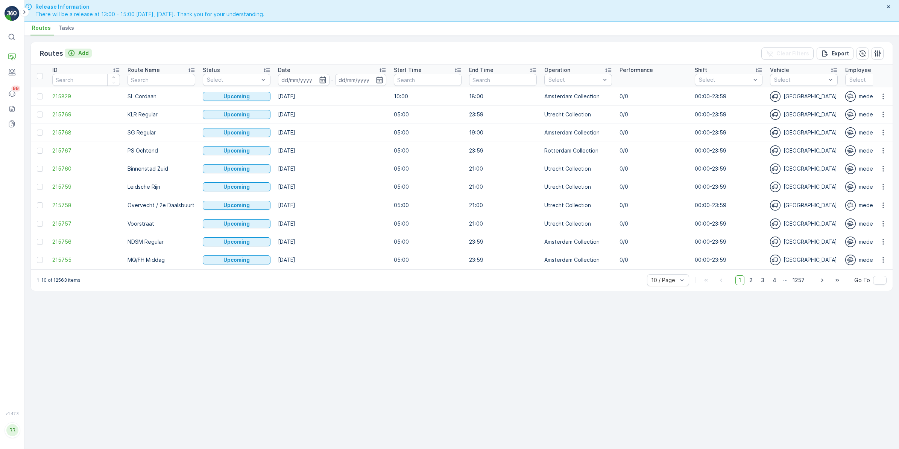
click at [81, 53] on p "Add" at bounding box center [83, 53] width 11 height 8
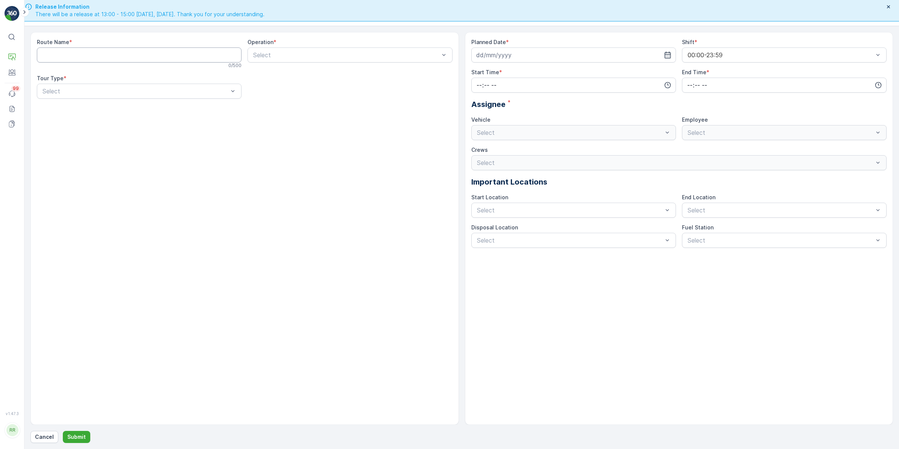
click at [189, 52] on Name "Route Name" at bounding box center [139, 54] width 205 height 15
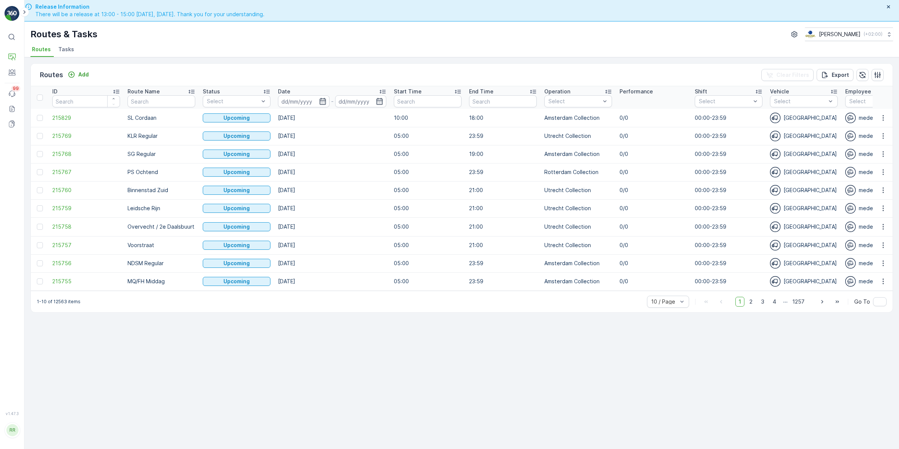
click at [71, 47] on span "Tasks" at bounding box center [66, 50] width 16 height 8
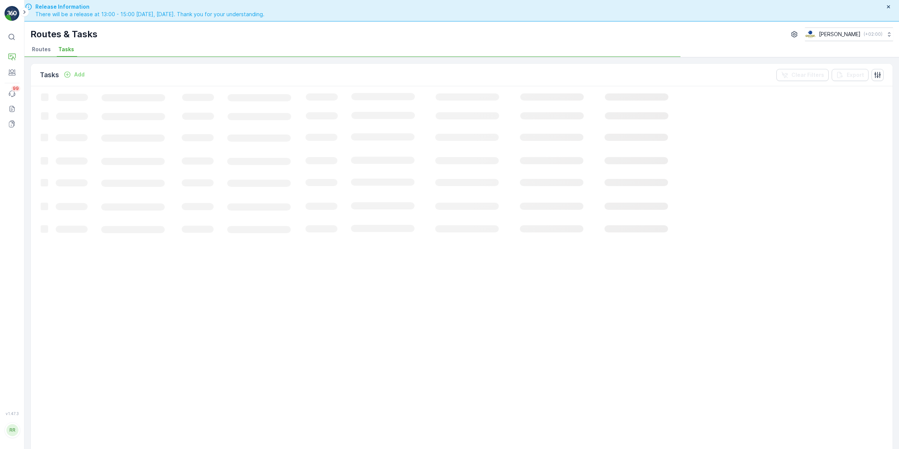
click at [71, 76] on icon "Add" at bounding box center [68, 75] width 8 height 8
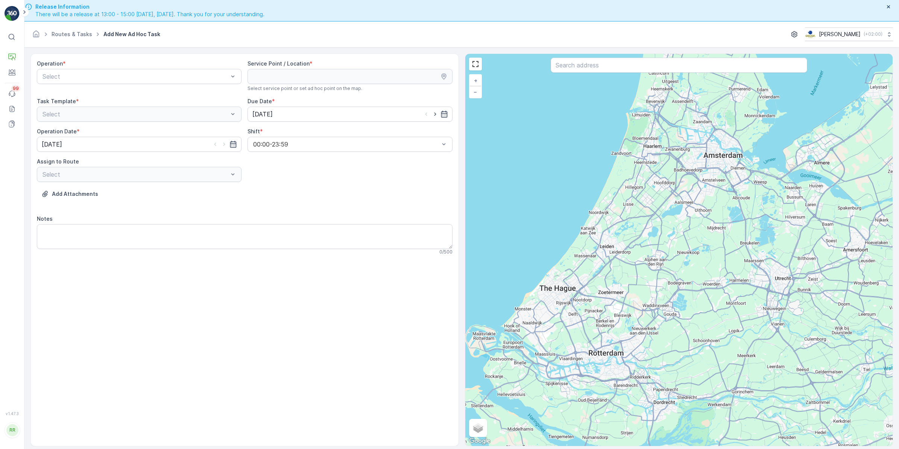
drag, startPoint x: 160, startPoint y: 67, endPoint x: 157, endPoint y: 74, distance: 7.6
click at [160, 67] on div "Operation *" at bounding box center [139, 64] width 205 height 8
click at [155, 74] on div at bounding box center [135, 76] width 187 height 7
click at [100, 96] on span "Amsterdam Collection" at bounding box center [72, 94] width 62 height 7
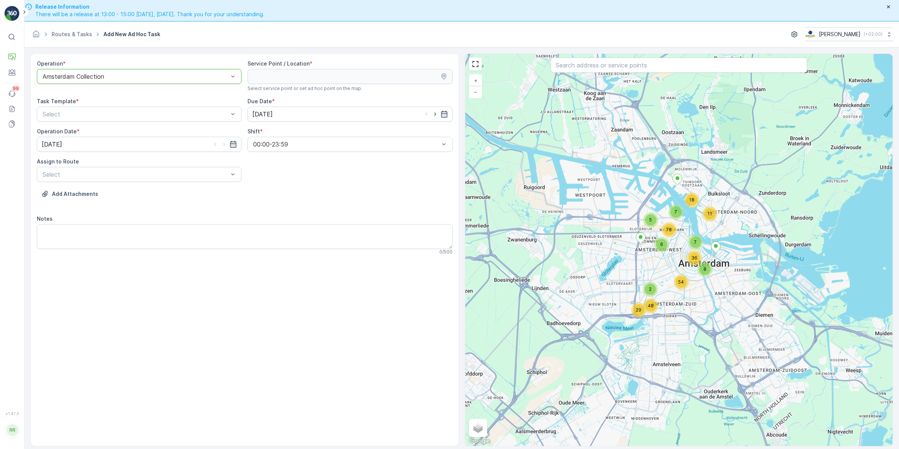
click at [111, 80] on div at bounding box center [135, 76] width 187 height 7
click at [79, 133] on span "Utrecht Collection" at bounding box center [67, 133] width 52 height 7
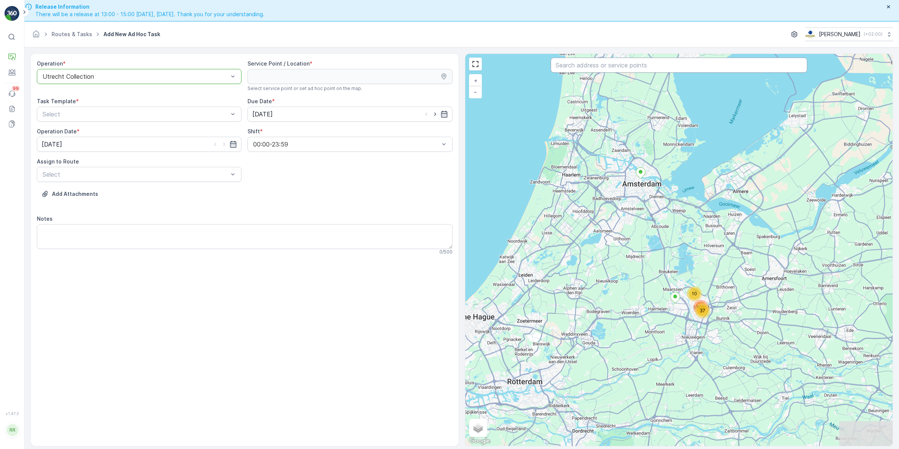
click at [664, 68] on input "text" at bounding box center [679, 65] width 257 height 15
type input "landhuis"
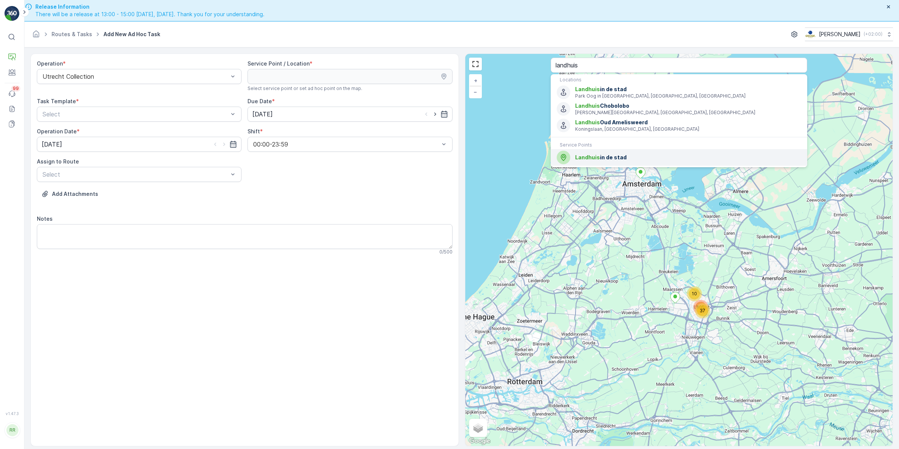
click at [613, 154] on span "Landhuis in de stad" at bounding box center [688, 158] width 226 height 8
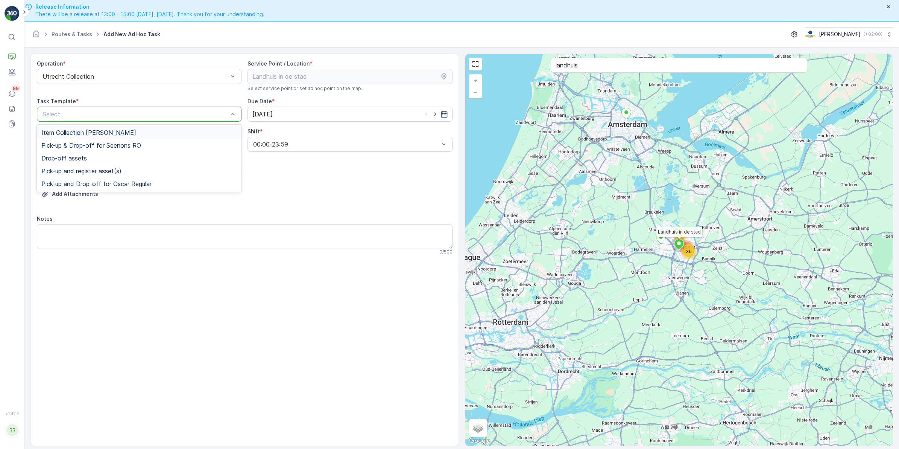
click at [129, 117] on div at bounding box center [135, 114] width 187 height 7
click at [40, 75] on p "Routes & Tasks" at bounding box center [46, 79] width 39 height 8
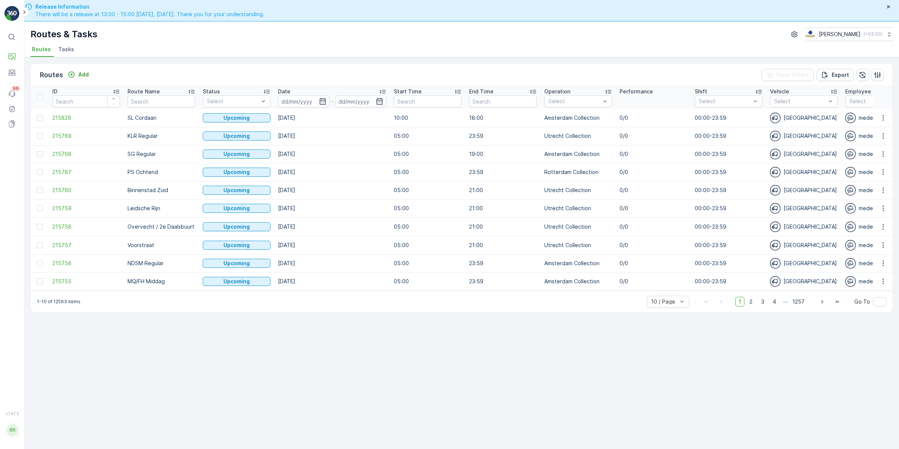
click at [62, 49] on span "Tasks" at bounding box center [66, 50] width 16 height 8
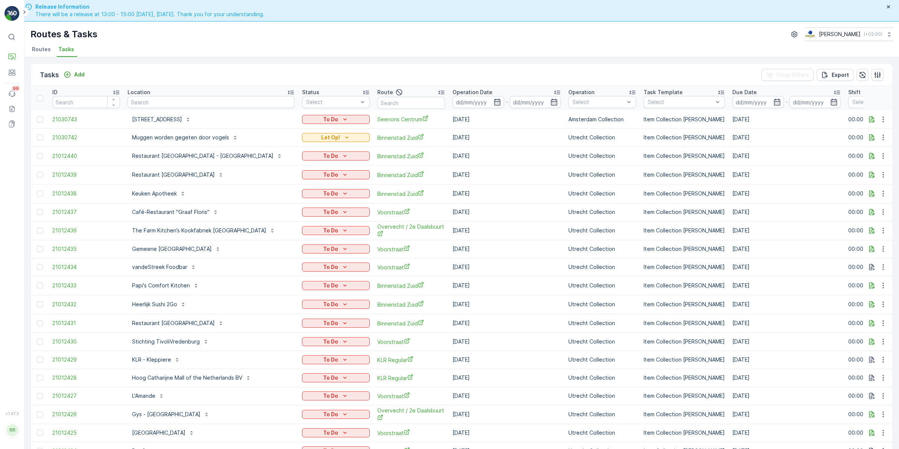
click at [212, 100] on input "text" at bounding box center [211, 102] width 167 height 12
type input "landhuis"
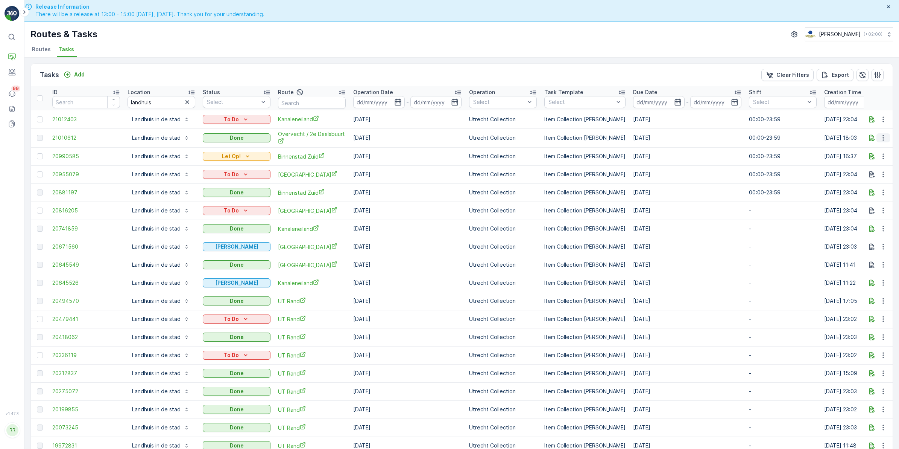
click at [718, 138] on icon "button" at bounding box center [884, 138] width 8 height 8
click at [718, 146] on span "See More Details" at bounding box center [875, 149] width 44 height 8
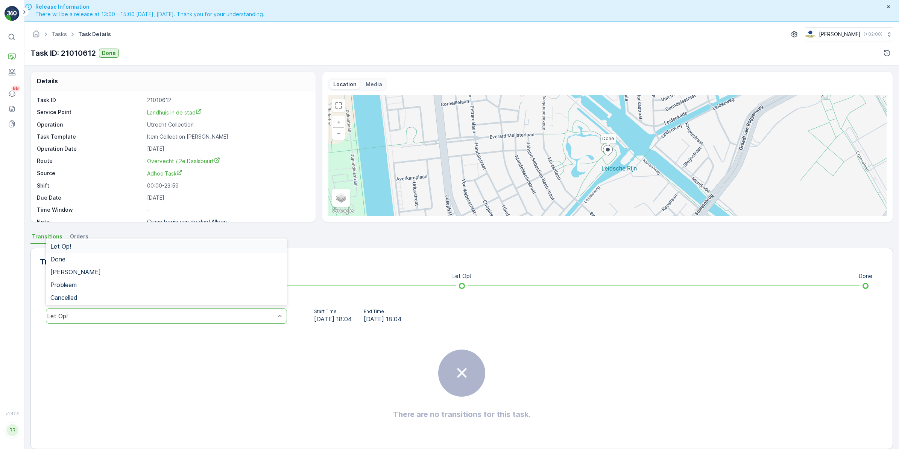
drag, startPoint x: 110, startPoint y: 314, endPoint x: 102, endPoint y: 321, distance: 10.2
click at [108, 315] on div "Let Op!" at bounding box center [161, 315] width 228 height 7
click at [79, 258] on div "Done" at bounding box center [166, 259] width 232 height 7
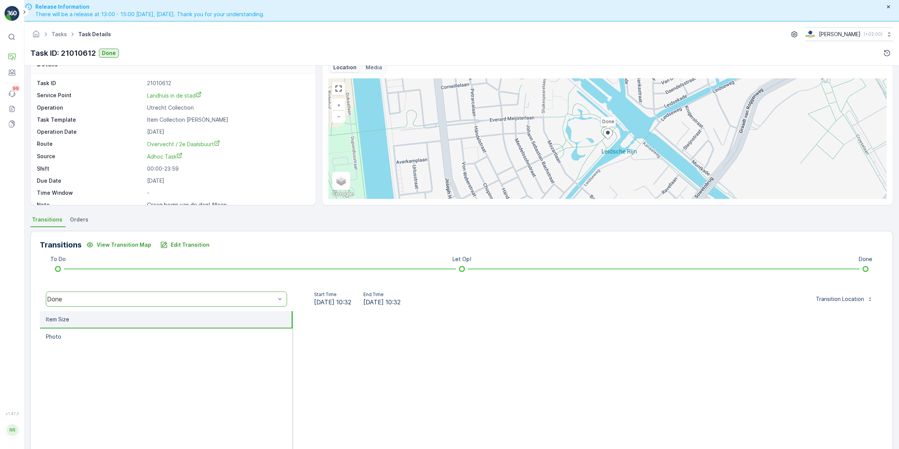
scroll to position [26, 0]
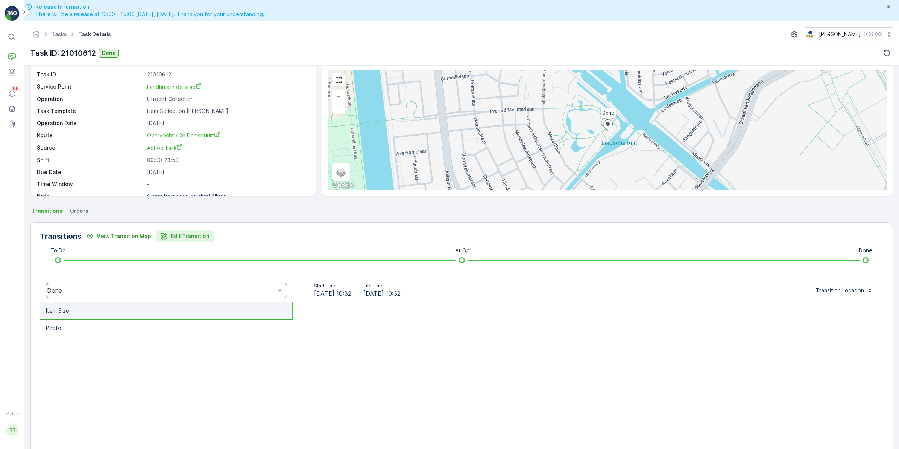
click at [170, 230] on button "Edit Transition" at bounding box center [185, 236] width 58 height 12
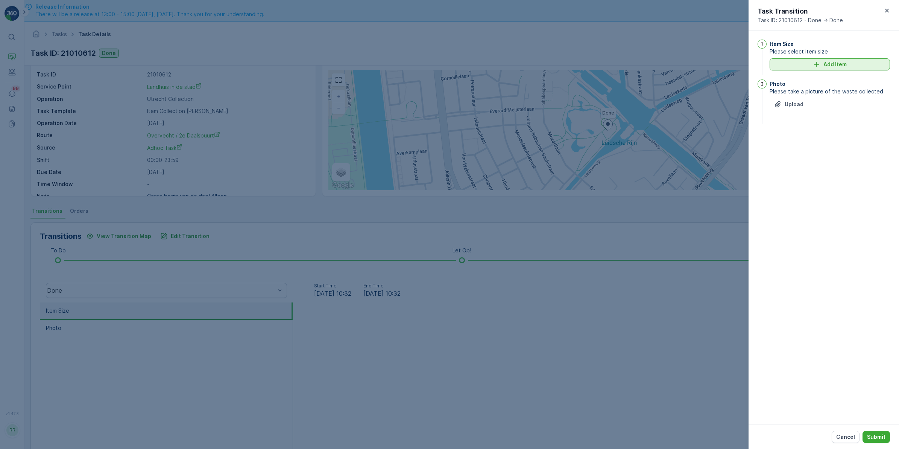
click at [718, 63] on p "Add Item" at bounding box center [835, 65] width 23 height 8
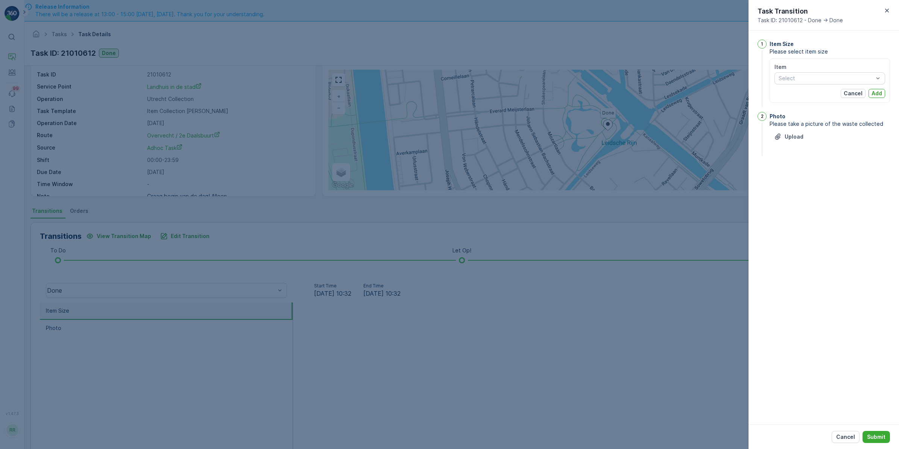
click at [718, 11] on icon "button" at bounding box center [888, 11] width 8 height 8
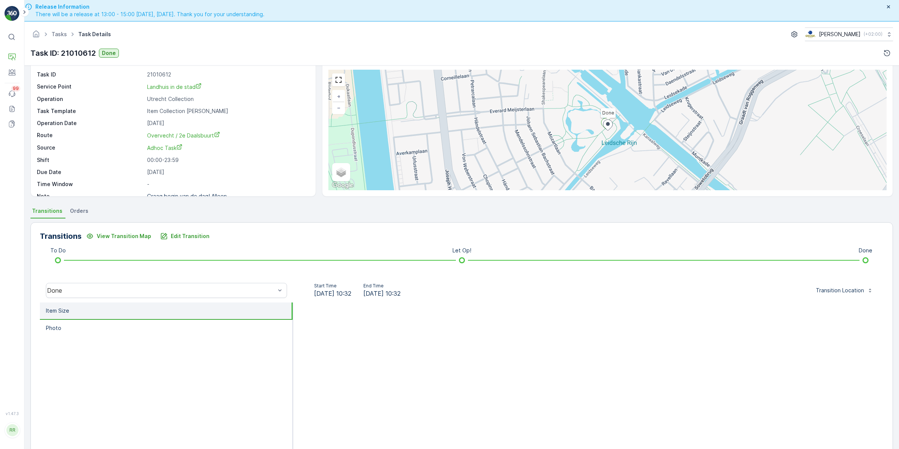
click at [79, 209] on span "Orders" at bounding box center [79, 211] width 18 height 8
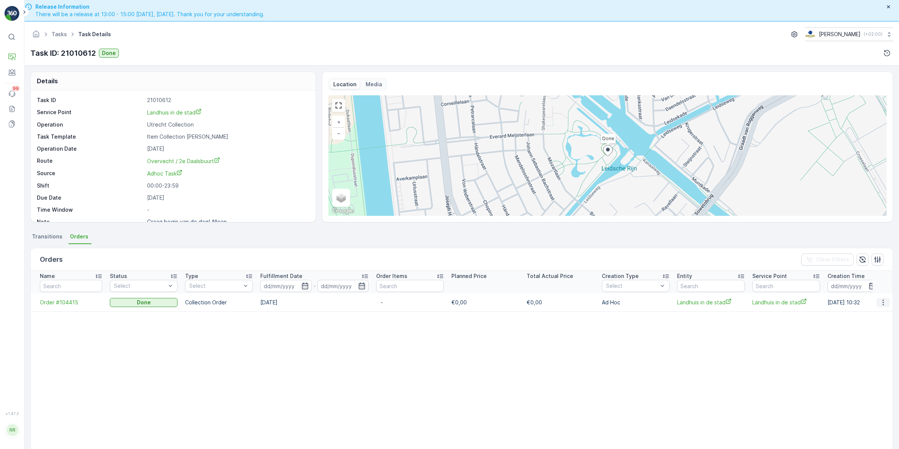
click at [718, 299] on icon "button" at bounding box center [884, 302] width 8 height 8
click at [49, 233] on span "Transitions" at bounding box center [47, 237] width 30 height 8
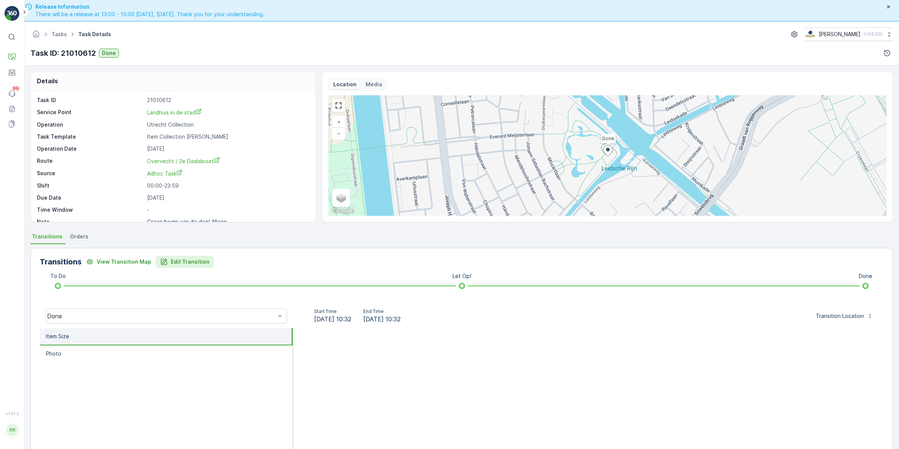
click at [183, 258] on p "Edit Transition" at bounding box center [190, 262] width 39 height 8
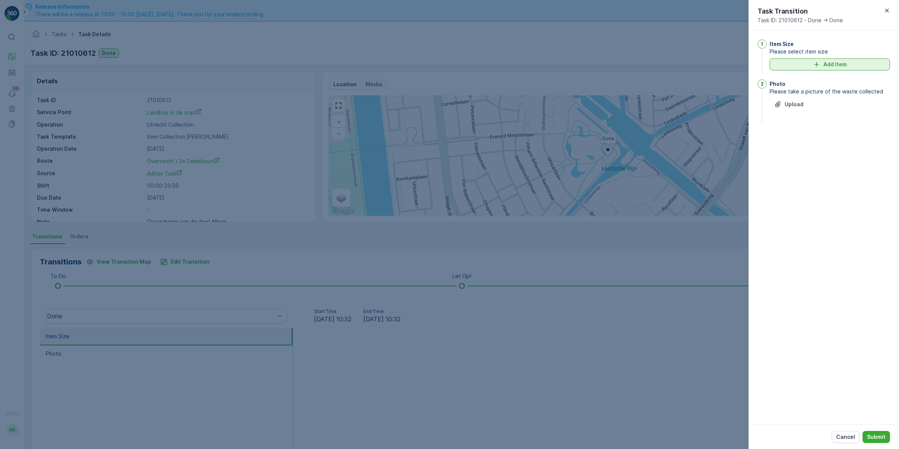
click at [718, 61] on p "Add Item" at bounding box center [835, 65] width 23 height 8
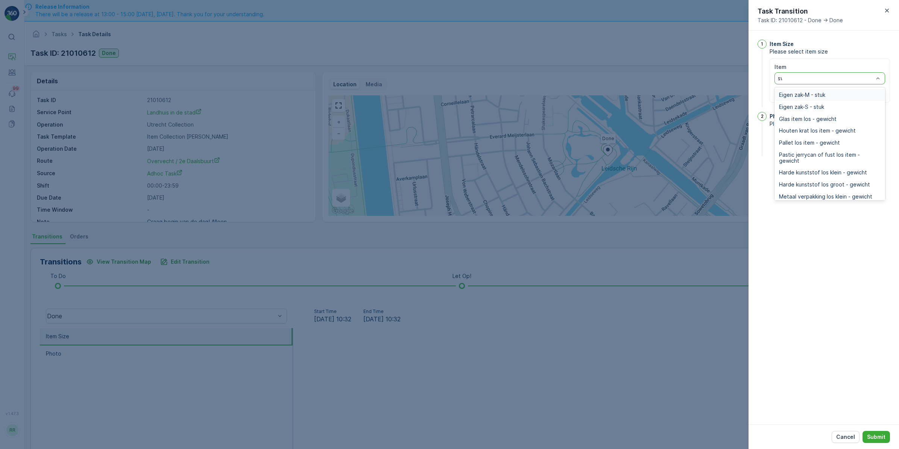
type input "swi"
click at [718, 119] on span "Vervuild swill 23l emmer - gewicht" at bounding box center [821, 119] width 84 height 6
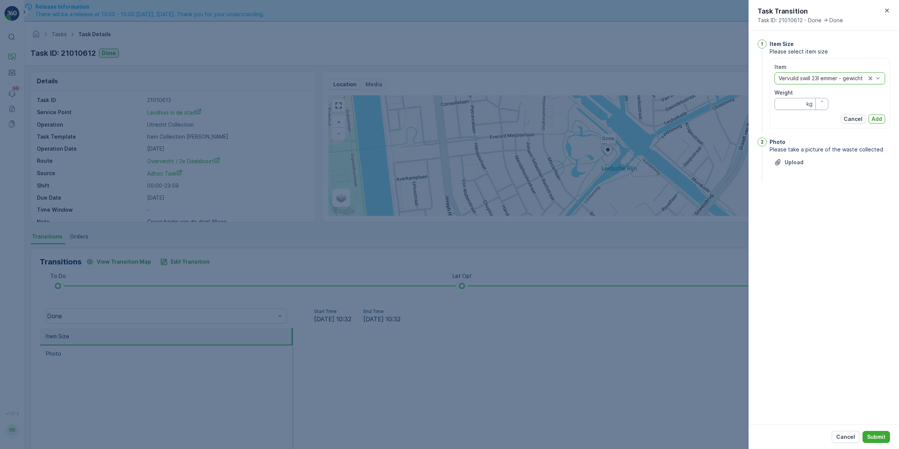
click at [718, 103] on input "Weight" at bounding box center [802, 104] width 54 height 12
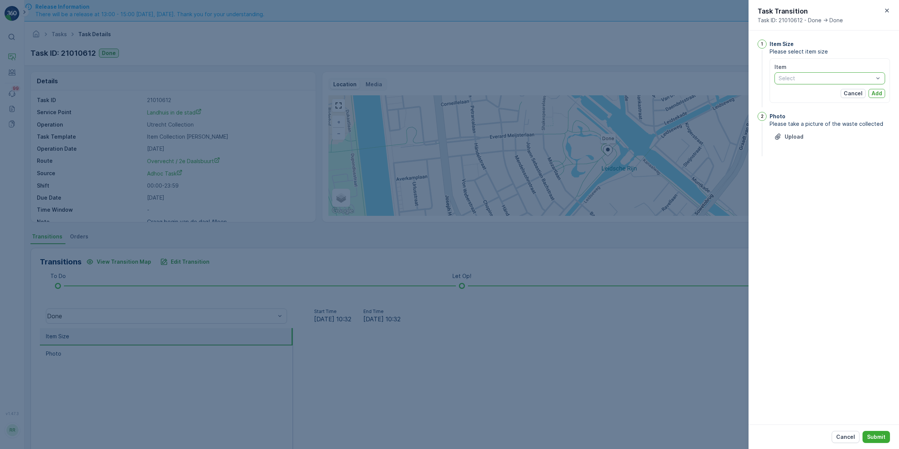
click at [718, 78] on div at bounding box center [826, 78] width 96 height 6
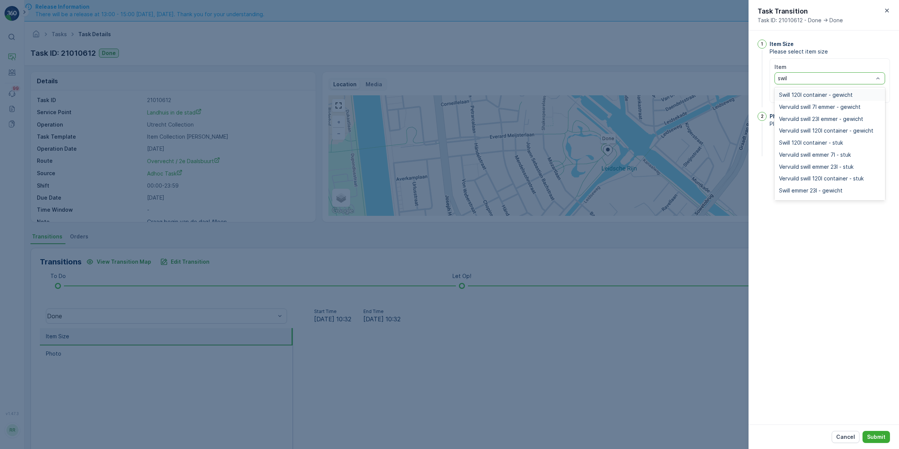
type input "swill"
click at [718, 167] on span "Swill emmer 23l - stuk" at bounding box center [806, 169] width 54 height 6
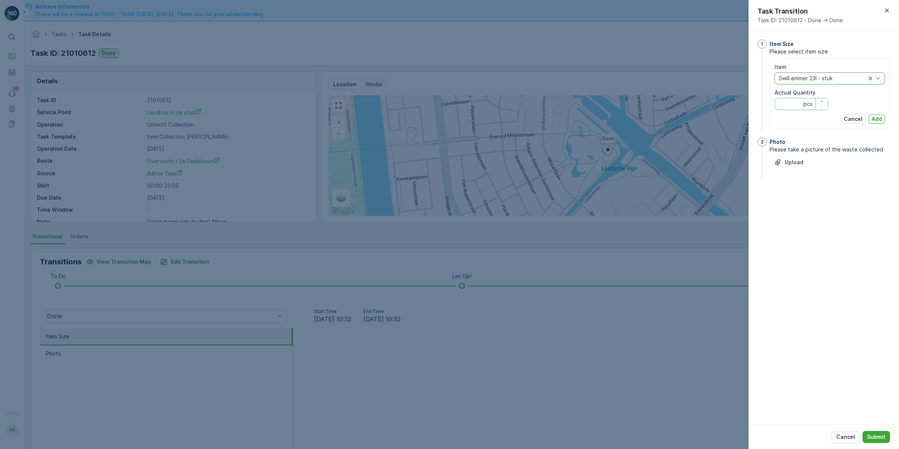
click at [718, 107] on Quantity "Actual Quantity" at bounding box center [802, 104] width 54 height 12
type Quantity "1"
click at [718, 119] on p "Add" at bounding box center [877, 119] width 11 height 8
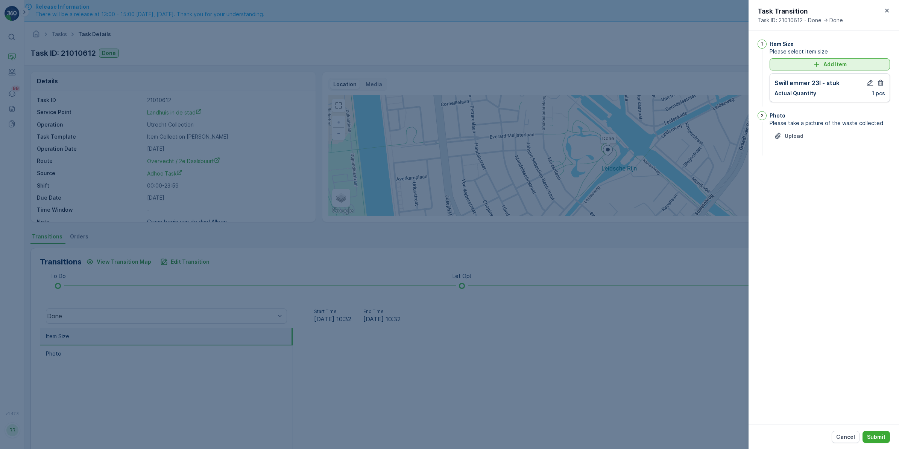
click at [718, 62] on p "Add Item" at bounding box center [835, 65] width 23 height 8
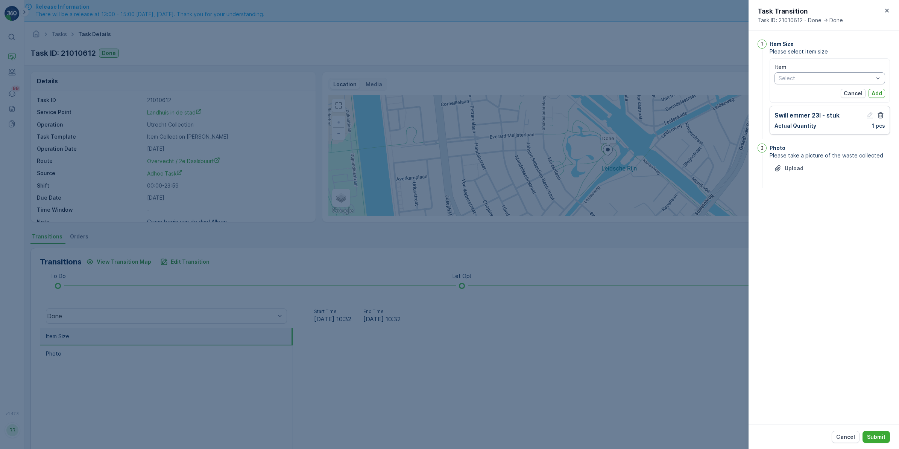
click at [718, 77] on div at bounding box center [826, 78] width 96 height 6
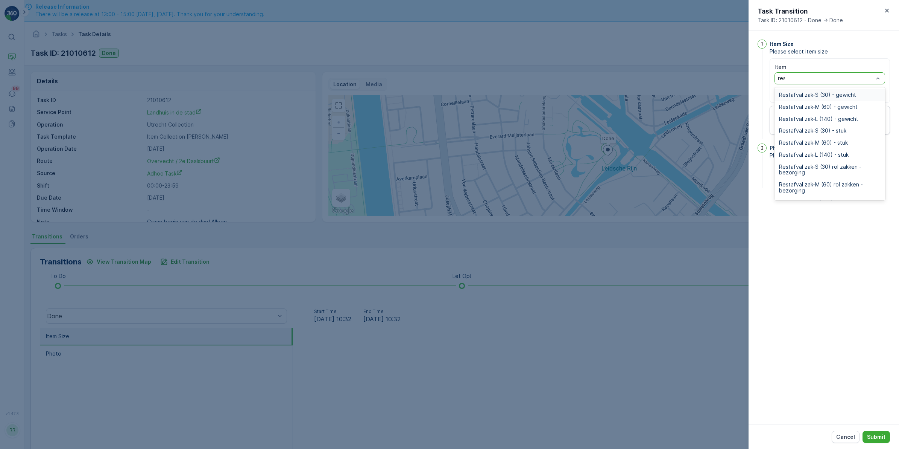
type input "rest"
click at [718, 140] on span "Restafval zak-M (60) - stuk" at bounding box center [813, 143] width 69 height 6
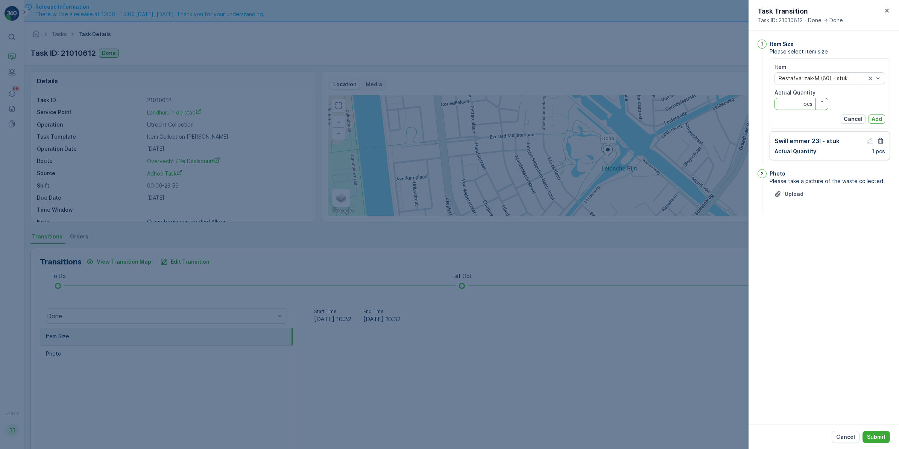
click at [718, 105] on Quantity "Actual Quantity" at bounding box center [802, 104] width 54 height 12
type Quantity "3"
click at [718, 117] on p "Add" at bounding box center [877, 119] width 11 height 8
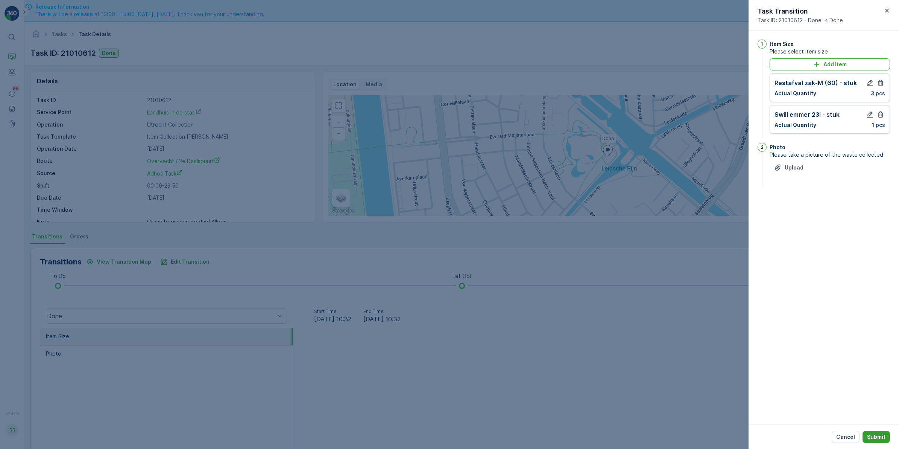
click at [718, 347] on p "Submit" at bounding box center [876, 437] width 18 height 8
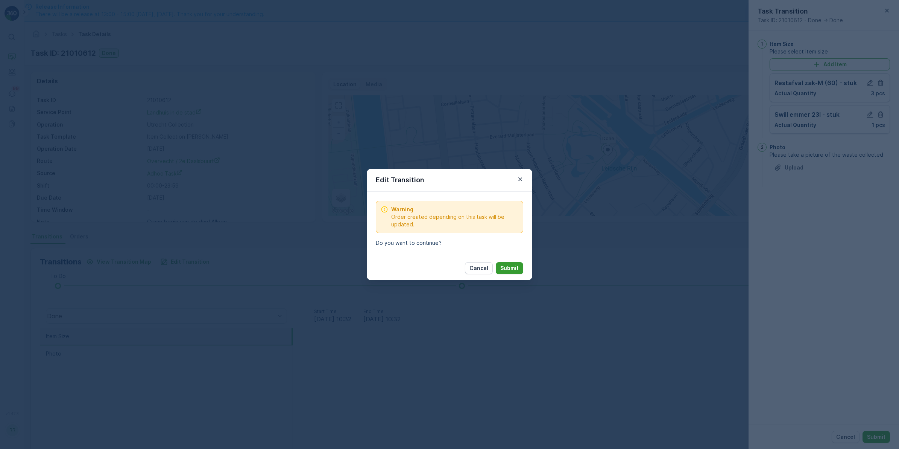
click at [505, 265] on p "Submit" at bounding box center [510, 268] width 18 height 8
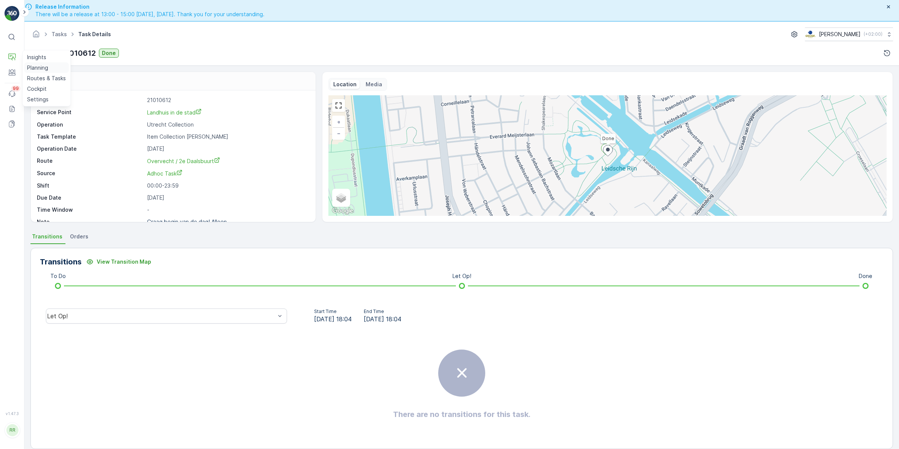
click at [39, 75] on p "Routes & Tasks" at bounding box center [46, 79] width 39 height 8
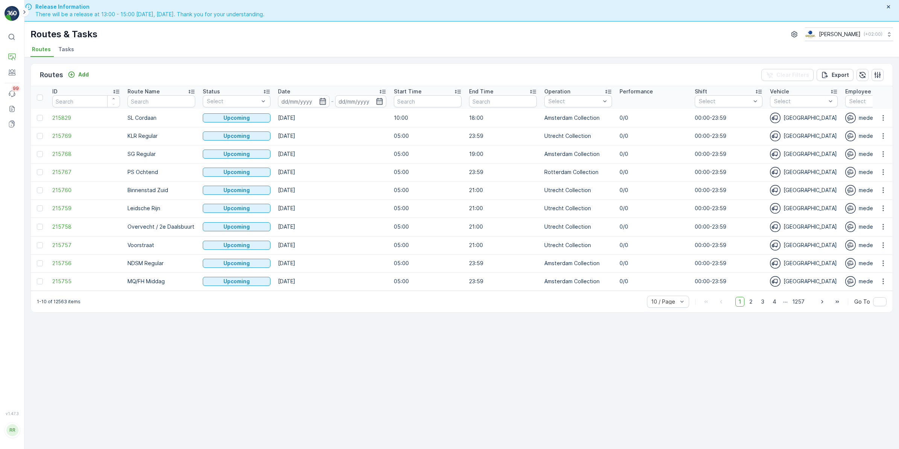
click at [63, 48] on span "Tasks" at bounding box center [66, 50] width 16 height 8
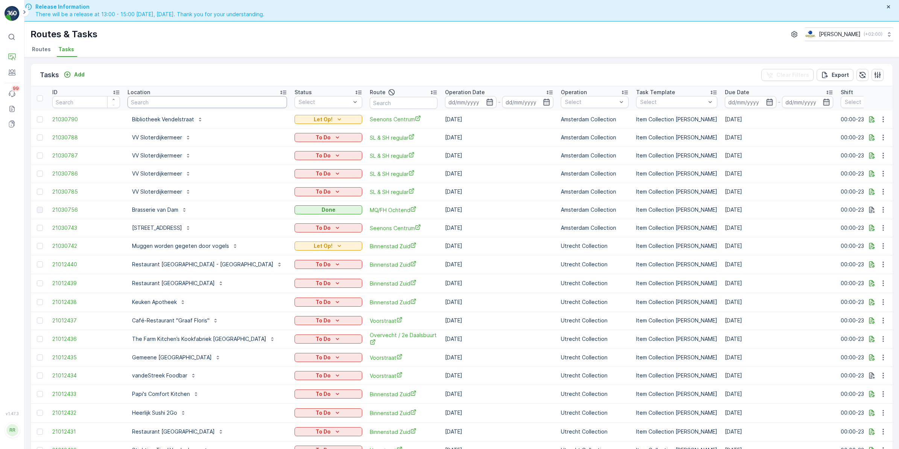
click at [150, 99] on input "text" at bounding box center [208, 102] width 160 height 12
type input "westplein"
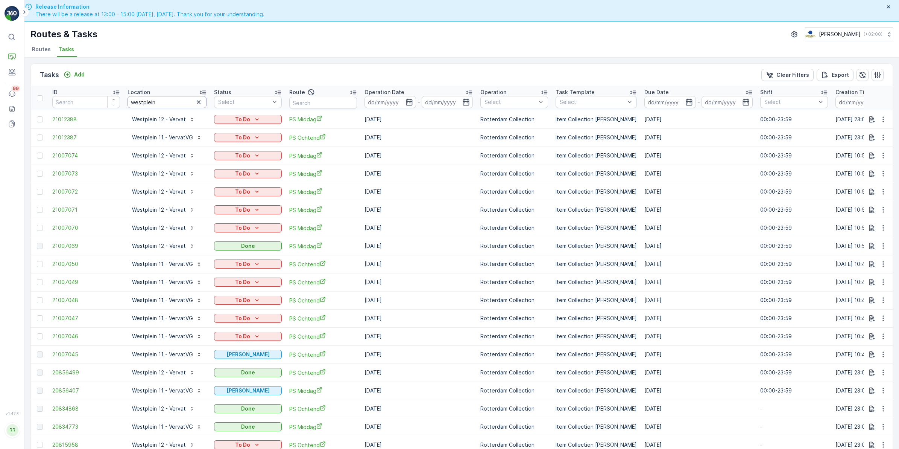
click at [165, 99] on input "westplein" at bounding box center [167, 102] width 79 height 12
type input "westplein 11"
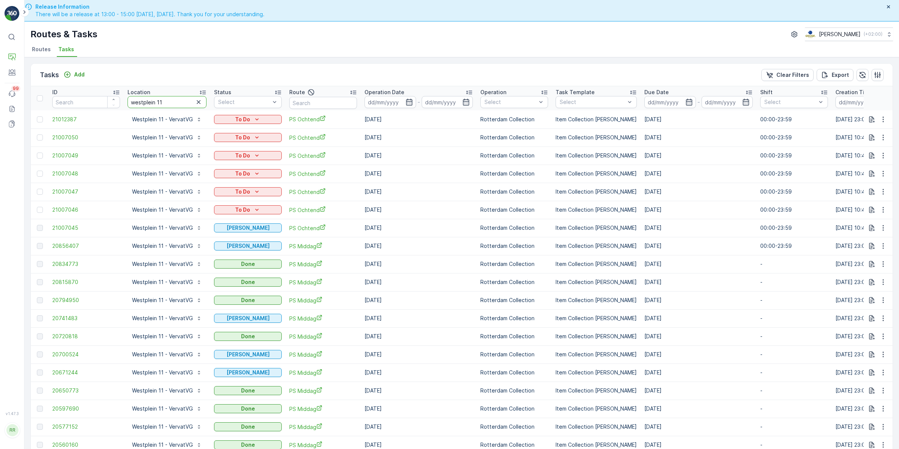
drag, startPoint x: 172, startPoint y: 100, endPoint x: 104, endPoint y: 102, distance: 67.4
click at [104, 102] on tr "ID Location westplein 11 Status Select Route Operation Date - Operation Select …" at bounding box center [617, 98] width 1172 height 24
type input "chann"
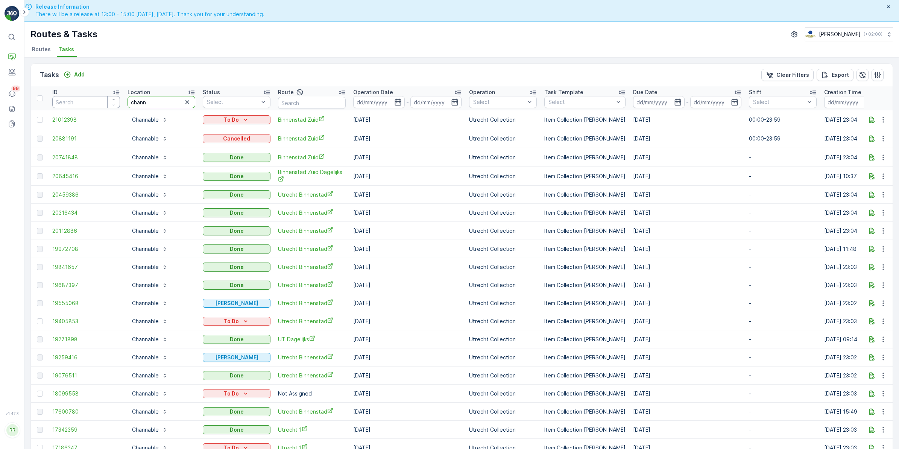
drag, startPoint x: 165, startPoint y: 103, endPoint x: 90, endPoint y: 100, distance: 75.4
click at [90, 100] on tr "ID Location chann Status Select Route Operation Date - Operation Select Task Te…" at bounding box center [611, 98] width 1161 height 24
type input "bartho"
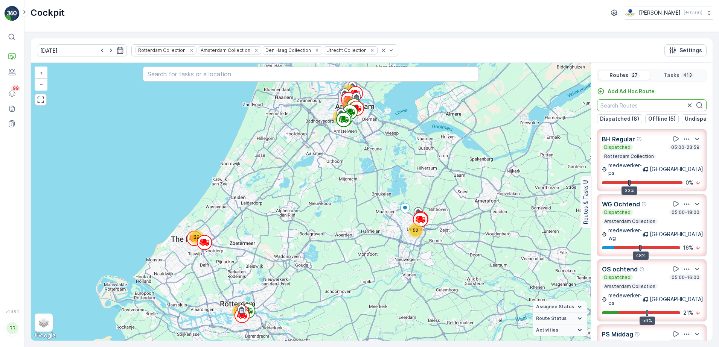
click at [632, 106] on input "text" at bounding box center [652, 105] width 110 height 12
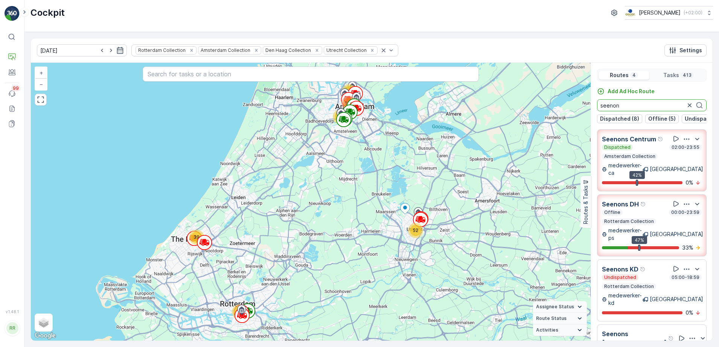
type input "seenon"
click at [687, 107] on icon "button" at bounding box center [690, 106] width 8 height 8
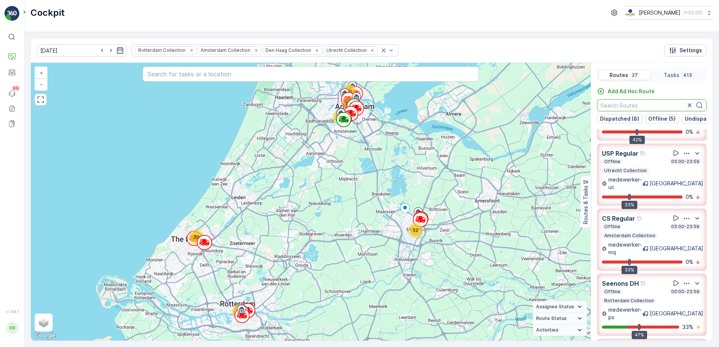
scroll to position [329, 0]
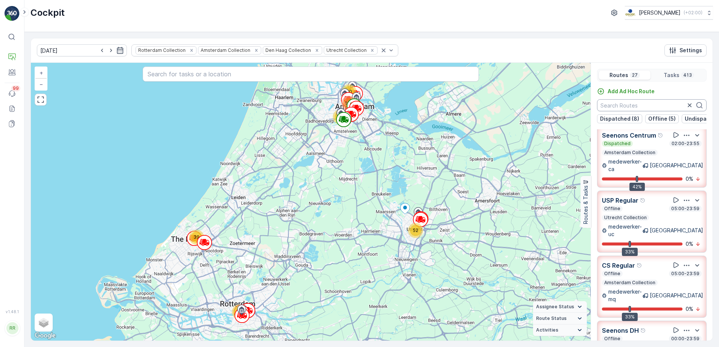
click at [648, 107] on input "text" at bounding box center [652, 105] width 110 height 12
click at [688, 105] on icon "button" at bounding box center [690, 105] width 4 height 4
click at [654, 104] on input "text" at bounding box center [652, 105] width 110 height 12
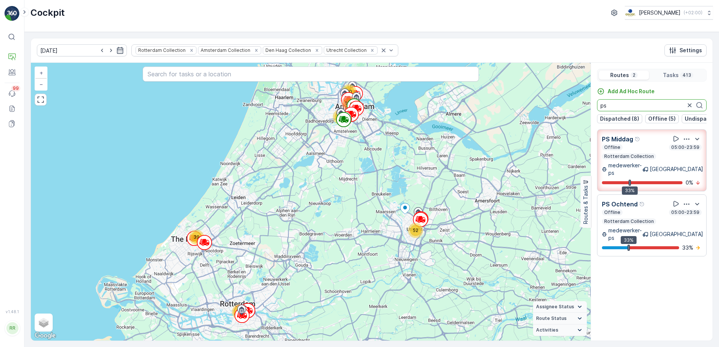
scroll to position [0, 0]
type input "ps"
click at [643, 219] on p "Rotterdam Collection" at bounding box center [628, 222] width 51 height 6
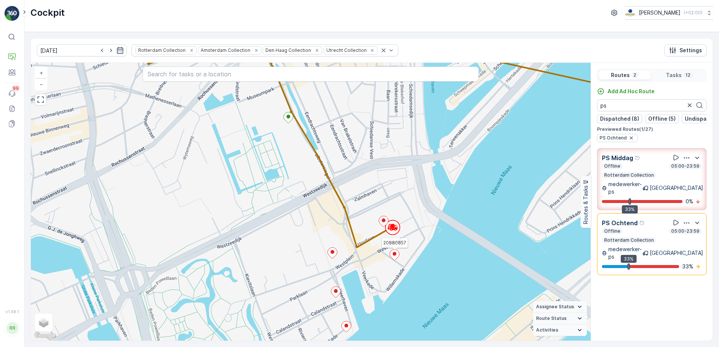
click at [395, 254] on ellipse at bounding box center [395, 254] width 4 height 4
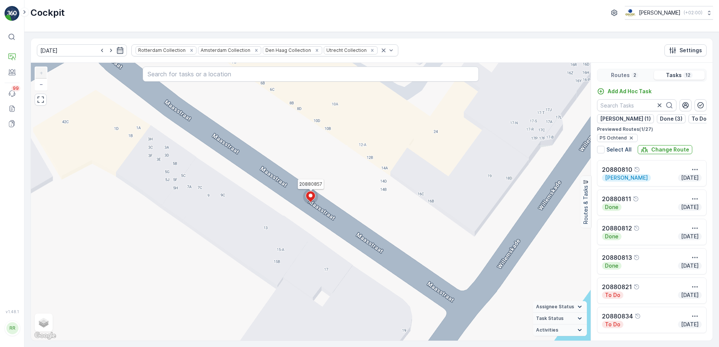
click at [312, 197] on ellipse at bounding box center [311, 196] width 4 height 4
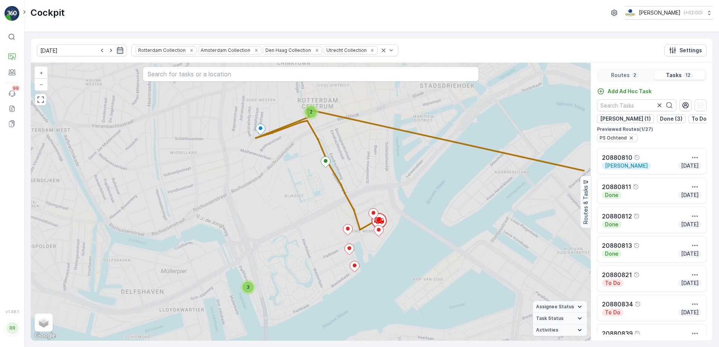
click at [312, 197] on div "2 3 + − Satellite Roadmap Terrain Hybrid Leaflet Keyboard shortcuts Map Data Ma…" at bounding box center [311, 202] width 560 height 278
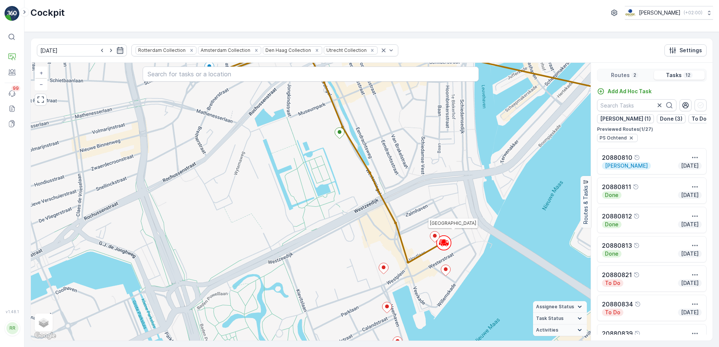
click at [446, 245] on icon at bounding box center [447, 246] width 2 height 2
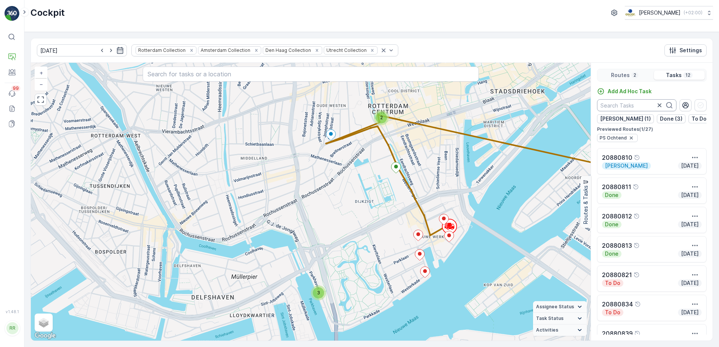
click at [635, 105] on input "text" at bounding box center [636, 105] width 79 height 12
click at [637, 75] on div "Routes 2" at bounding box center [625, 75] width 52 height 9
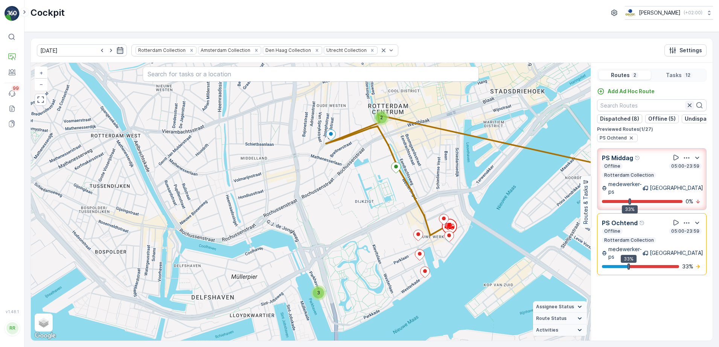
click at [686, 102] on icon "button" at bounding box center [690, 106] width 8 height 8
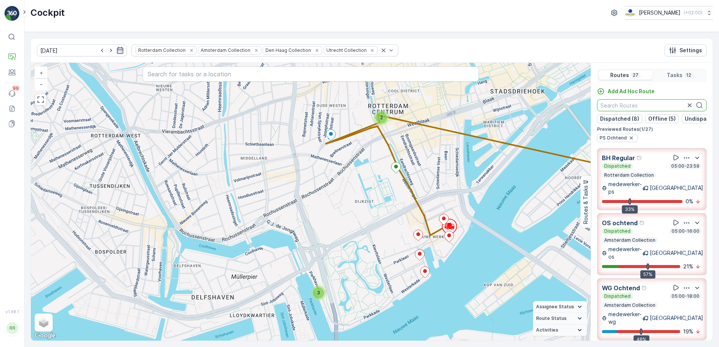
drag, startPoint x: 630, startPoint y: 143, endPoint x: 635, endPoint y: 107, distance: 36.4
click at [630, 141] on icon "button" at bounding box center [631, 138] width 6 height 6
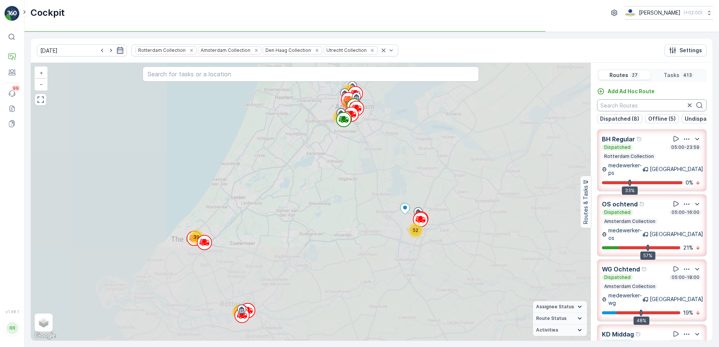
click at [635, 107] on input "text" at bounding box center [652, 105] width 110 height 12
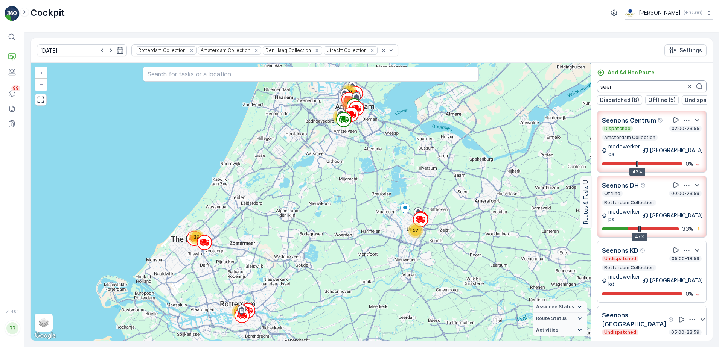
click at [638, 88] on input "seen" at bounding box center [652, 87] width 110 height 12
drag, startPoint x: 621, startPoint y: 89, endPoint x: 566, endPoint y: 91, distance: 55.7
click at [566, 91] on div "39 70 20 52 169 62 + − Satellite Roadmap Terrain Hybrid Leaflet Keyboard shortc…" at bounding box center [372, 202] width 682 height 278
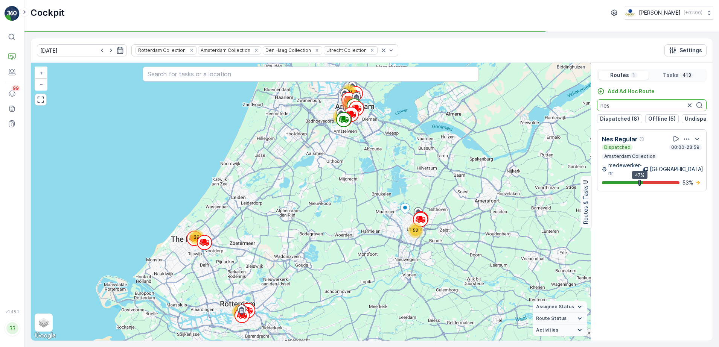
drag, startPoint x: 612, startPoint y: 104, endPoint x: 587, endPoint y: 105, distance: 25.2
click at [587, 105] on div "39 70 20 52 169 62 + − Satellite Roadmap Terrain Hybrid Leaflet Keyboard shortc…" at bounding box center [372, 202] width 682 height 278
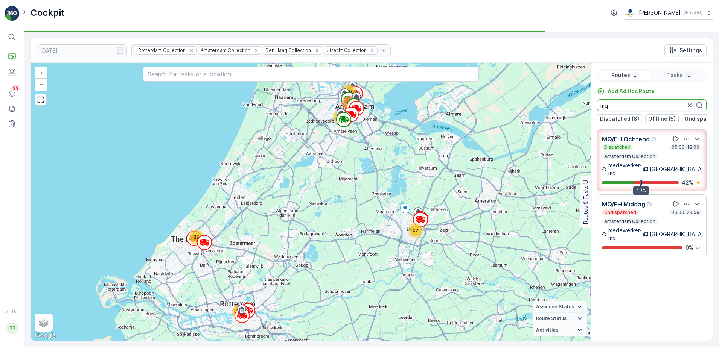
drag, startPoint x: 618, startPoint y: 107, endPoint x: 575, endPoint y: 111, distance: 43.1
click at [576, 111] on div "39 70 20 52 169 62 + − Satellite Roadmap Terrain Hybrid Leaflet Keyboard shortc…" at bounding box center [372, 202] width 682 height 278
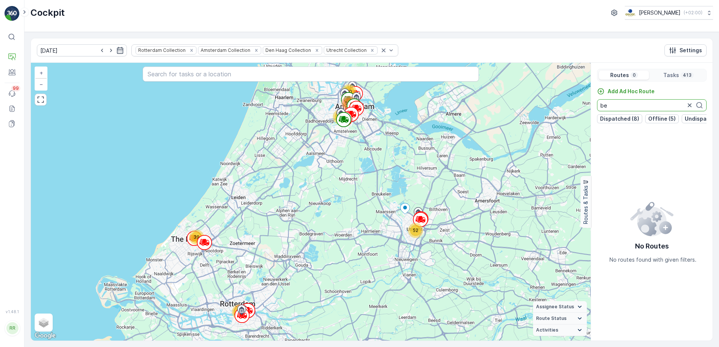
type input "b"
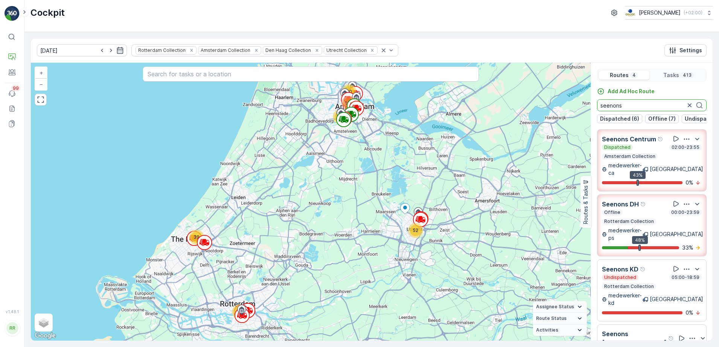
drag, startPoint x: 627, startPoint y: 107, endPoint x: 569, endPoint y: 108, distance: 57.6
click at [569, 108] on div "39 70 20 52 169 62 + − Satellite Roadmap Terrain Hybrid Leaflet Keyboard shortc…" at bounding box center [372, 202] width 682 height 278
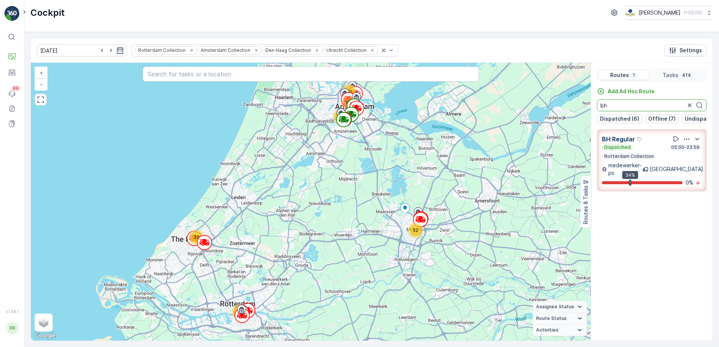
type input "bh"
click at [691, 104] on icon "button" at bounding box center [690, 106] width 8 height 8
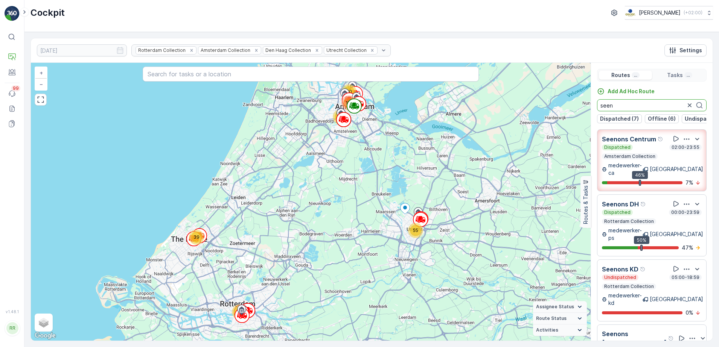
click at [592, 103] on div "Add Ad Hoc Route seen Dispatched (7) Offline (6) Undispatched (12) Finished (2)" at bounding box center [652, 106] width 122 height 36
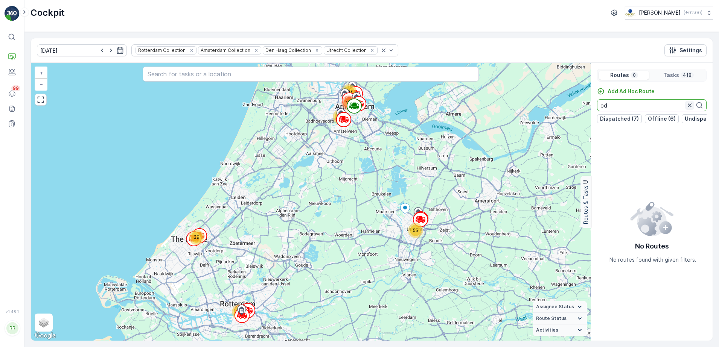
type input "od"
click at [689, 105] on icon "button" at bounding box center [690, 105] width 4 height 4
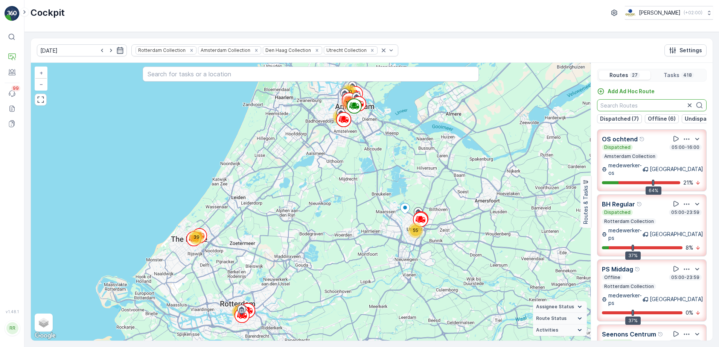
click at [647, 107] on input "text" at bounding box center [652, 105] width 110 height 12
click at [645, 104] on input "text" at bounding box center [652, 105] width 110 height 12
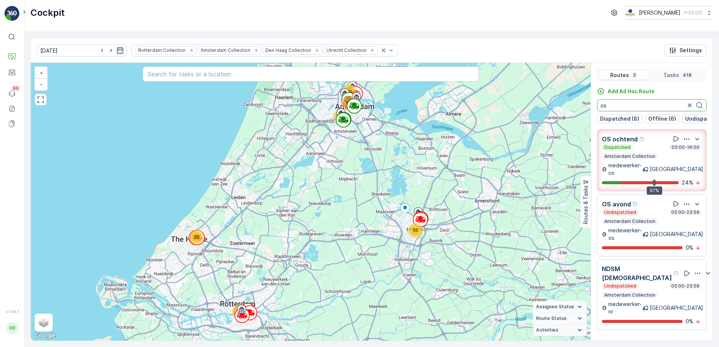
type input "os"
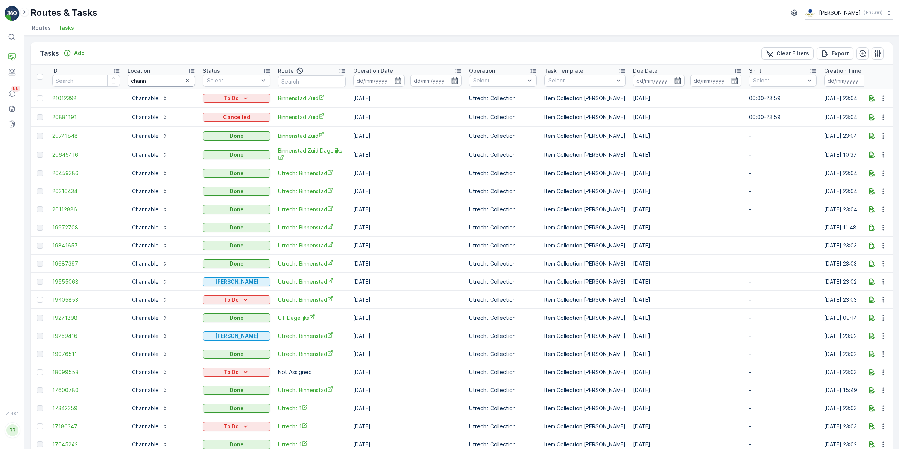
drag, startPoint x: 170, startPoint y: 80, endPoint x: 161, endPoint y: 80, distance: 9.4
click at [167, 80] on input "chann" at bounding box center [162, 81] width 68 height 12
drag, startPoint x: 152, startPoint y: 79, endPoint x: 118, endPoint y: 80, distance: 34.6
click at [118, 80] on tr "ID Location chann Status Select Route Operation Date - Operation Select Task Te…" at bounding box center [611, 77] width 1161 height 24
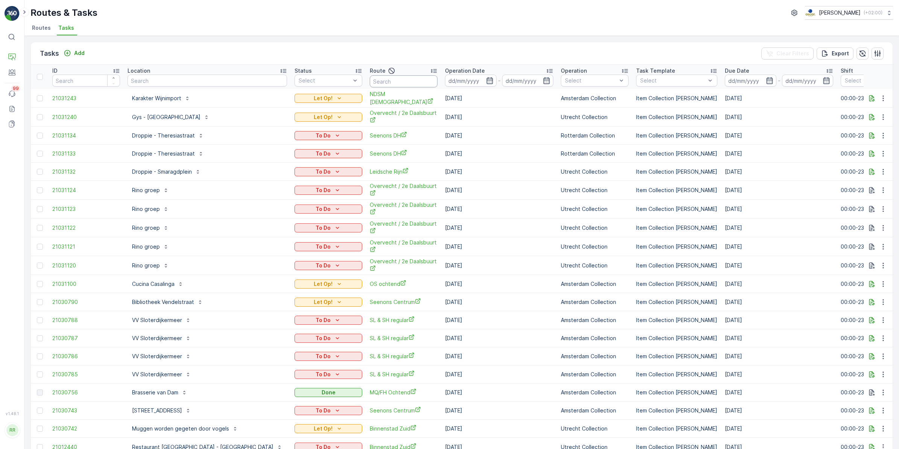
click at [370, 80] on input "text" at bounding box center [404, 81] width 68 height 12
click at [221, 79] on input "text" at bounding box center [208, 81] width 160 height 12
click at [370, 77] on input "text" at bounding box center [404, 81] width 68 height 12
type input "binne"
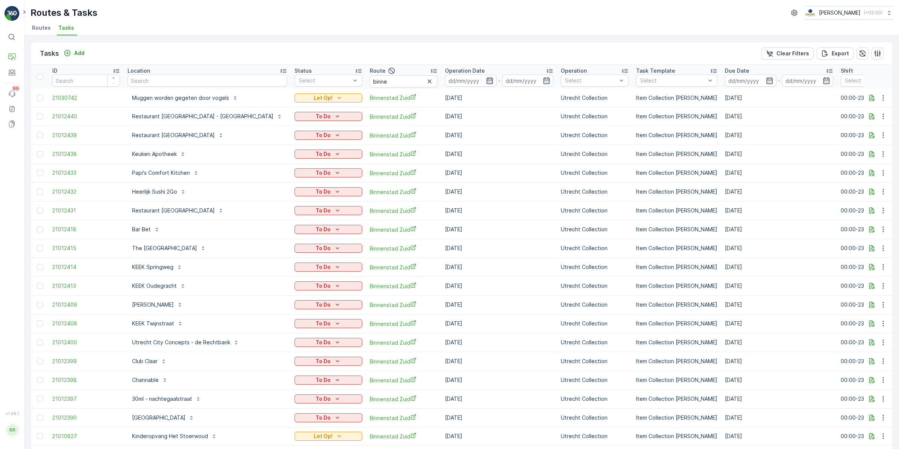
click at [486, 79] on icon "button" at bounding box center [490, 81] width 8 height 8
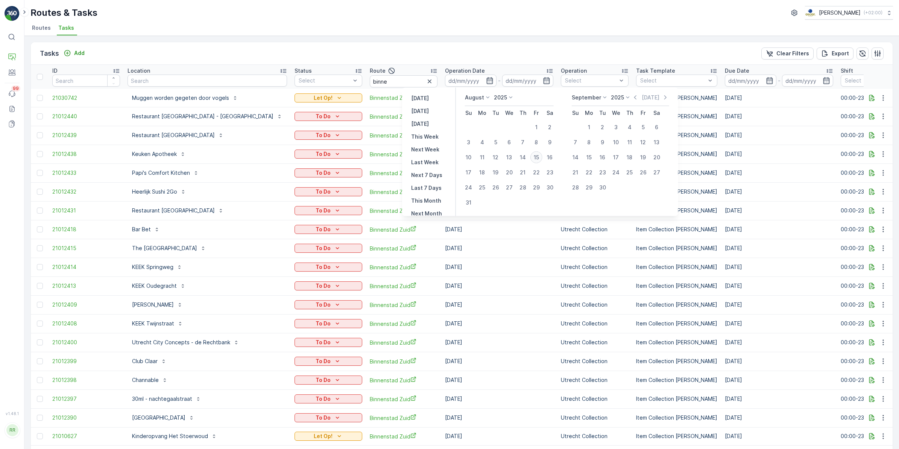
click at [535, 158] on div "15" at bounding box center [537, 157] width 12 height 12
type input "[DATE]"
click at [535, 158] on div "15" at bounding box center [537, 157] width 12 height 12
type input "[DATE]"
click at [535, 158] on div "15" at bounding box center [537, 157] width 12 height 12
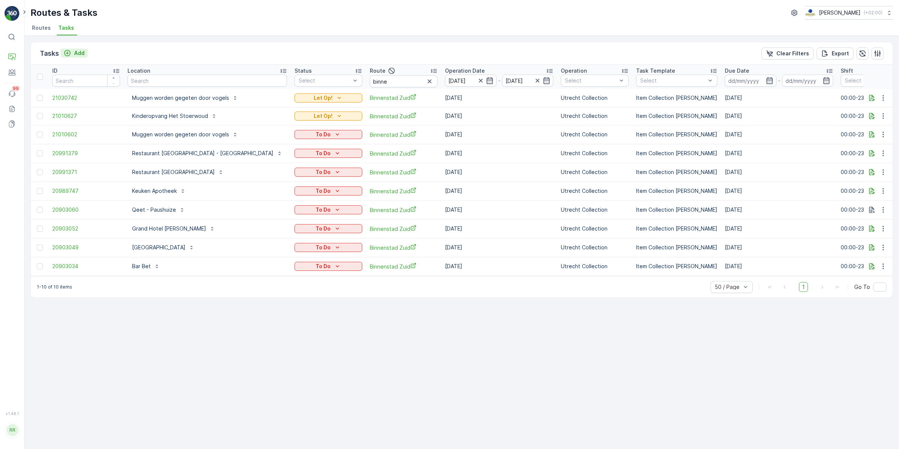
click at [76, 53] on p "Add" at bounding box center [79, 53] width 11 height 8
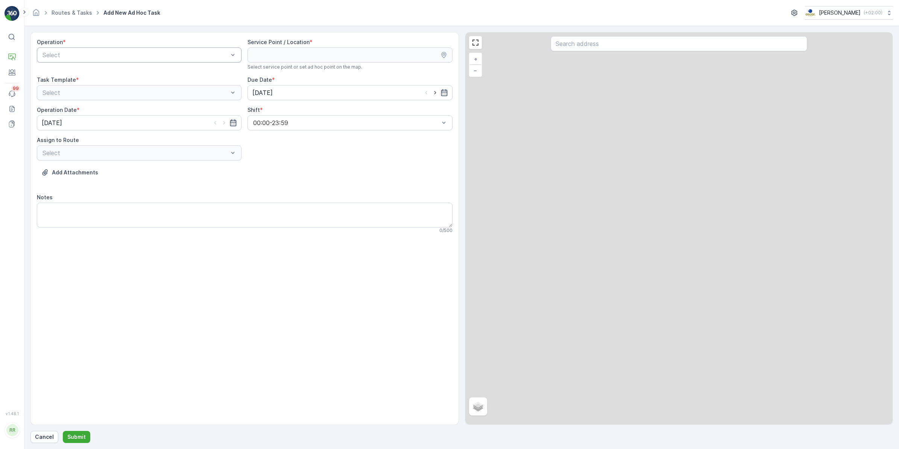
click at [153, 55] on div at bounding box center [135, 55] width 187 height 7
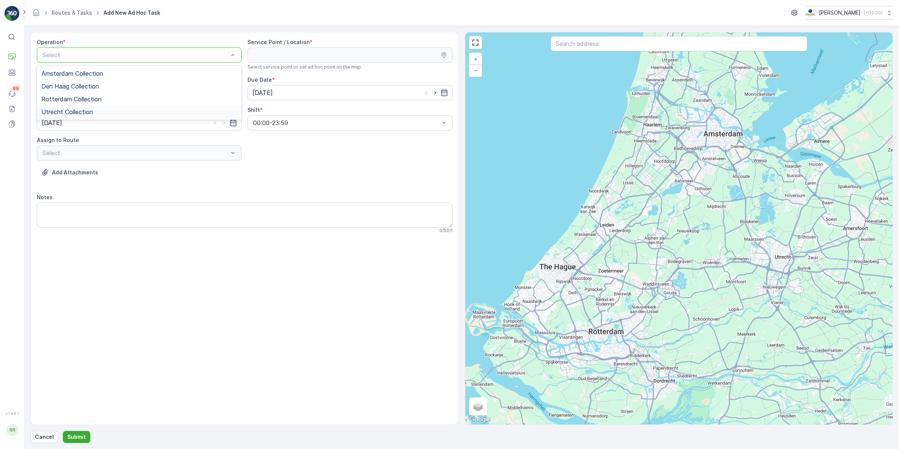
click at [89, 106] on div "Utrecht Collection" at bounding box center [139, 111] width 205 height 13
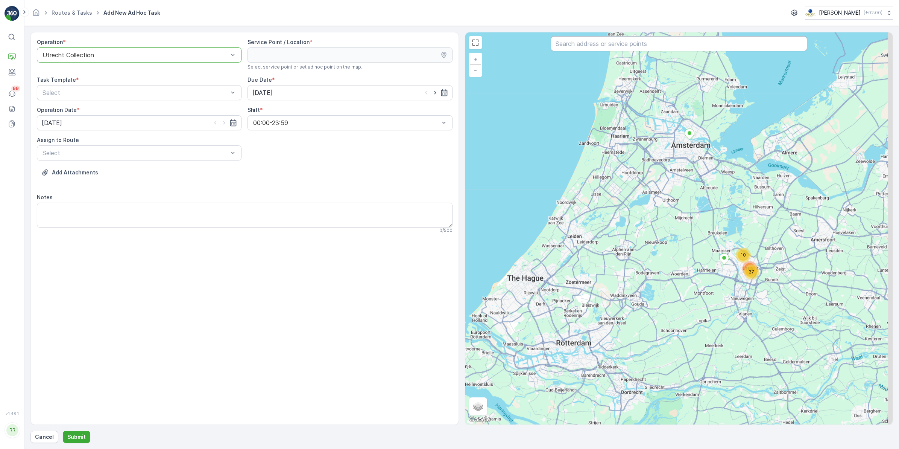
click at [595, 46] on input "text" at bounding box center [679, 43] width 257 height 15
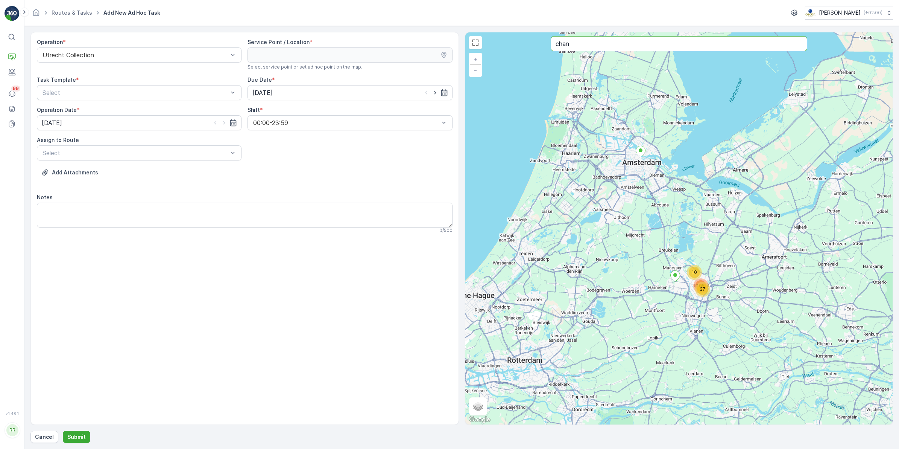
type input "chan"
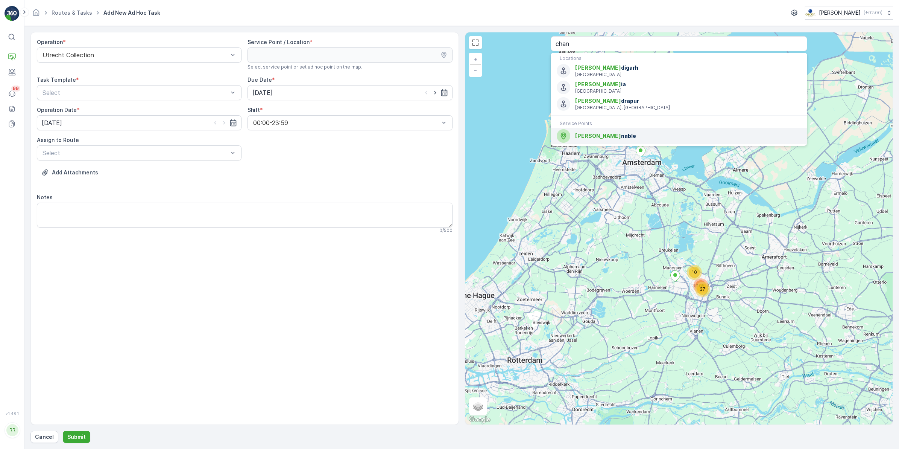
click at [598, 136] on span "[PERSON_NAME]" at bounding box center [688, 136] width 226 height 8
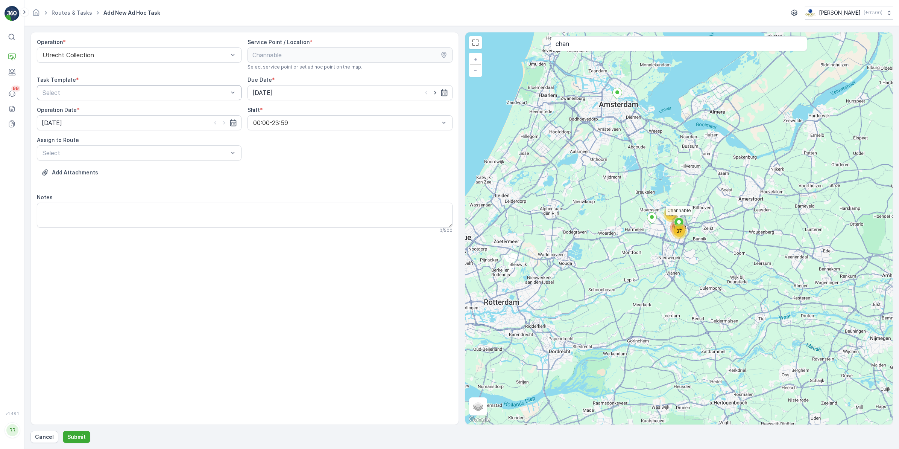
click at [99, 93] on div at bounding box center [135, 92] width 187 height 7
drag, startPoint x: 93, startPoint y: 104, endPoint x: 100, endPoint y: 103, distance: 7.3
click at [93, 104] on div "Item Collection [PERSON_NAME] Pick-up & Drop-off for Seenons RO Drop-off assets…" at bounding box center [139, 136] width 205 height 67
click at [153, 108] on div "Item Collection [PERSON_NAME]" at bounding box center [139, 111] width 196 height 7
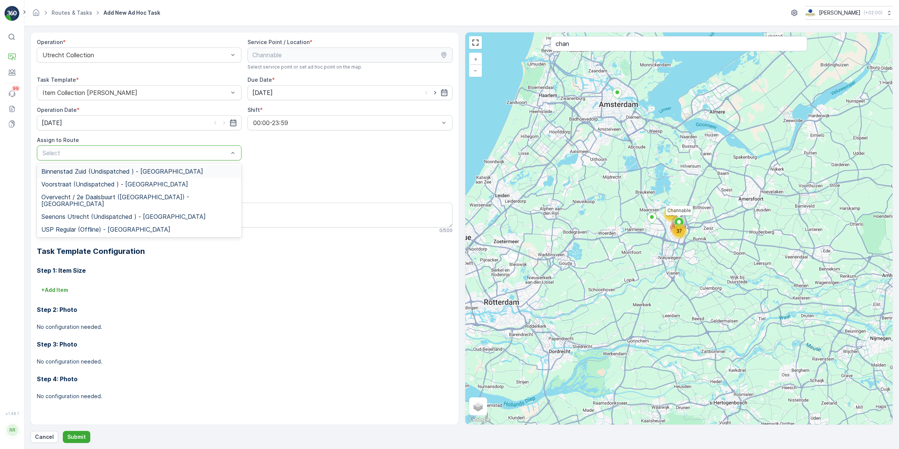
click at [115, 172] on span "Binnenstad Zuid (Undispatched ) - [GEOGRAPHIC_DATA]" at bounding box center [122, 171] width 162 height 7
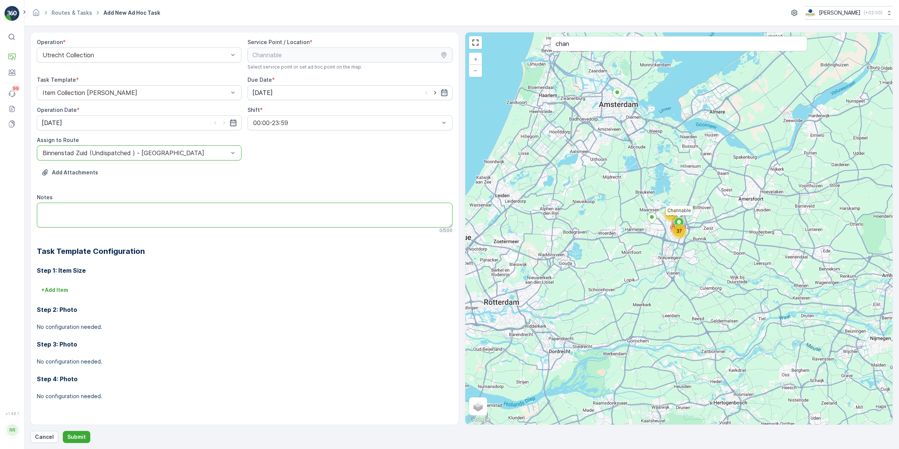
click at [111, 211] on textarea "Notes" at bounding box center [245, 214] width 416 height 25
type textarea "Extra shift, gister niet geweest"
click at [84, 435] on p "Submit" at bounding box center [76, 437] width 18 height 8
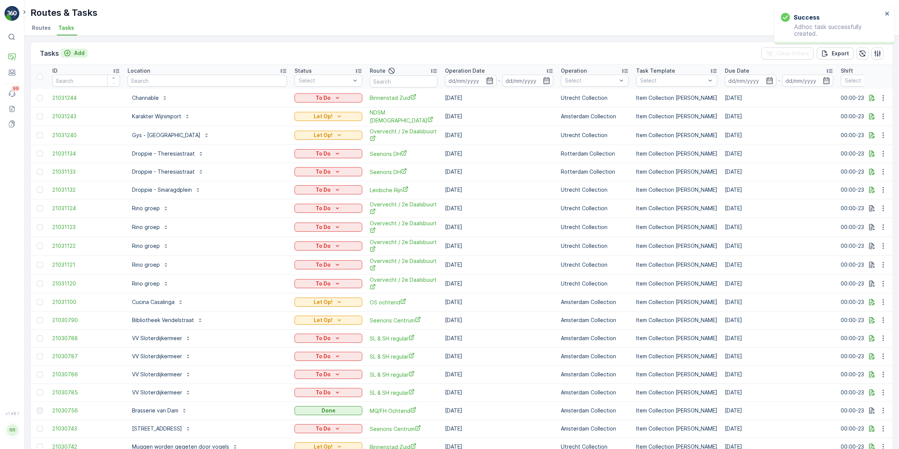
click at [70, 52] on icon "Add" at bounding box center [68, 53] width 8 height 8
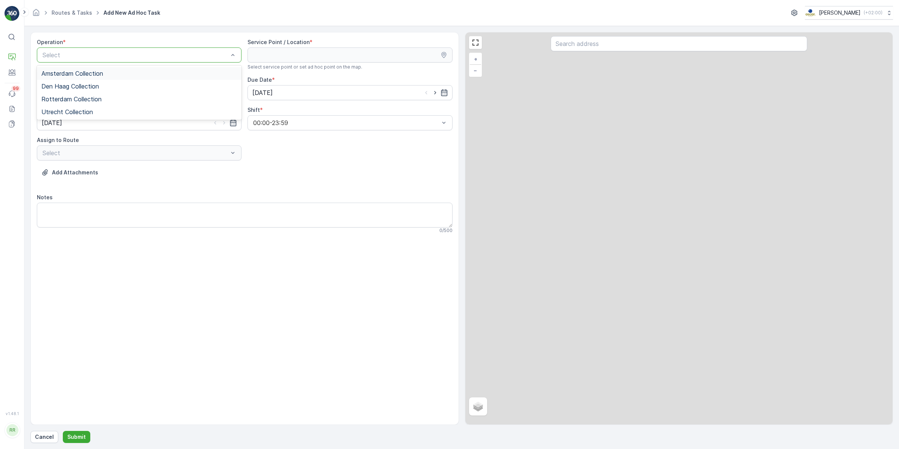
click at [110, 55] on div at bounding box center [135, 55] width 187 height 7
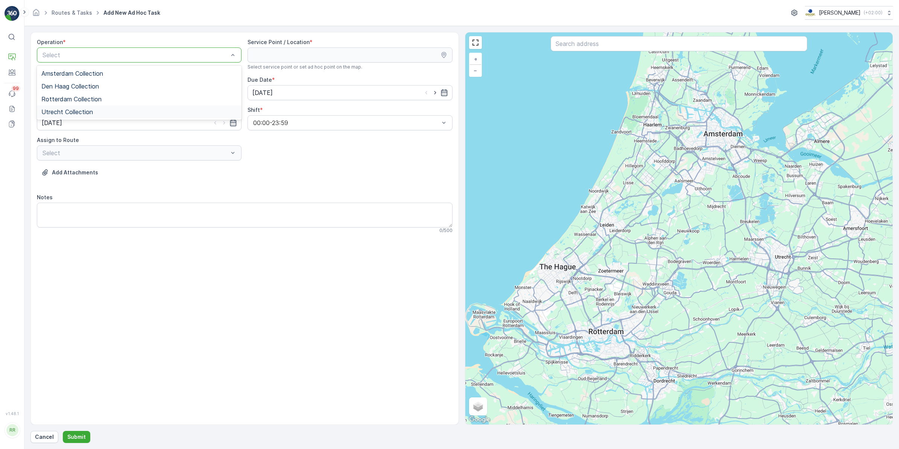
drag, startPoint x: 76, startPoint y: 112, endPoint x: 97, endPoint y: 105, distance: 22.0
click at [76, 112] on span "Utrecht Collection" at bounding box center [67, 111] width 52 height 7
click at [616, 42] on input "text" at bounding box center [679, 43] width 257 height 15
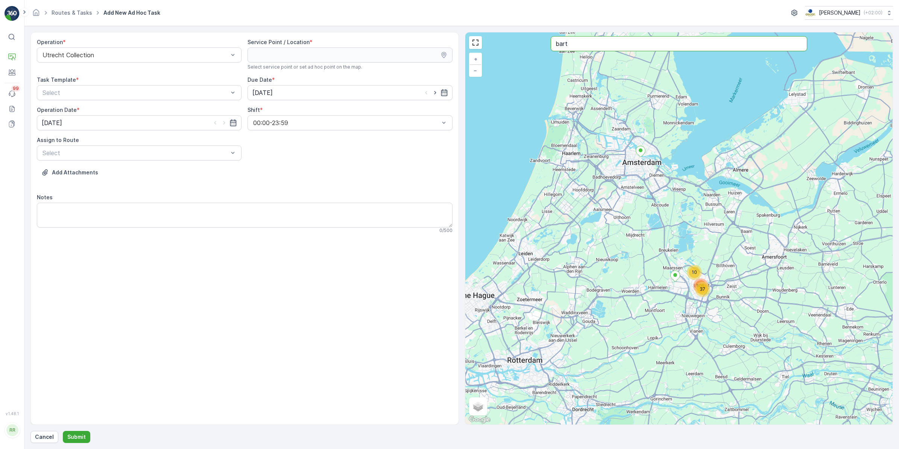
type input "bart"
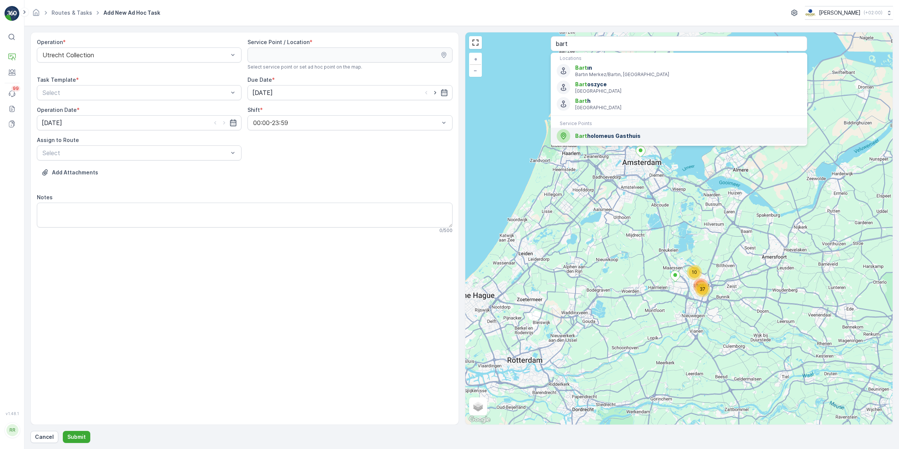
click at [612, 138] on span "Bart holomeus Gasthuis" at bounding box center [688, 136] width 226 height 8
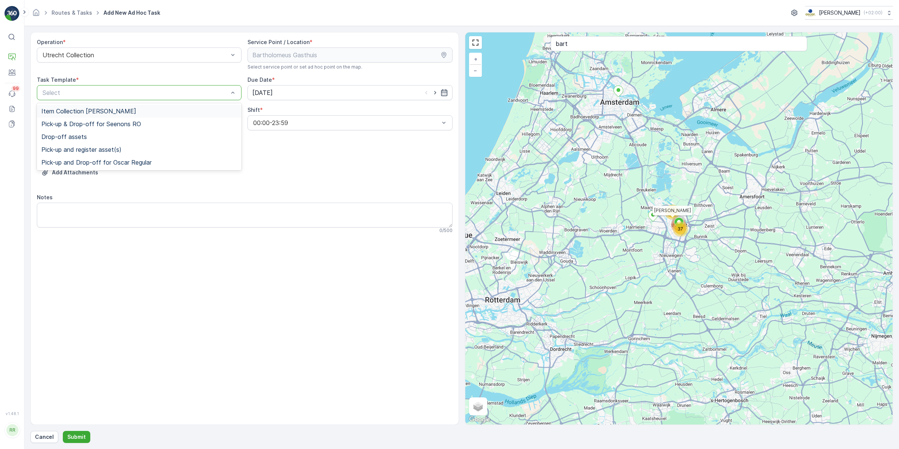
click at [102, 112] on span "Item Collection [PERSON_NAME]" at bounding box center [88, 111] width 95 height 7
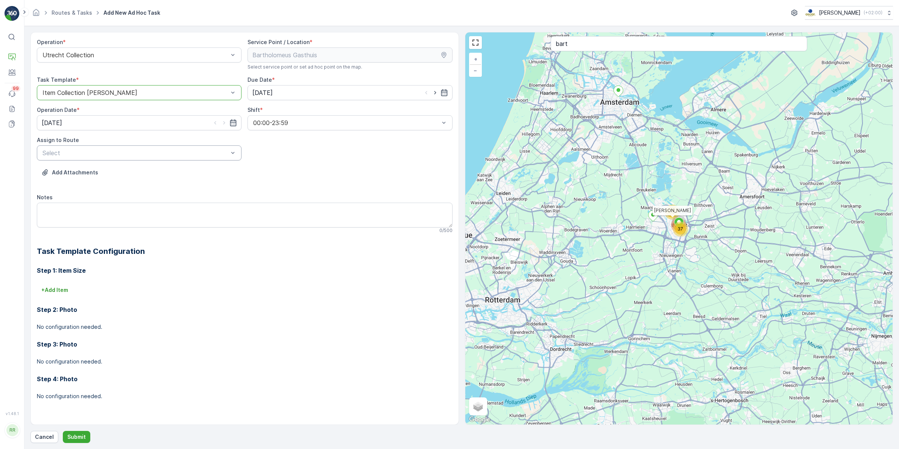
click at [181, 152] on div at bounding box center [135, 152] width 187 height 7
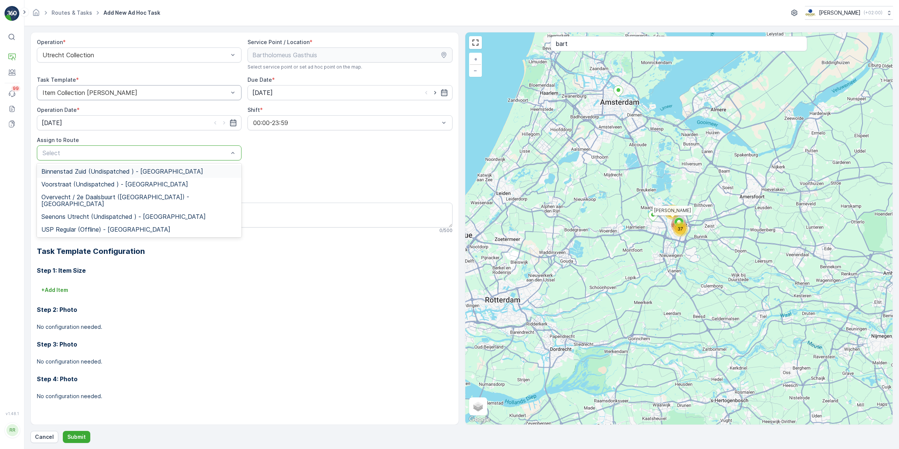
click at [128, 169] on span "Binnenstad Zuid (Undispatched ) - Utrecht" at bounding box center [122, 171] width 162 height 7
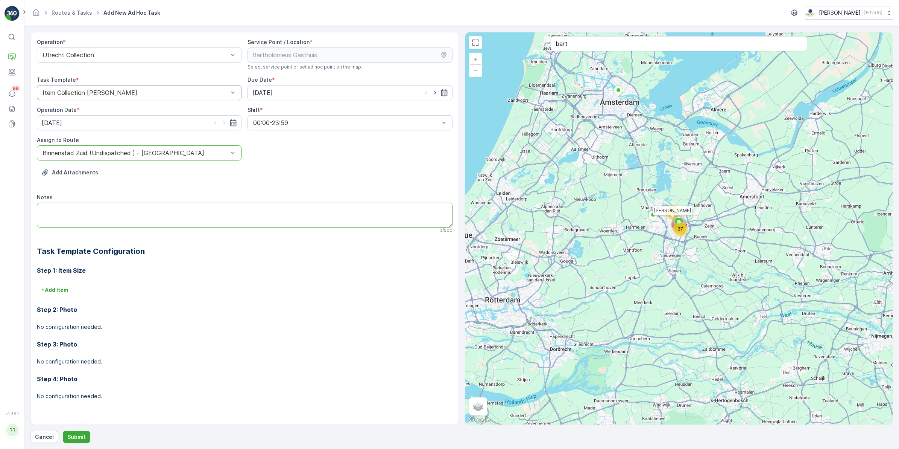
click at [145, 217] on textarea "Notes" at bounding box center [245, 214] width 416 height 25
drag, startPoint x: 137, startPoint y: 211, endPoint x: 36, endPoint y: 209, distance: 101.6
click at [36, 209] on div "Operation * Utrecht Collection Service Point / Location * Select service point …" at bounding box center [244, 228] width 429 height 393
type textarea "Extra shift, want gister niet geweest"
click at [164, 271] on h3 "Step 1: Item Size" at bounding box center [245, 270] width 416 height 9
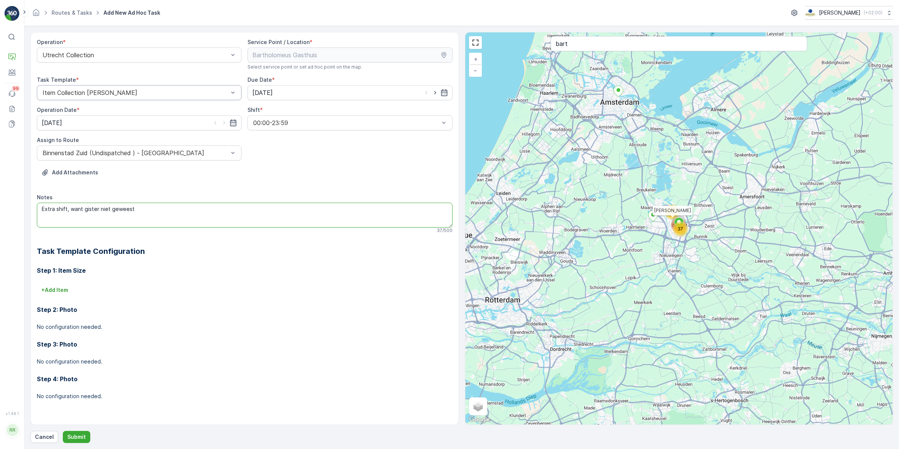
click at [178, 212] on textarea "Extra shift, want gister niet geweest" at bounding box center [245, 214] width 416 height 25
click at [72, 437] on p "Submit" at bounding box center [76, 437] width 18 height 8
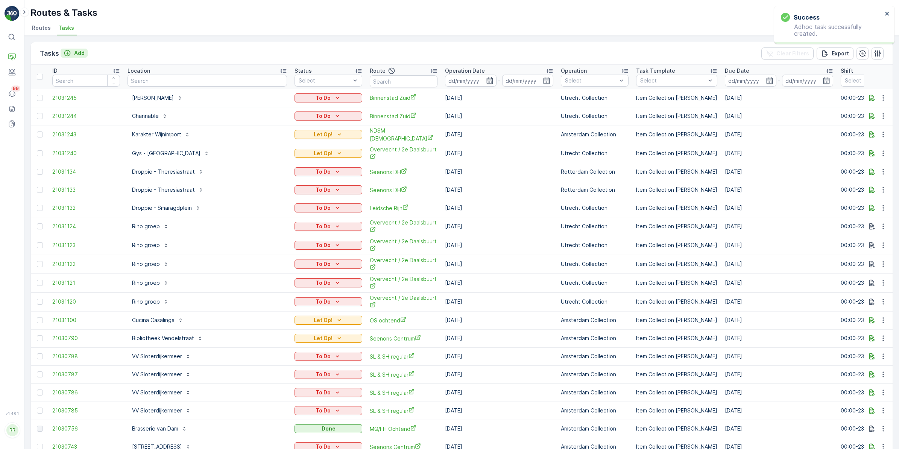
click at [74, 55] on p "Add" at bounding box center [79, 53] width 11 height 8
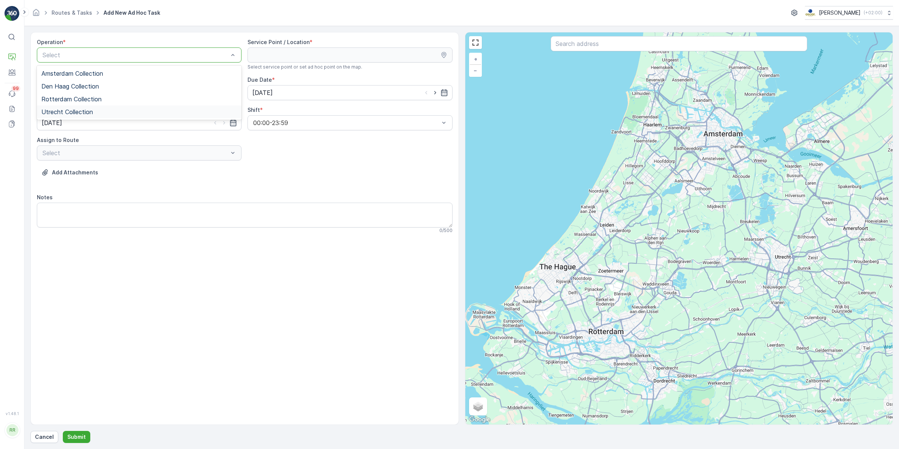
click at [132, 115] on div "Utrecht Collection" at bounding box center [139, 111] width 196 height 7
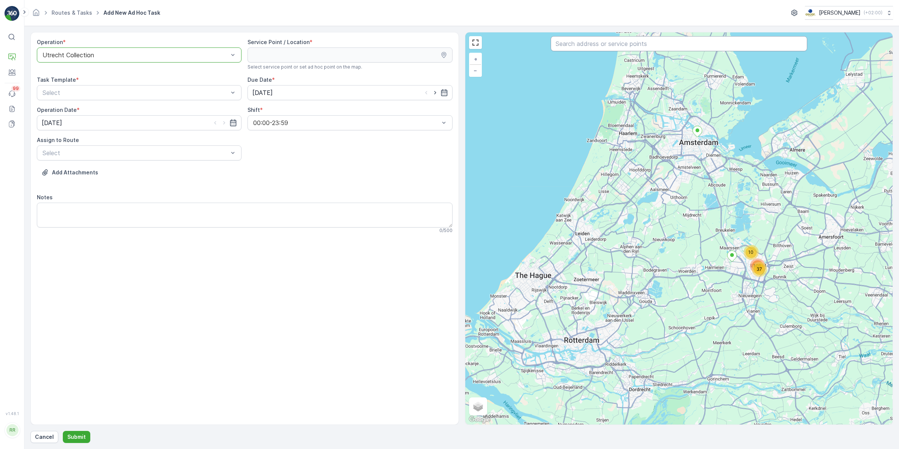
click at [638, 50] on input "text" at bounding box center [679, 43] width 257 height 15
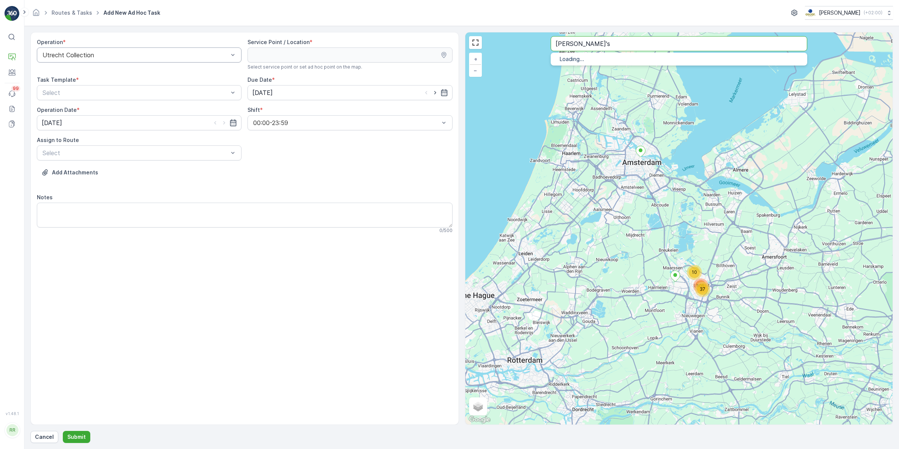
type input "pai's"
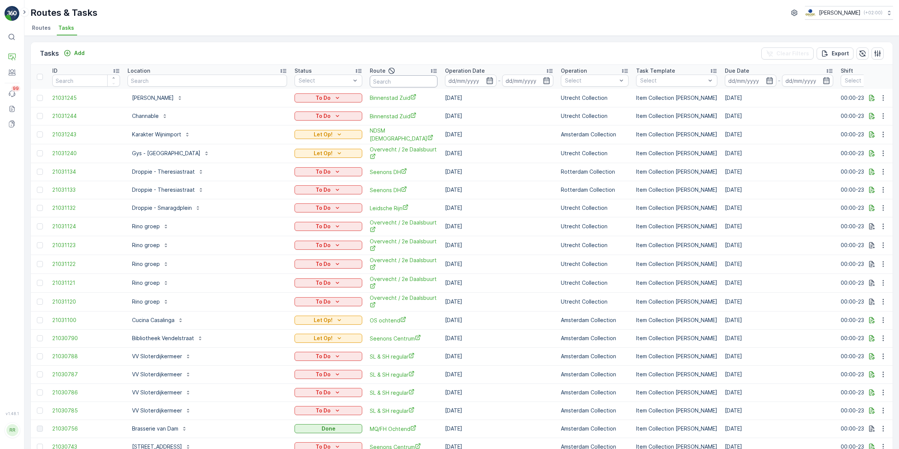
click at [370, 80] on input "text" at bounding box center [404, 81] width 68 height 12
type input "binnen"
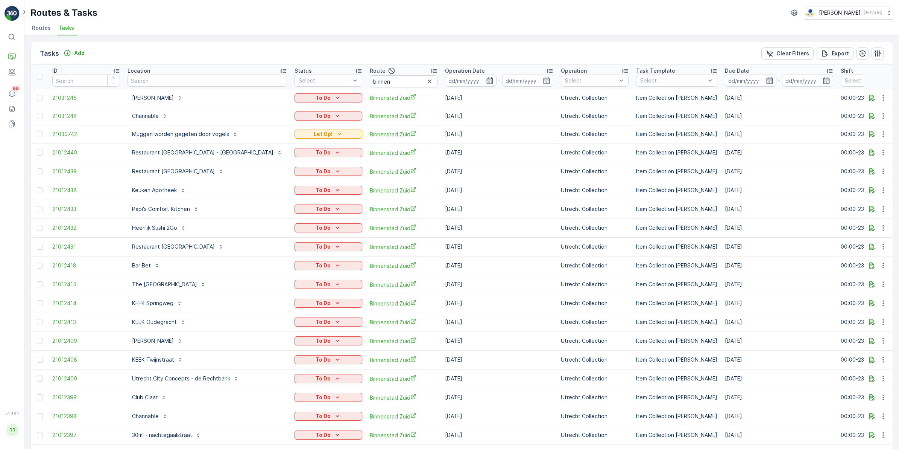
click at [766, 81] on icon "button" at bounding box center [770, 81] width 8 height 8
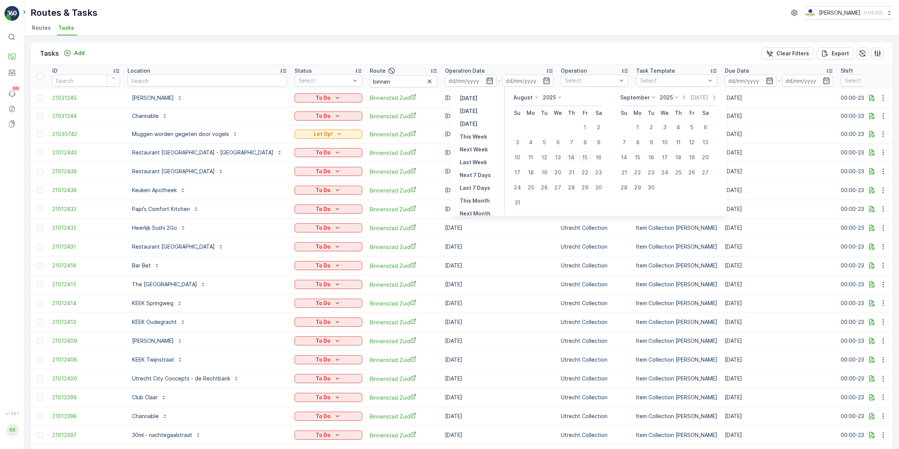
click at [578, 158] on div "14" at bounding box center [572, 157] width 12 height 12
type input "[DATE]"
click at [578, 158] on div "14" at bounding box center [572, 157] width 12 height 12
type input "[DATE]"
click at [578, 158] on div "14" at bounding box center [572, 157] width 12 height 12
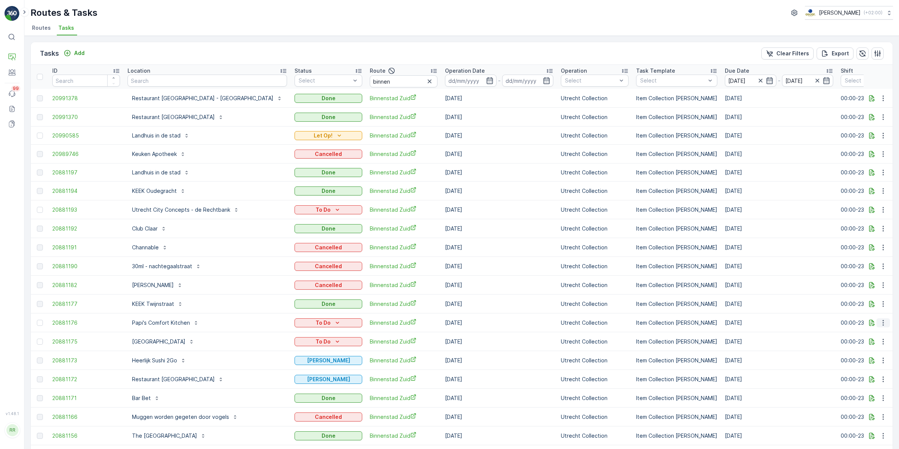
click at [883, 320] on icon "button" at bounding box center [884, 323] width 8 height 8
click at [875, 356] on span "Change Route" at bounding box center [864, 356] width 37 height 8
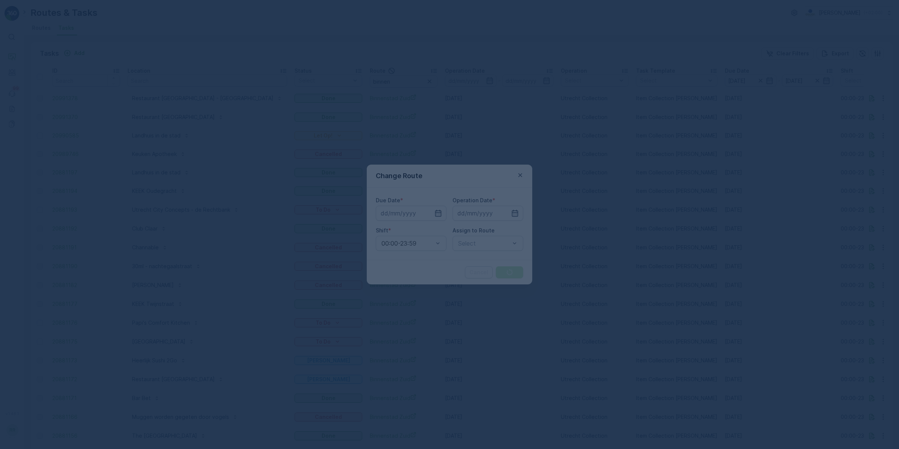
type input "[DATE]"
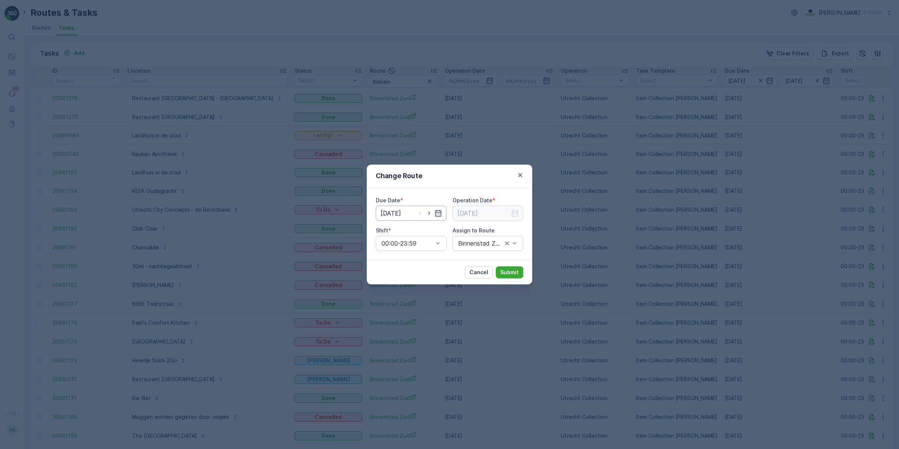
click at [428, 217] on input "[DATE]" at bounding box center [411, 212] width 71 height 15
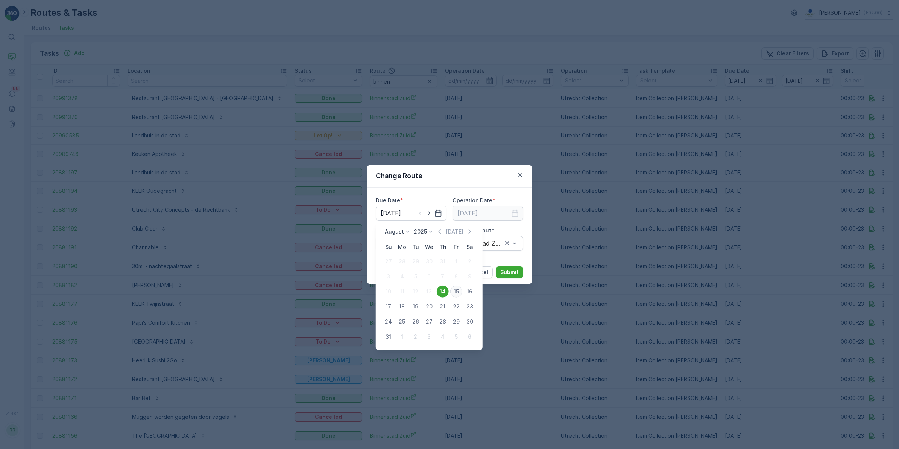
click at [457, 290] on div "15" at bounding box center [456, 291] width 12 height 12
type input "[DATE]"
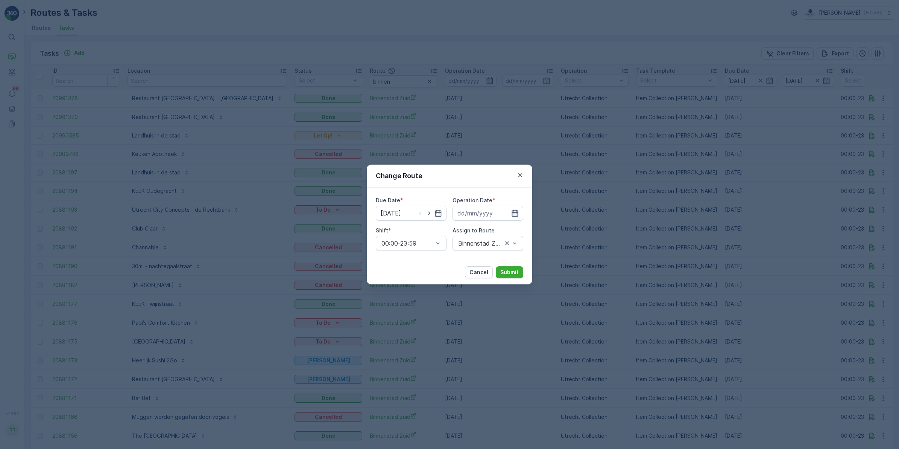
click at [511, 214] on icon "button" at bounding box center [515, 213] width 8 height 8
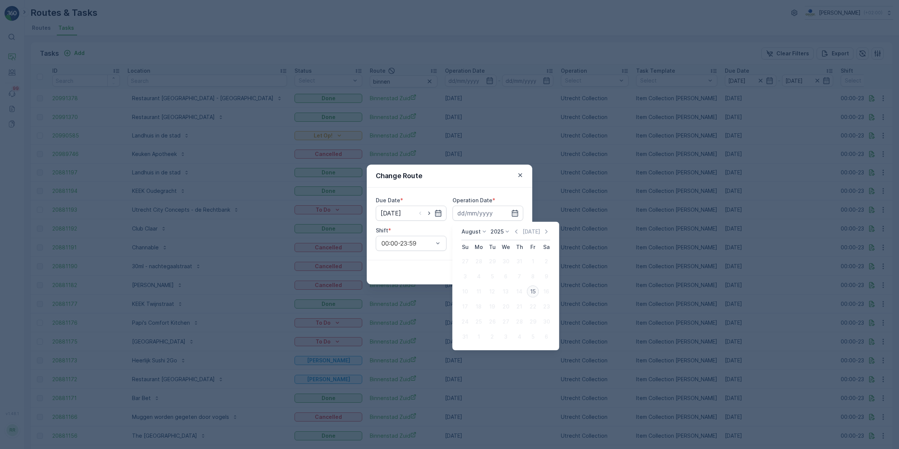
click at [533, 291] on div "15" at bounding box center [533, 291] width 12 height 12
type input "[DATE]"
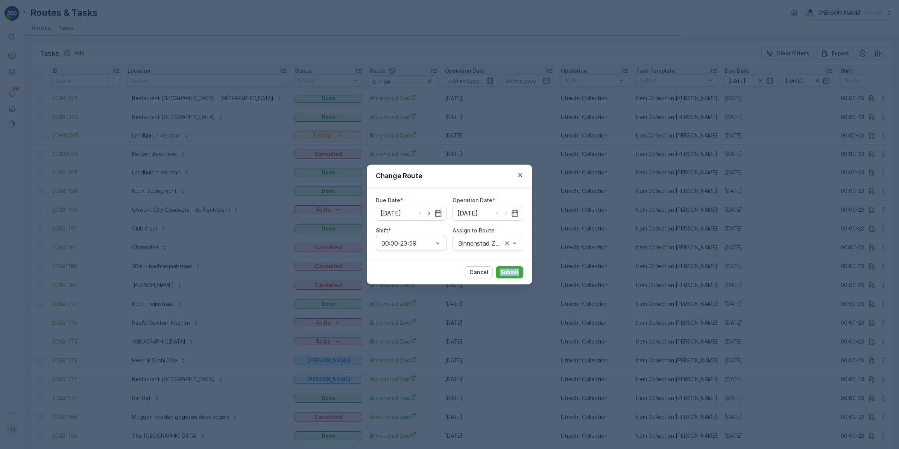
click at [533, 291] on div "Change Route Due Date * 15.08.2025 Operation Date * 15.08.2025 Shift * 00:00-23…" at bounding box center [449, 224] width 899 height 449
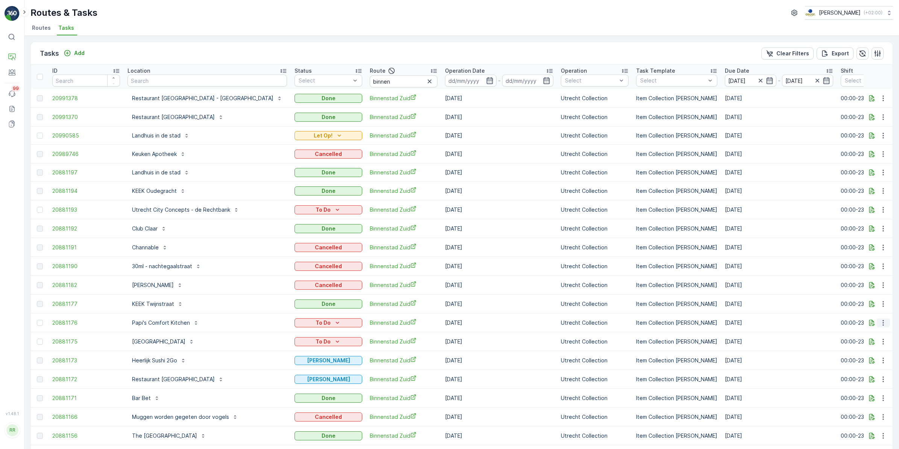
click at [880, 325] on icon "button" at bounding box center [884, 323] width 8 height 8
click at [880, 283] on icon "button" at bounding box center [884, 285] width 8 height 8
click at [883, 321] on icon "button" at bounding box center [884, 323] width 8 height 8
click at [884, 324] on icon "button" at bounding box center [884, 323] width 8 height 8
click at [874, 356] on span "Change Route" at bounding box center [864, 356] width 37 height 8
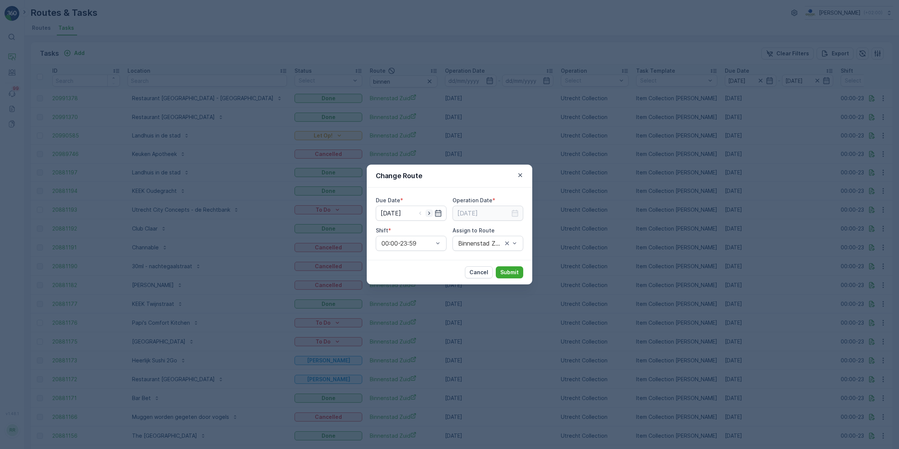
click at [432, 213] on icon "button" at bounding box center [430, 213] width 8 height 8
type input "[DATE]"
click at [516, 214] on icon "button" at bounding box center [515, 213] width 8 height 8
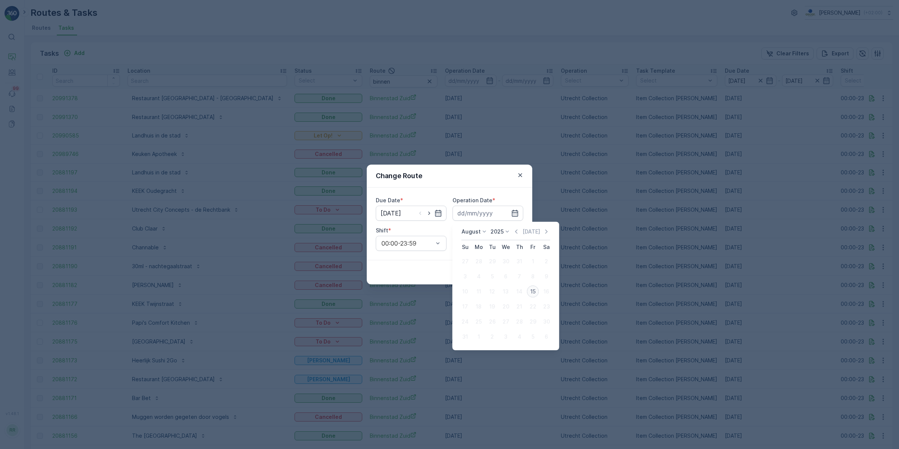
click at [534, 294] on div "15" at bounding box center [533, 291] width 12 height 12
type input "[DATE]"
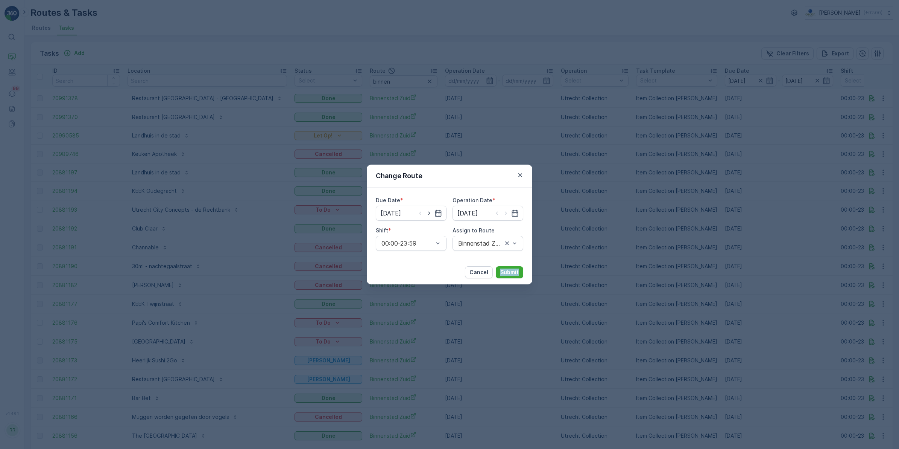
click at [534, 294] on div "Change Route Due Date * 15.08.2025 Operation Date * 15.08.2025 Shift * 00:00-23…" at bounding box center [449, 224] width 899 height 449
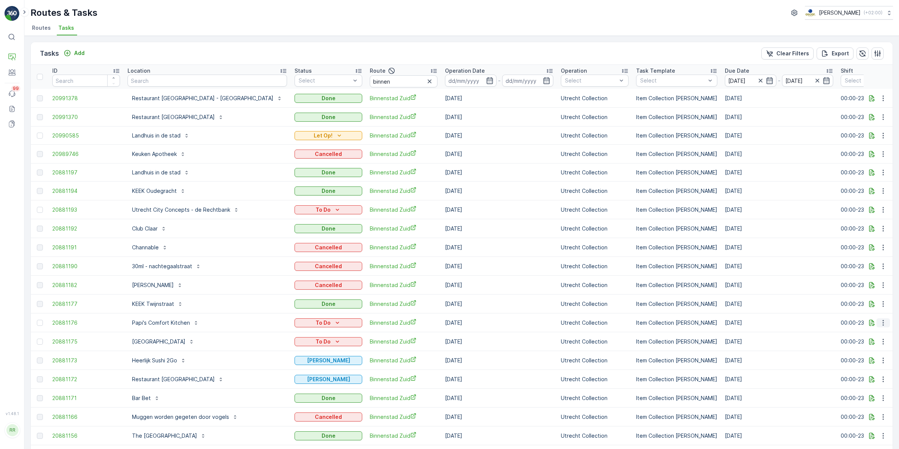
click at [881, 324] on icon "button" at bounding box center [884, 323] width 8 height 8
click at [870, 352] on span "Change Route" at bounding box center [864, 356] width 37 height 8
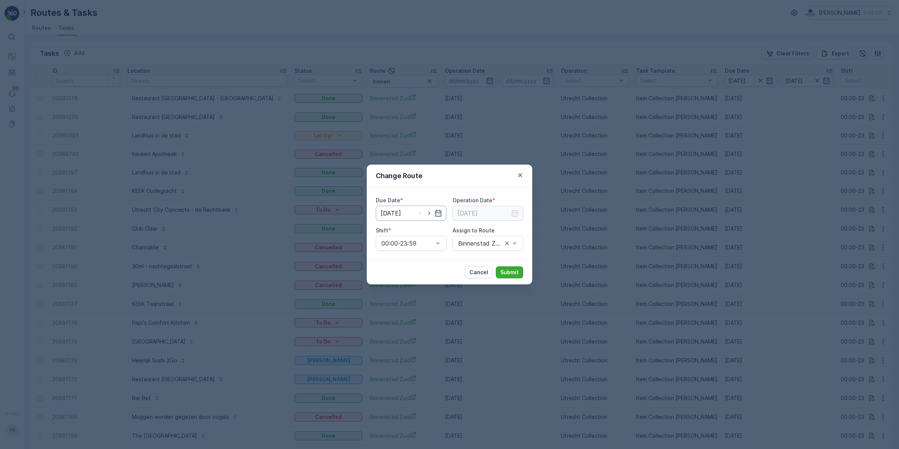
click at [403, 215] on input "14.08.2025" at bounding box center [411, 212] width 71 height 15
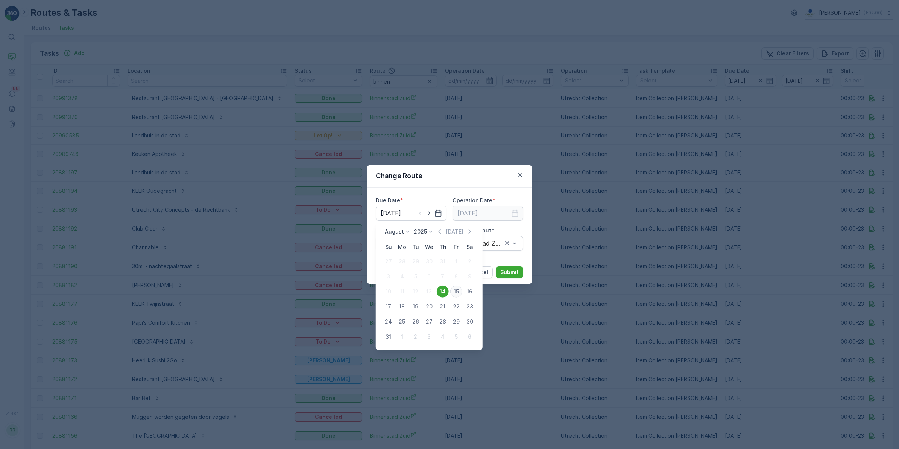
click at [456, 291] on div "15" at bounding box center [456, 291] width 12 height 12
type input "[DATE]"
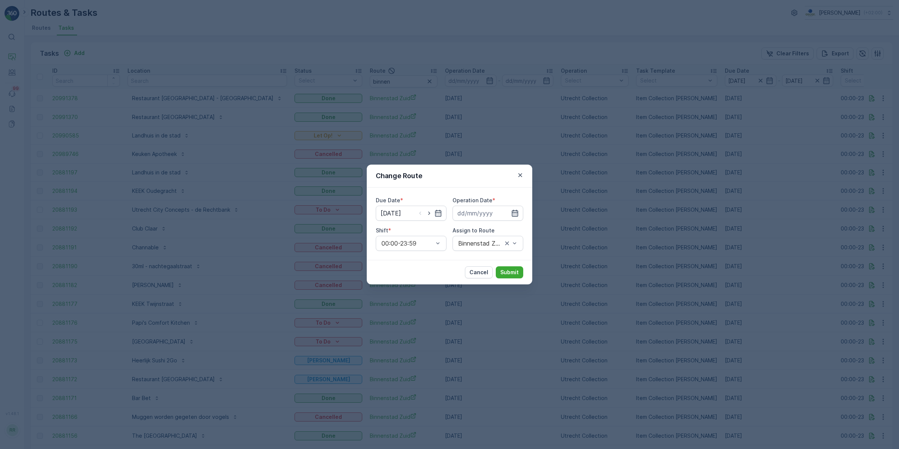
click at [517, 212] on icon "button" at bounding box center [515, 213] width 8 height 8
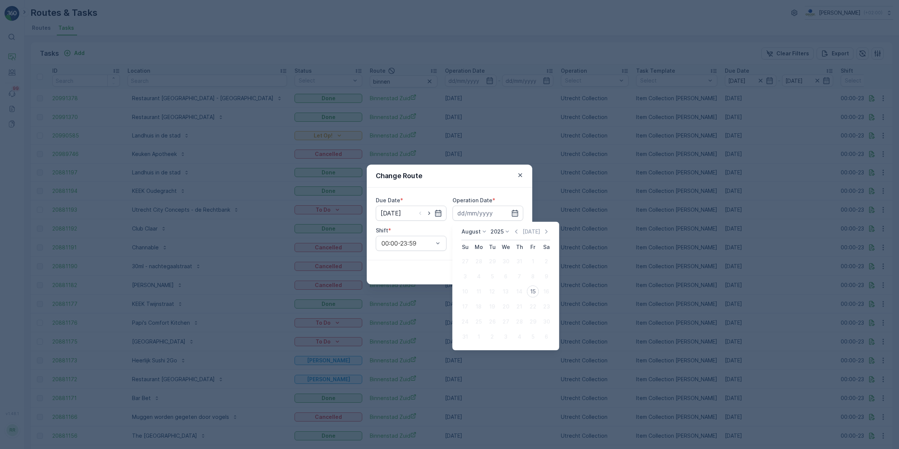
click at [535, 294] on div "15" at bounding box center [533, 291] width 12 height 12
type input "[DATE]"
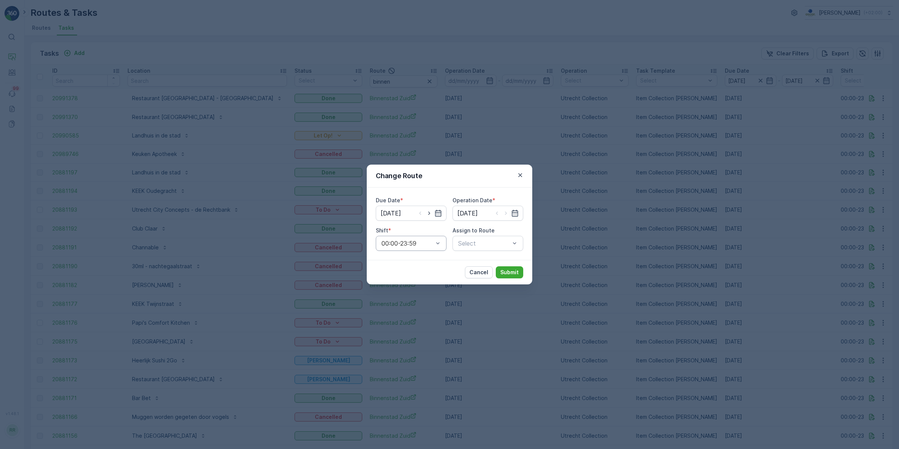
click at [412, 243] on div at bounding box center [407, 243] width 53 height 7
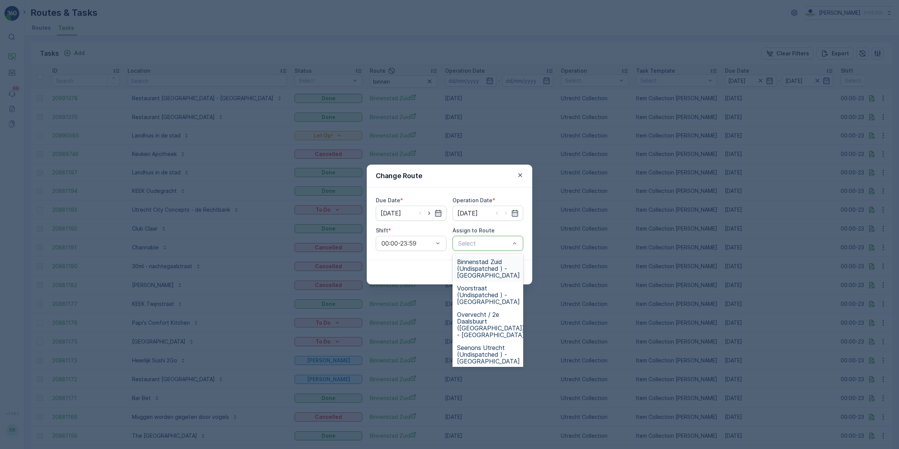
click at [481, 249] on div "Select" at bounding box center [488, 243] width 71 height 15
click at [483, 266] on span "Binnenstad Zuid (Undispatched ) - Utrecht" at bounding box center [488, 268] width 63 height 20
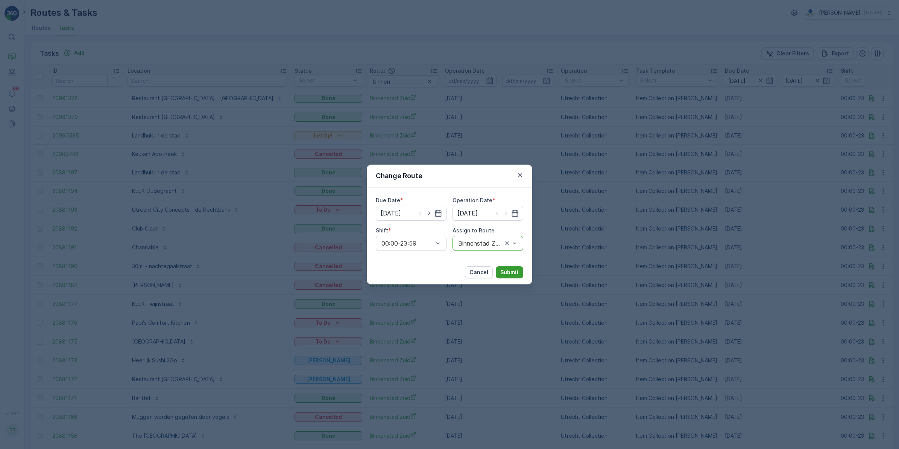
click at [511, 270] on p "Submit" at bounding box center [510, 272] width 18 height 8
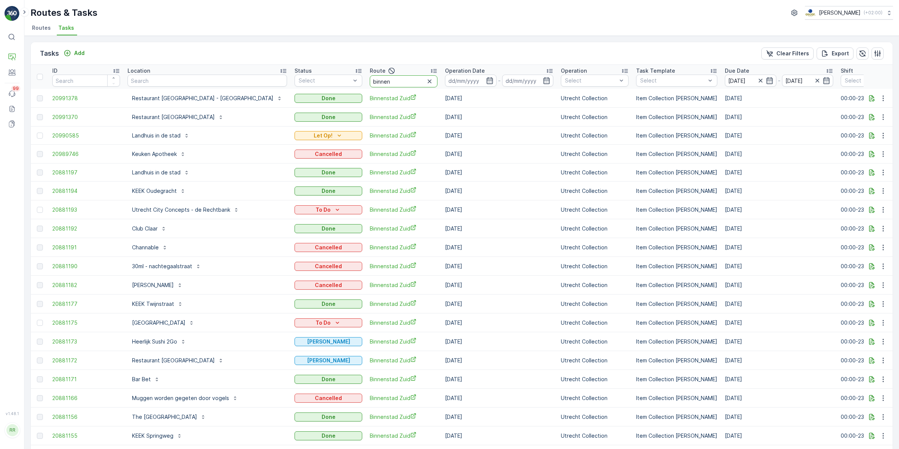
drag, startPoint x: 349, startPoint y: 79, endPoint x: 318, endPoint y: 72, distance: 32.0
click at [318, 72] on tr "ID Location Status Select Route binnen Operation Date - Operation Select Task T…" at bounding box center [657, 77] width 1253 height 24
type input "seenons"
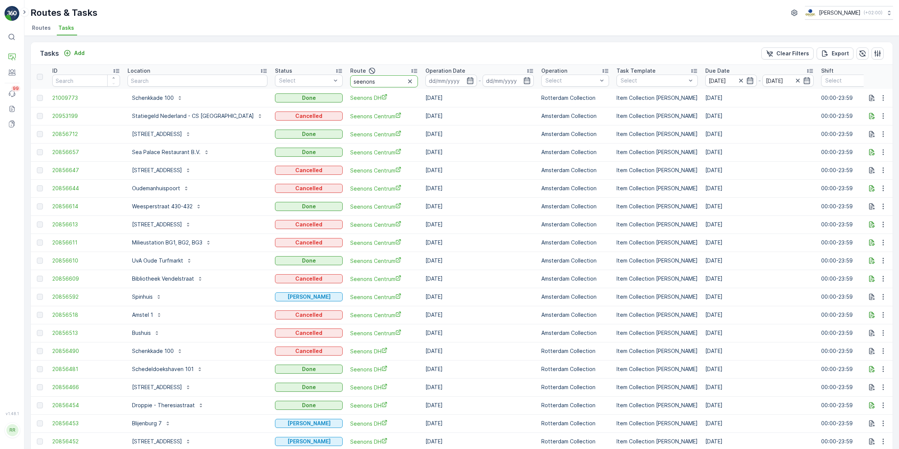
click at [368, 84] on input "seenons" at bounding box center [384, 81] width 68 height 12
type input "seenons c"
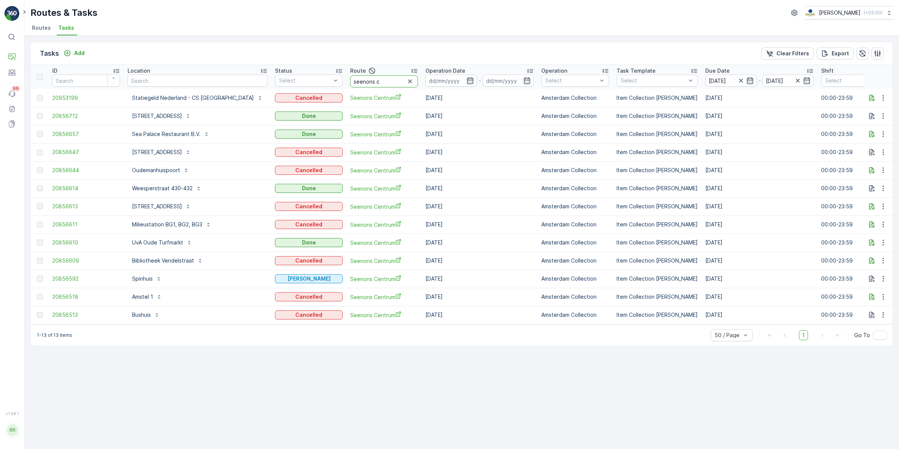
click at [364, 80] on input "seenons c" at bounding box center [384, 81] width 68 height 12
click at [467, 78] on icon "button" at bounding box center [471, 81] width 8 height 8
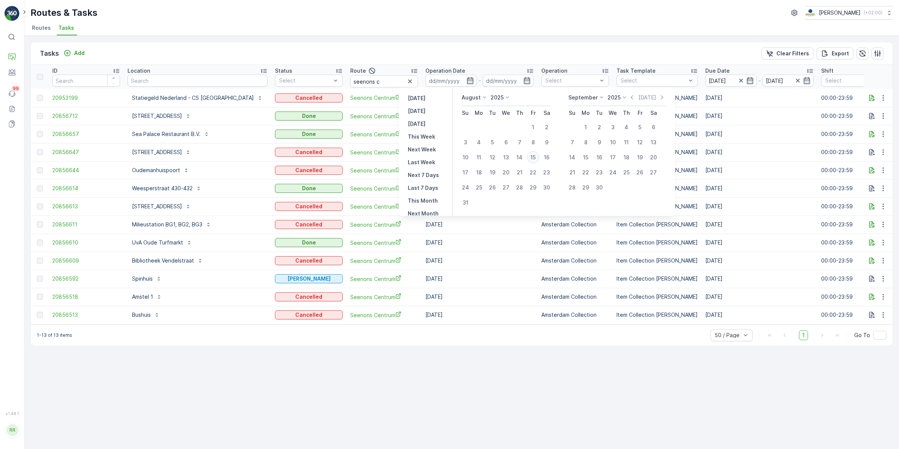
click at [537, 155] on div "15" at bounding box center [533, 157] width 12 height 12
type input "[DATE]"
click at [536, 155] on div "15" at bounding box center [533, 157] width 12 height 12
type input "[DATE]"
click at [535, 155] on div "15" at bounding box center [533, 157] width 12 height 12
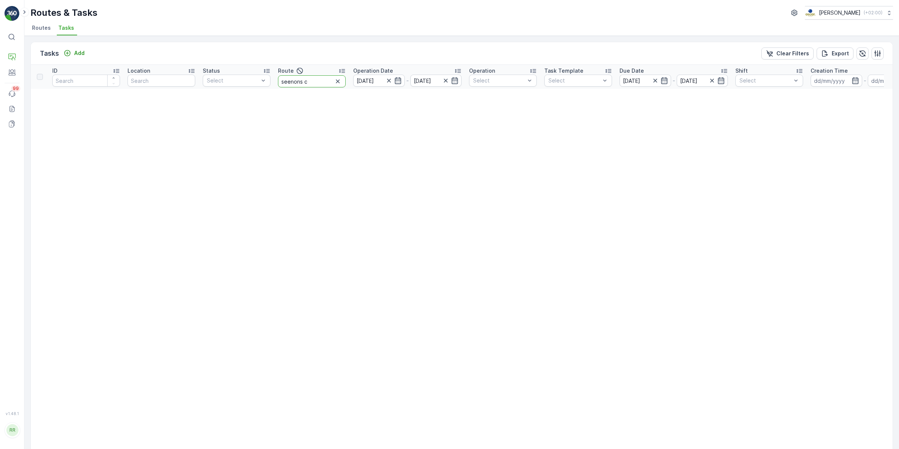
drag, startPoint x: 326, startPoint y: 84, endPoint x: 274, endPoint y: 82, distance: 52.4
click at [274, 82] on tr "ID Location Status Select Route seenons c Operation Date 15.08.2025 - 15.08.202…" at bounding box center [594, 77] width 1127 height 24
click at [655, 80] on icon "button" at bounding box center [655, 81] width 4 height 4
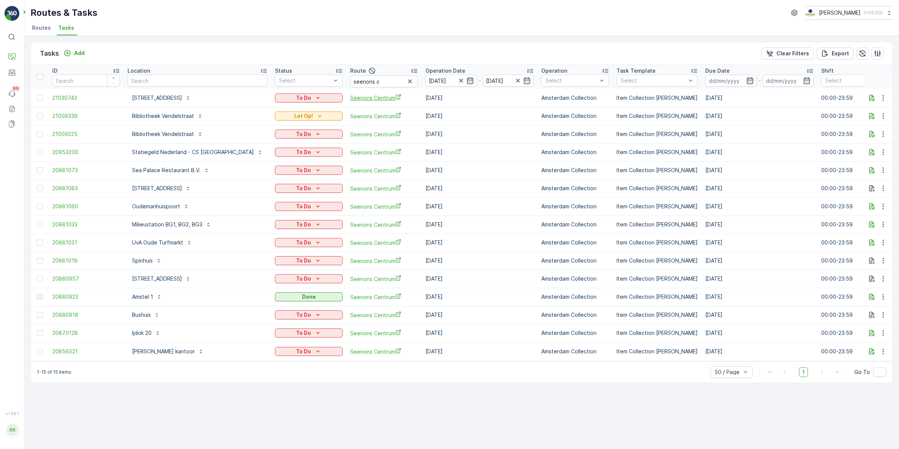
click at [361, 98] on span "Seenons Centrum" at bounding box center [384, 98] width 68 height 8
click at [869, 152] on icon "button" at bounding box center [873, 152] width 8 height 8
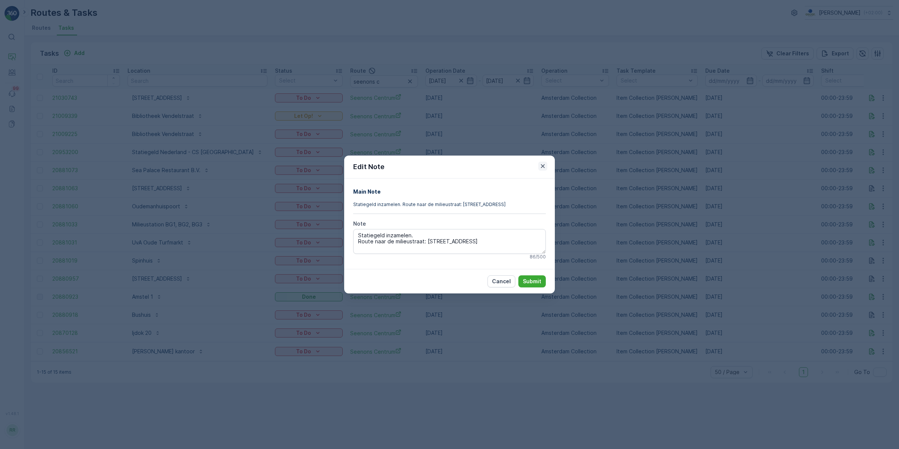
click at [546, 165] on icon "button" at bounding box center [543, 166] width 8 height 8
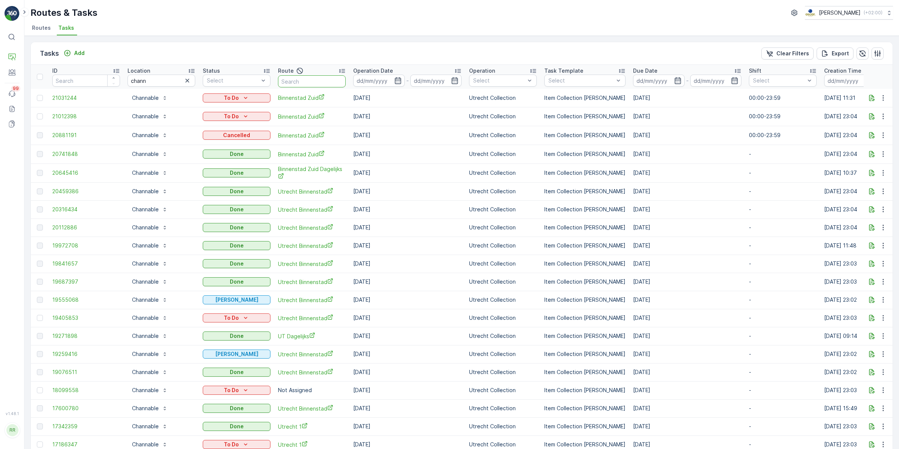
click at [329, 83] on input "text" at bounding box center [312, 81] width 68 height 12
type input "binnen"
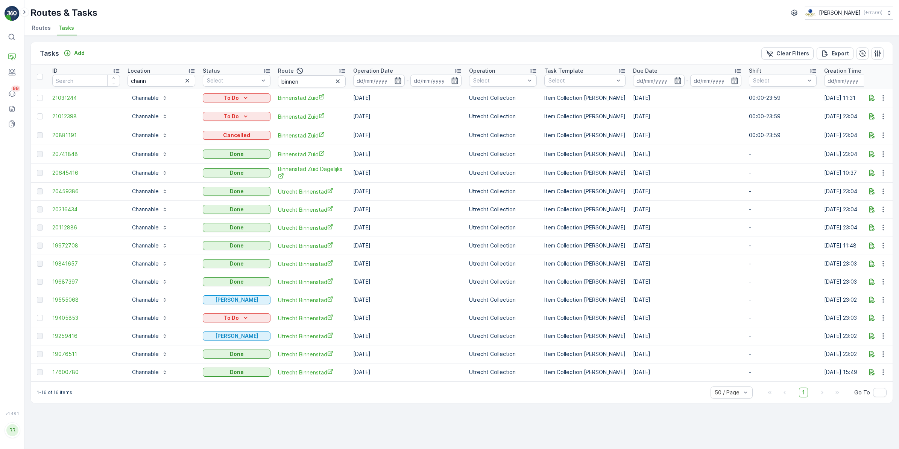
click at [403, 82] on input at bounding box center [379, 81] width 52 height 12
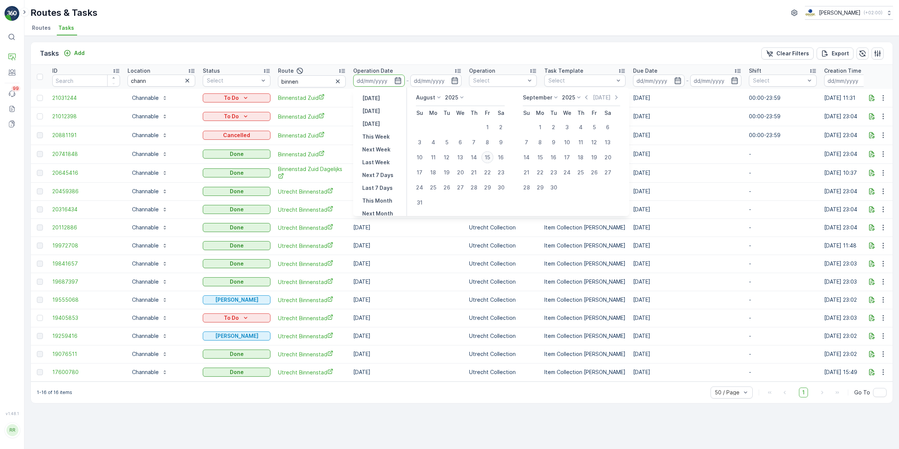
click at [492, 158] on div "15" at bounding box center [488, 157] width 12 height 12
type input "[DATE]"
click at [492, 158] on div "15" at bounding box center [488, 157] width 12 height 12
type input "[DATE]"
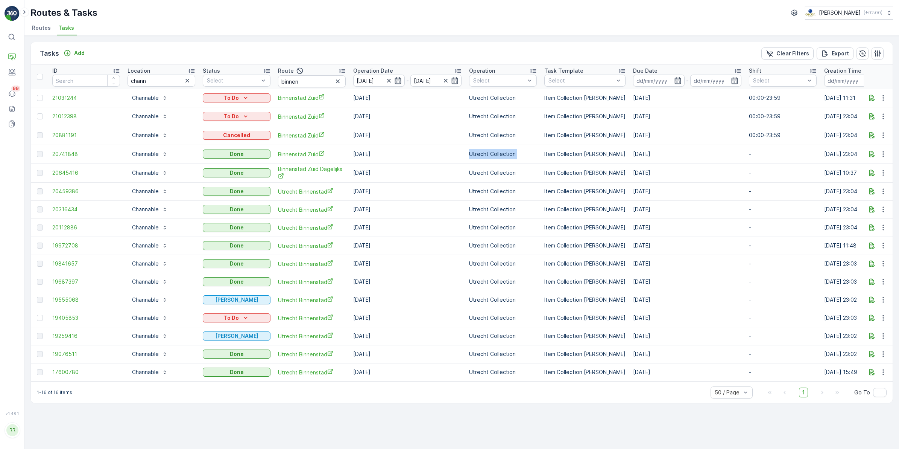
click at [492, 158] on td "Utrecht Collection" at bounding box center [503, 154] width 75 height 19
drag, startPoint x: 492, startPoint y: 158, endPoint x: 473, endPoint y: 43, distance: 116.3
click at [473, 42] on div "Tasks Add Clear Filters Export ID Location chann Status Select Route binnen Ope…" at bounding box center [461, 222] width 863 height 361
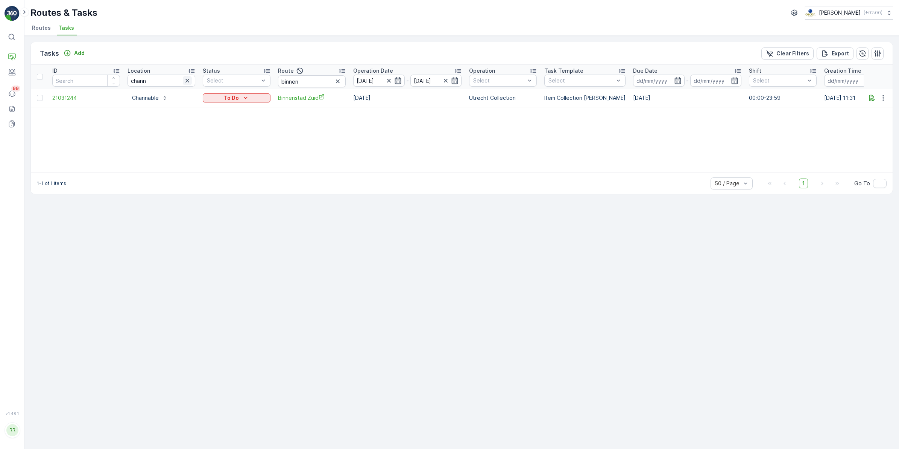
click at [187, 81] on icon "button" at bounding box center [188, 81] width 8 height 8
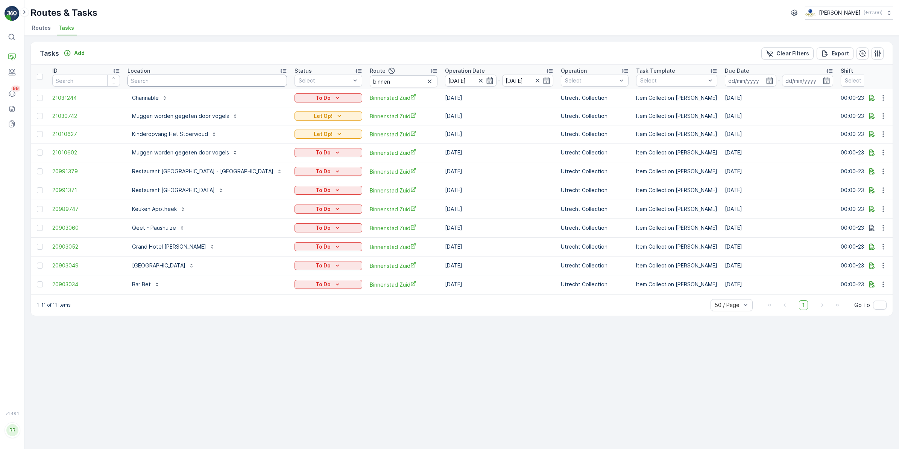
click at [217, 80] on input "text" at bounding box center [208, 81] width 160 height 12
type input "[PERSON_NAME]"
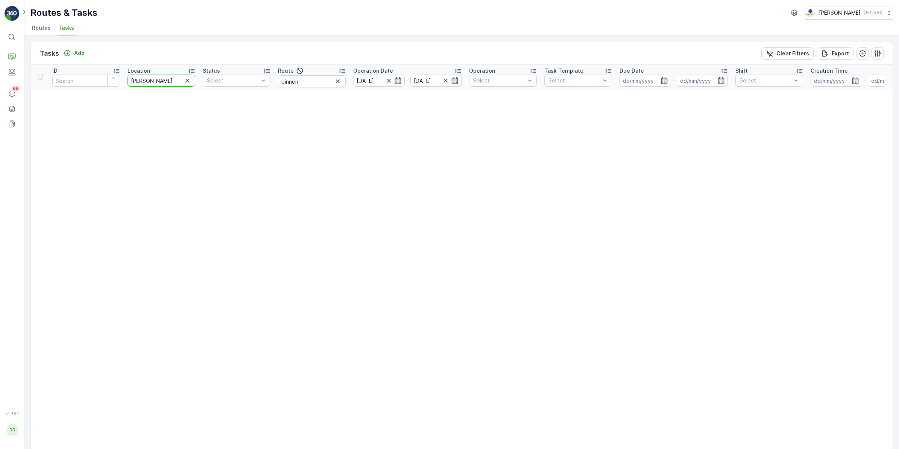
drag, startPoint x: 165, startPoint y: 79, endPoint x: 102, endPoint y: 81, distance: 62.5
click at [102, 81] on tr "ID Location [PERSON_NAME] Status Select Route binnen Operation Date [DATE] - [D…" at bounding box center [594, 77] width 1127 height 24
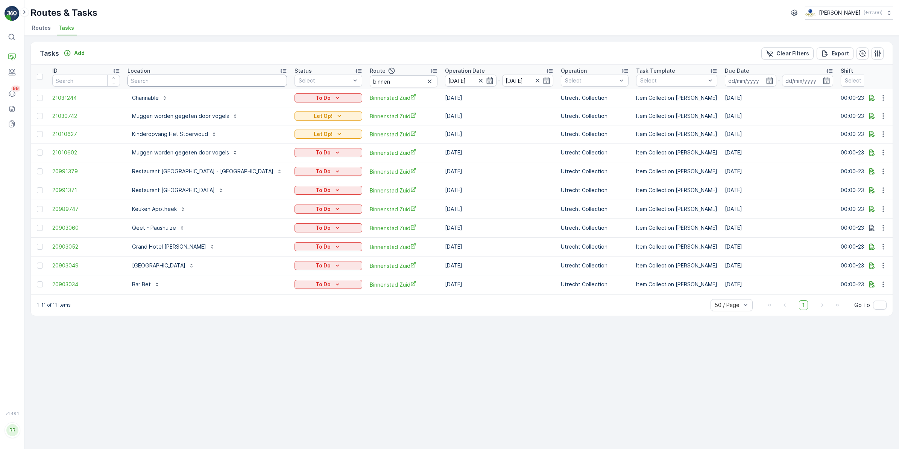
click at [215, 78] on input "text" at bounding box center [208, 81] width 160 height 12
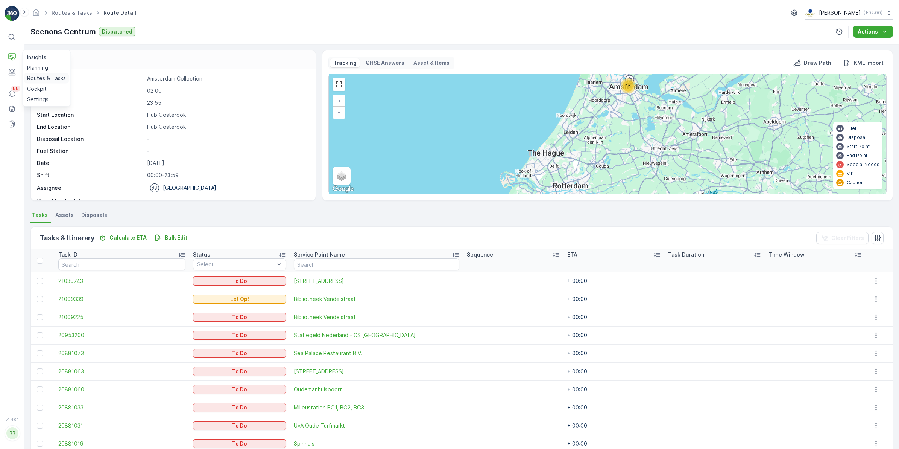
click at [37, 76] on p "Routes & Tasks" at bounding box center [46, 79] width 39 height 8
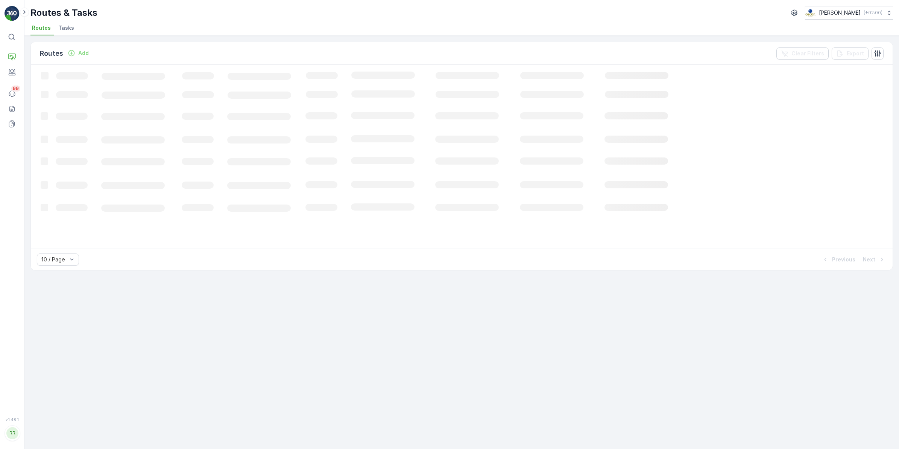
click at [67, 28] on span "Tasks" at bounding box center [66, 28] width 16 height 8
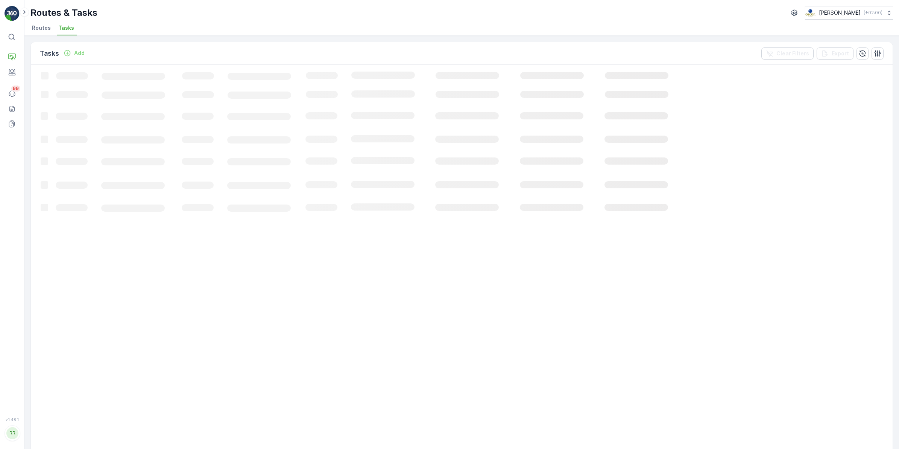
click at [44, 30] on span "Routes" at bounding box center [41, 28] width 19 height 8
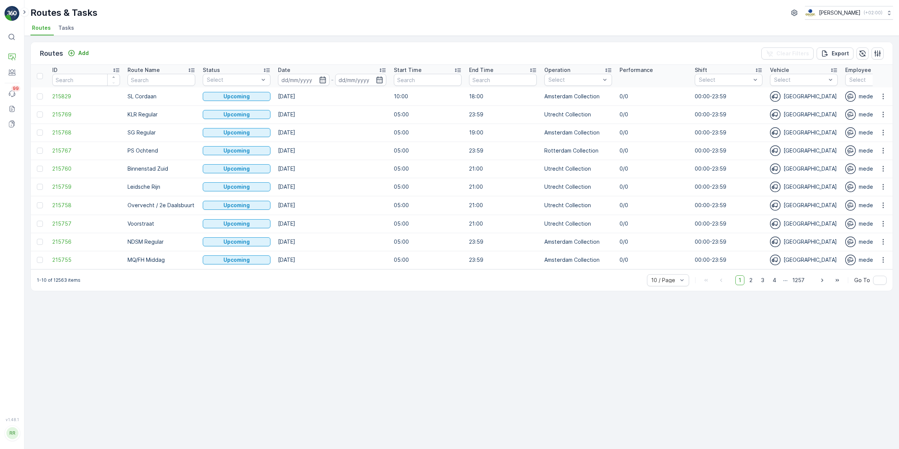
click at [72, 24] on span "Tasks" at bounding box center [66, 28] width 16 height 8
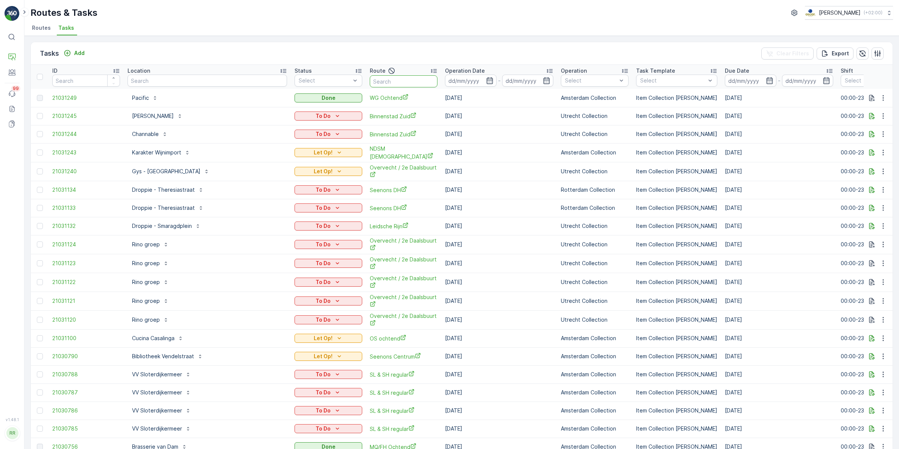
click at [391, 81] on input "text" at bounding box center [404, 81] width 68 height 12
type input "seenons"
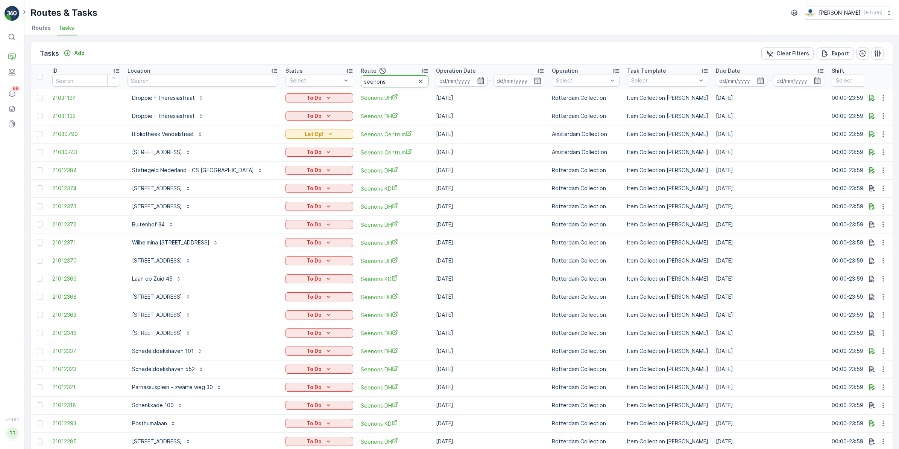
click at [390, 83] on input "seenons" at bounding box center [395, 81] width 68 height 12
type input "seenons c"
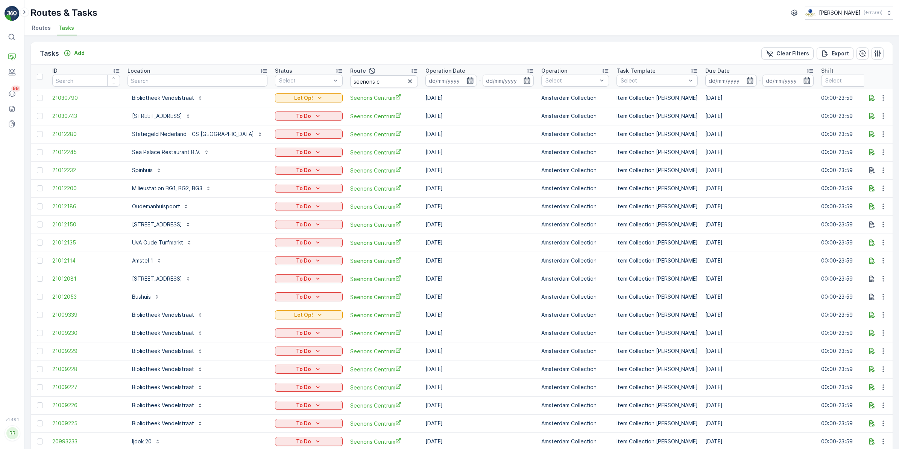
click at [467, 80] on icon "button" at bounding box center [471, 81] width 8 height 8
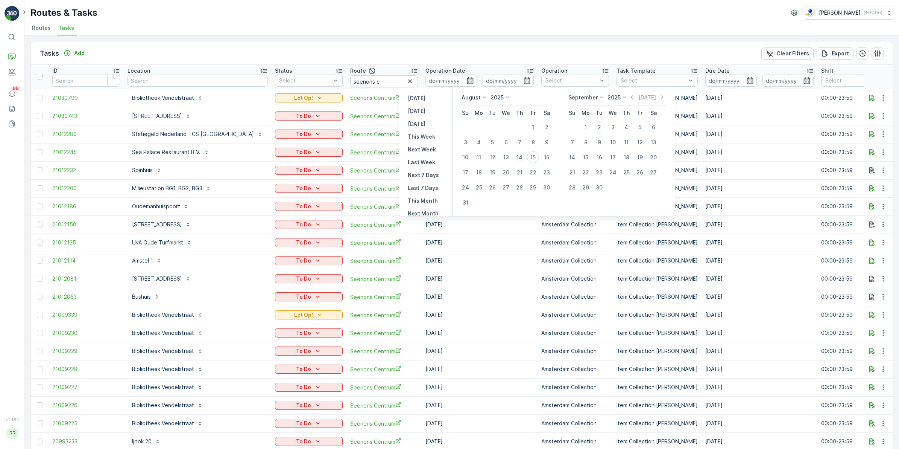
click at [524, 155] on div "14" at bounding box center [520, 157] width 12 height 12
type input "[DATE]"
click at [524, 155] on div "14" at bounding box center [520, 157] width 12 height 12
type input "[DATE]"
click at [524, 155] on div "14" at bounding box center [520, 157] width 12 height 12
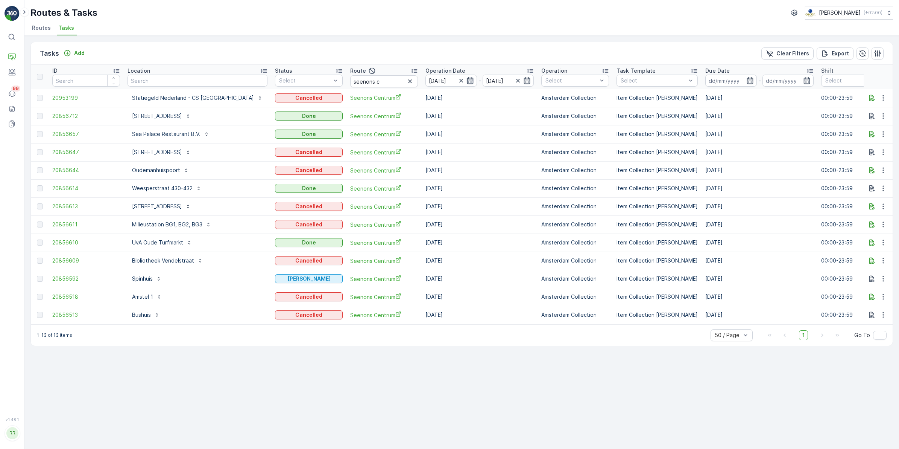
click at [467, 80] on icon "button" at bounding box center [470, 80] width 6 height 7
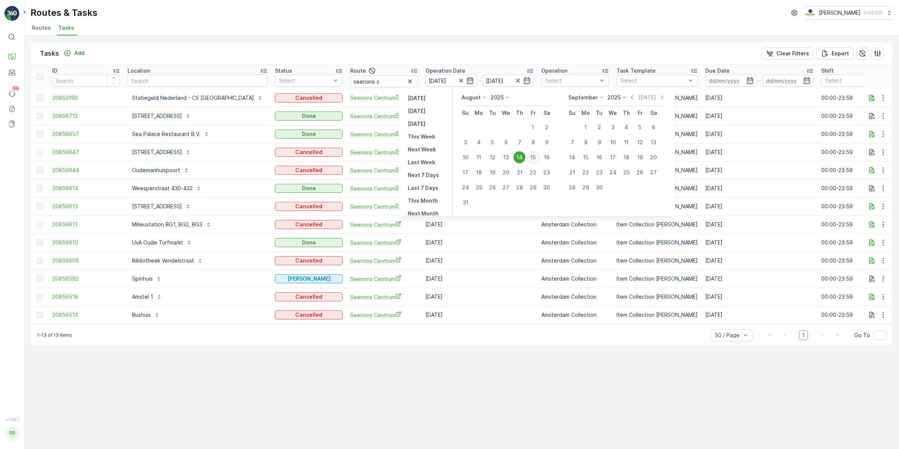
click at [535, 157] on div "15" at bounding box center [533, 157] width 12 height 12
type input "[DATE]"
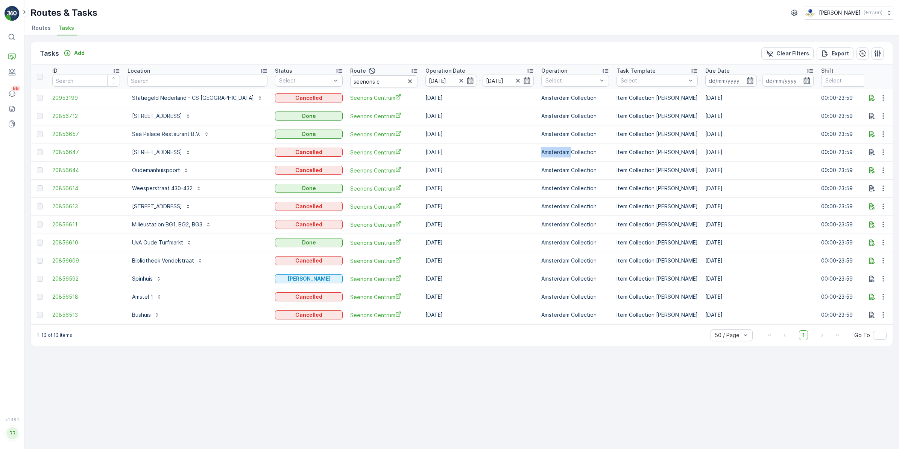
click at [538, 157] on td "Amsterdam Collection" at bounding box center [575, 152] width 75 height 18
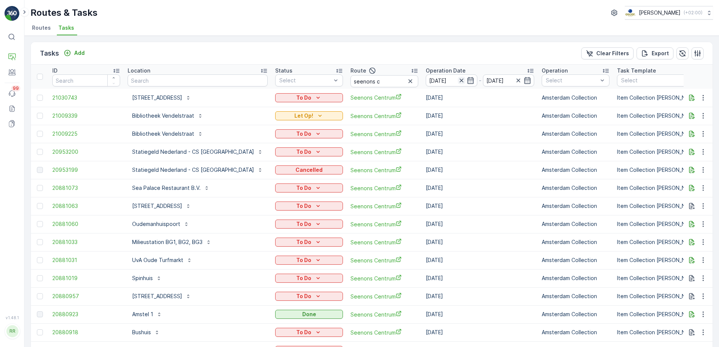
click at [458, 79] on icon "button" at bounding box center [462, 81] width 8 height 8
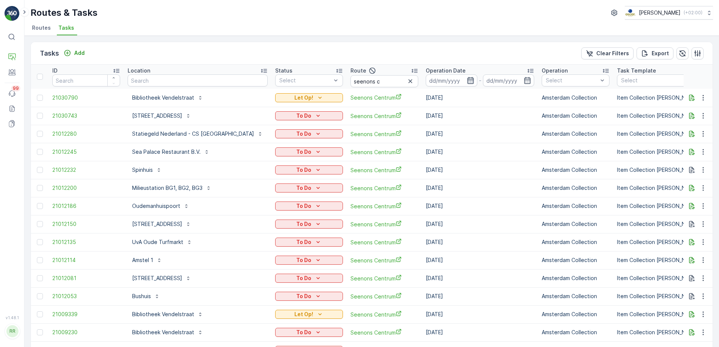
click at [467, 82] on icon "button" at bounding box center [471, 81] width 8 height 8
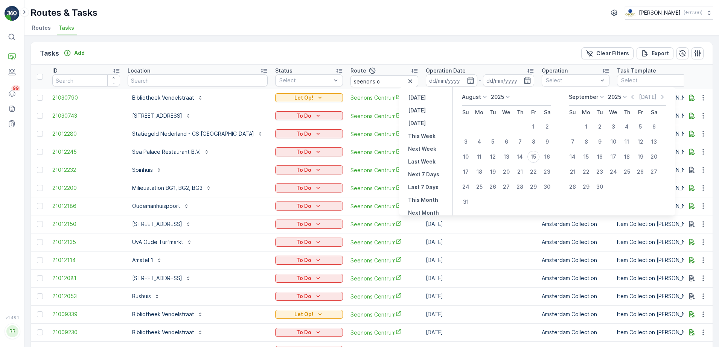
click at [455, 50] on div "Tasks Add Clear Filters Export" at bounding box center [372, 53] width 682 height 23
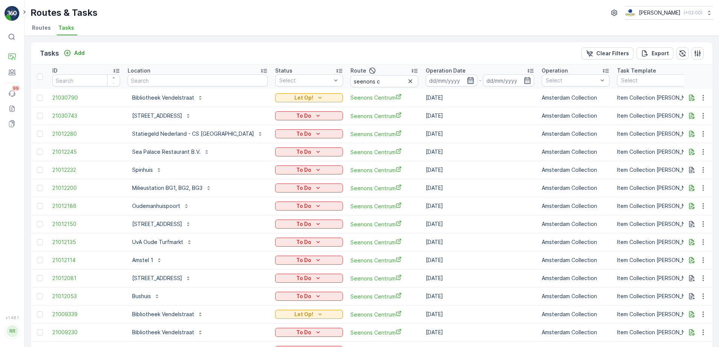
click at [467, 82] on icon "button" at bounding box center [471, 81] width 8 height 8
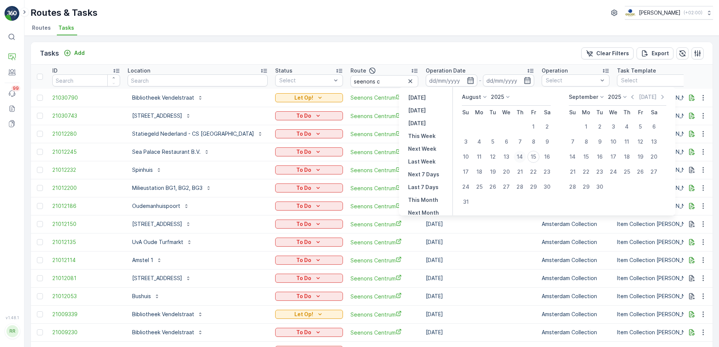
click at [522, 157] on div "14" at bounding box center [520, 157] width 12 height 12
type input "[DATE]"
click at [522, 157] on div "14" at bounding box center [520, 157] width 12 height 12
type input "[DATE]"
click at [522, 157] on div "14" at bounding box center [520, 157] width 12 height 12
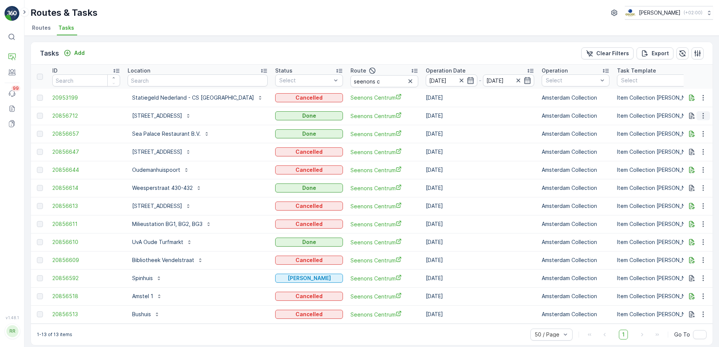
click at [700, 117] on icon "button" at bounding box center [703, 116] width 8 height 8
click at [708, 127] on span "See More Details" at bounding box center [694, 127] width 44 height 8
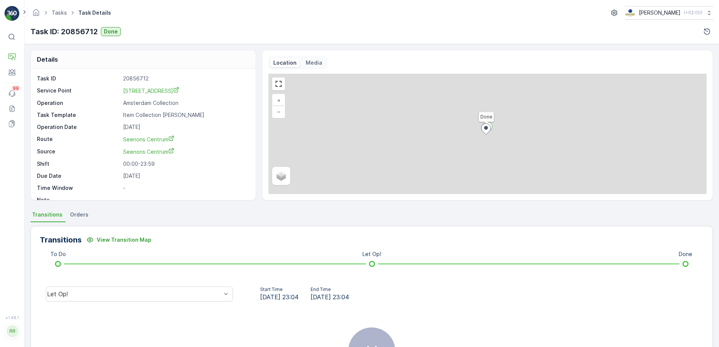
click at [84, 219] on li "Orders" at bounding box center [79, 216] width 23 height 13
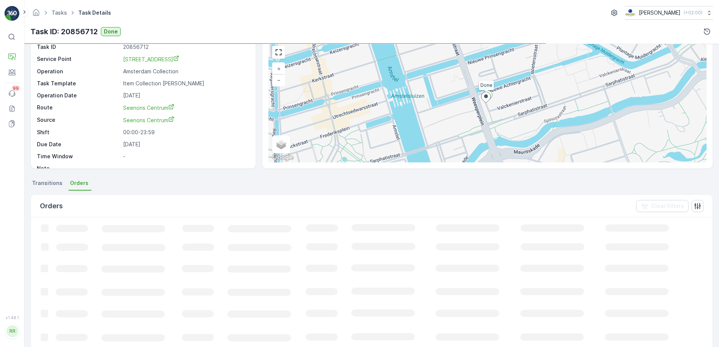
scroll to position [94, 0]
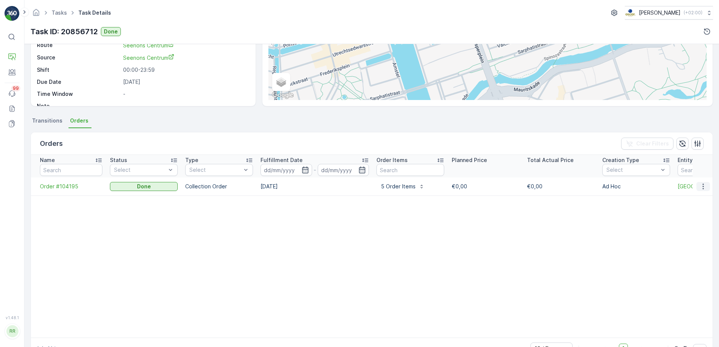
click at [704, 189] on icon "button" at bounding box center [703, 187] width 8 height 8
click at [699, 196] on span "See more details" at bounding box center [694, 198] width 43 height 8
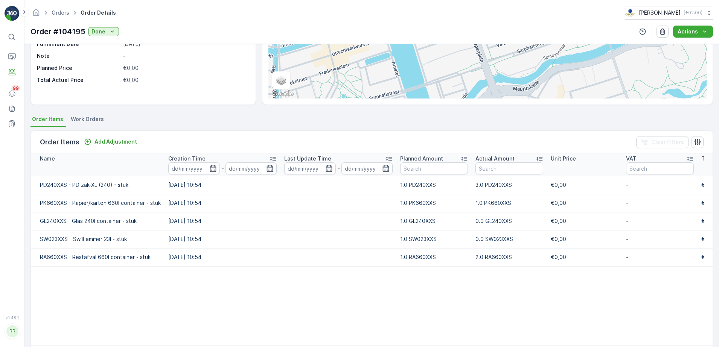
scroll to position [129, 0]
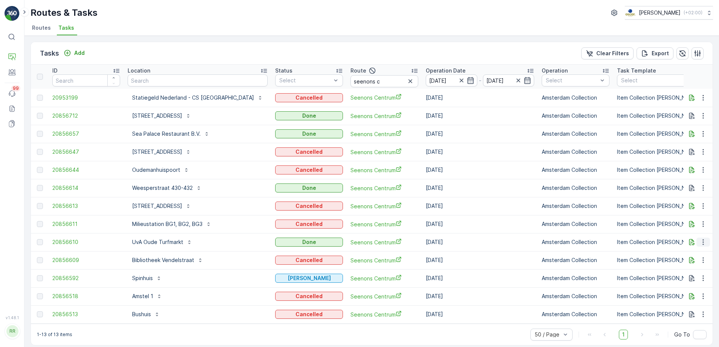
click at [699, 243] on icon "button" at bounding box center [703, 243] width 8 height 8
click at [696, 253] on span "See More Details" at bounding box center [694, 254] width 44 height 8
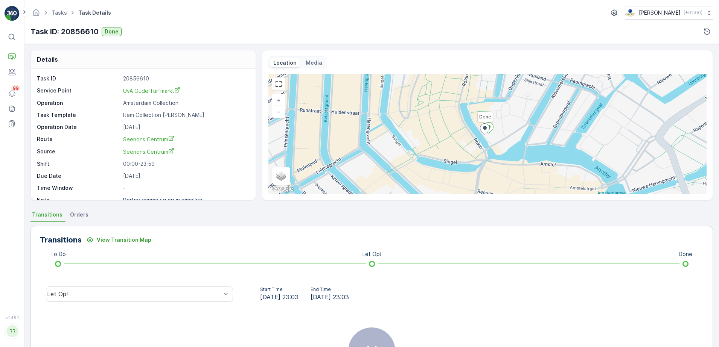
click at [76, 212] on span "Orders" at bounding box center [79, 215] width 18 height 8
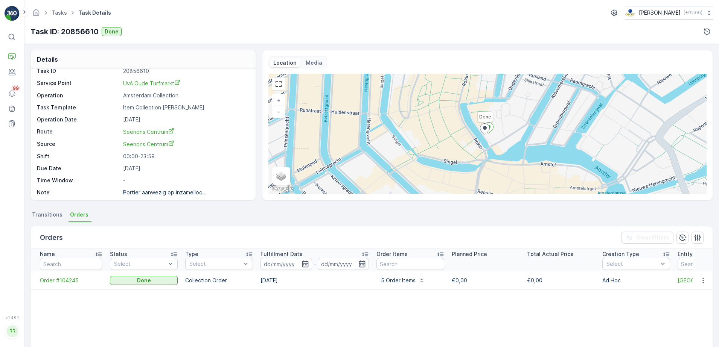
scroll to position [10, 0]
click at [703, 283] on icon "button" at bounding box center [703, 281] width 8 height 8
click at [695, 291] on span "See more details" at bounding box center [694, 293] width 43 height 8
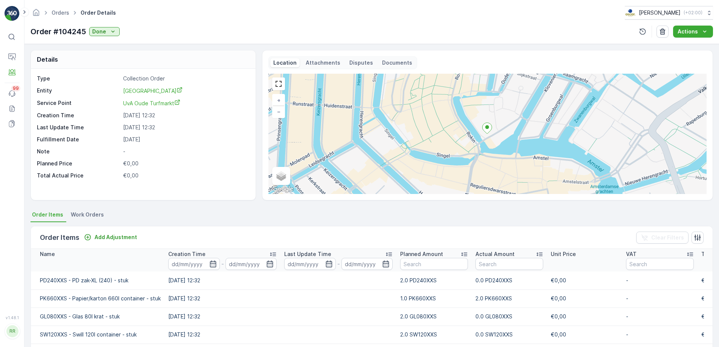
scroll to position [94, 0]
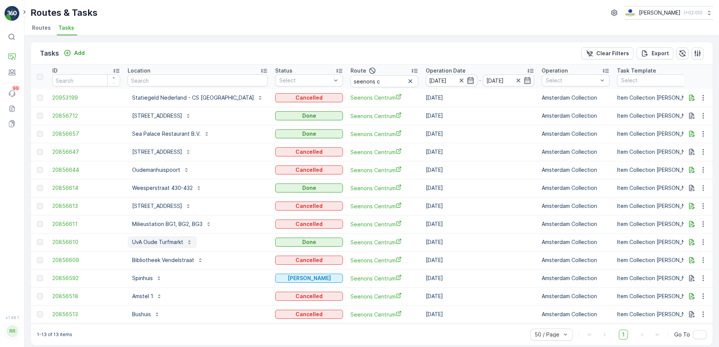
click at [158, 244] on p "UvA Oude Turfmarkt" at bounding box center [157, 243] width 51 height 8
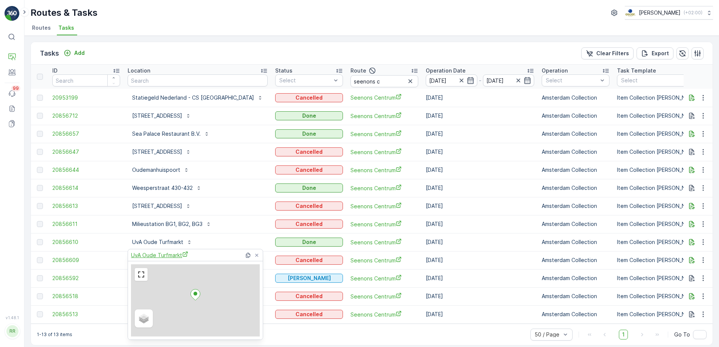
click at [161, 254] on span "UvA Oude Turfmarkt" at bounding box center [159, 255] width 57 height 8
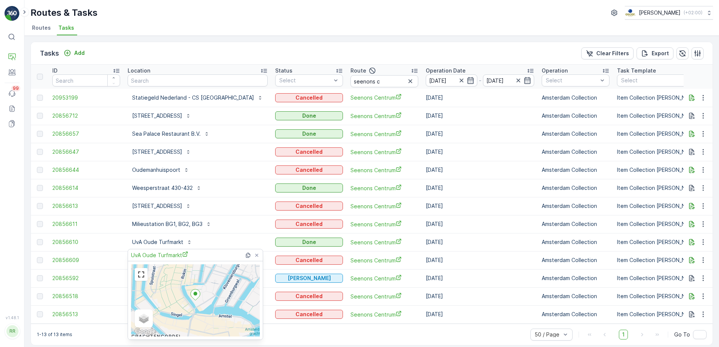
click at [266, 39] on div "Tasks Add Clear Filters Export ID Location Status Select Route seenons c Operat…" at bounding box center [371, 192] width 694 height 312
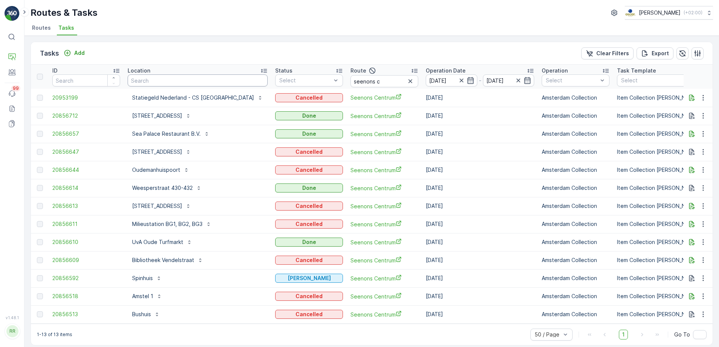
click at [184, 79] on input "text" at bounding box center [198, 81] width 140 height 12
click at [406, 82] on icon "button" at bounding box center [410, 82] width 8 height 8
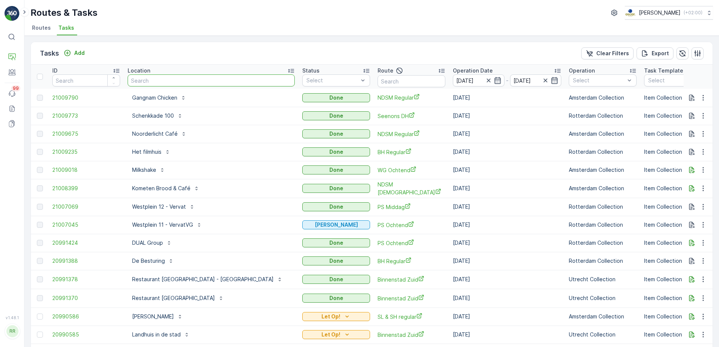
click at [237, 81] on input "text" at bounding box center [211, 81] width 167 height 12
type input "oudemans"
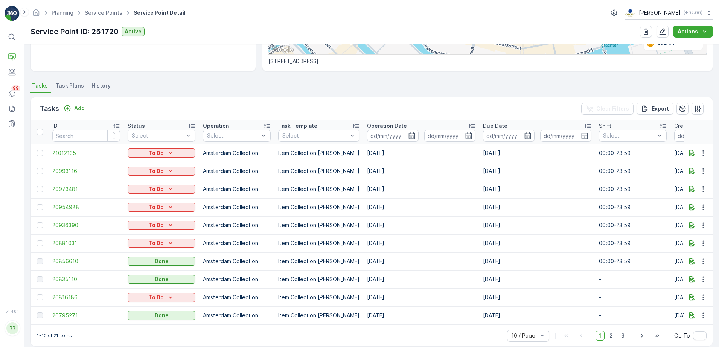
scroll to position [180, 0]
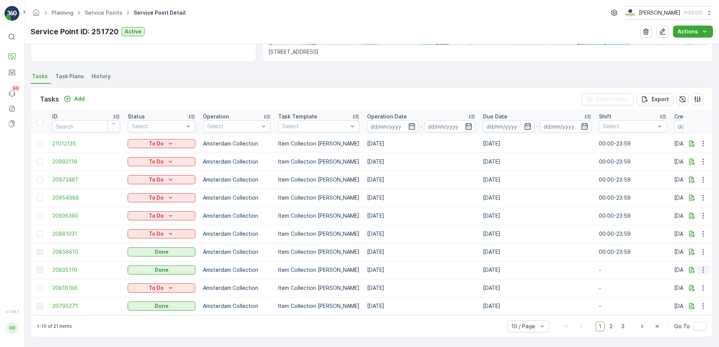
click at [700, 267] on icon "button" at bounding box center [703, 270] width 8 height 8
click at [698, 276] on span "See More Details" at bounding box center [694, 278] width 44 height 8
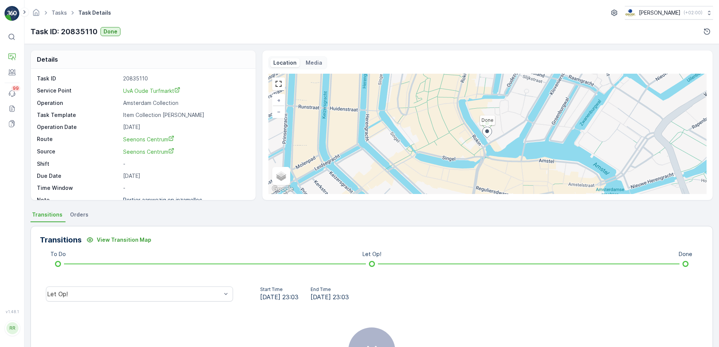
click at [72, 215] on span "Orders" at bounding box center [79, 215] width 18 height 8
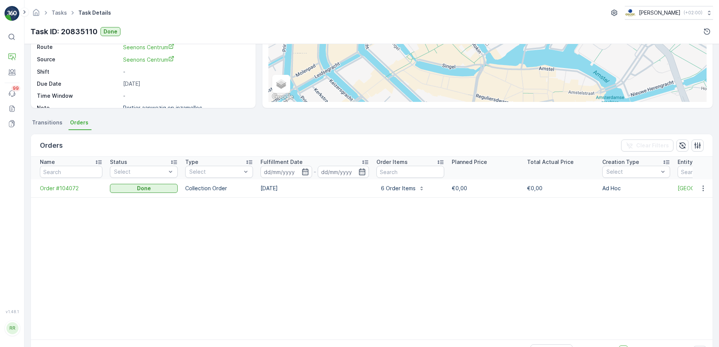
scroll to position [94, 0]
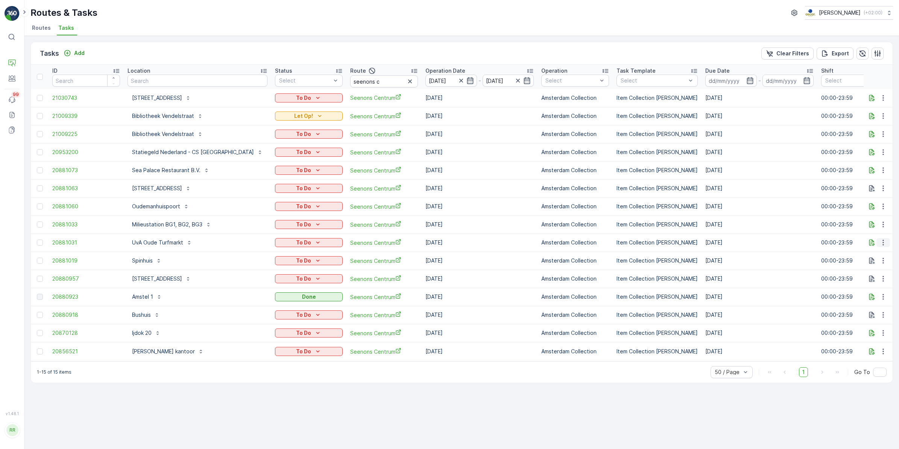
click at [882, 242] on icon "button" at bounding box center [884, 243] width 8 height 8
click at [298, 244] on div "To Do" at bounding box center [309, 243] width 62 height 8
click at [264, 284] on span "Cancelled" at bounding box center [265, 285] width 25 height 8
